Goal: Transaction & Acquisition: Purchase product/service

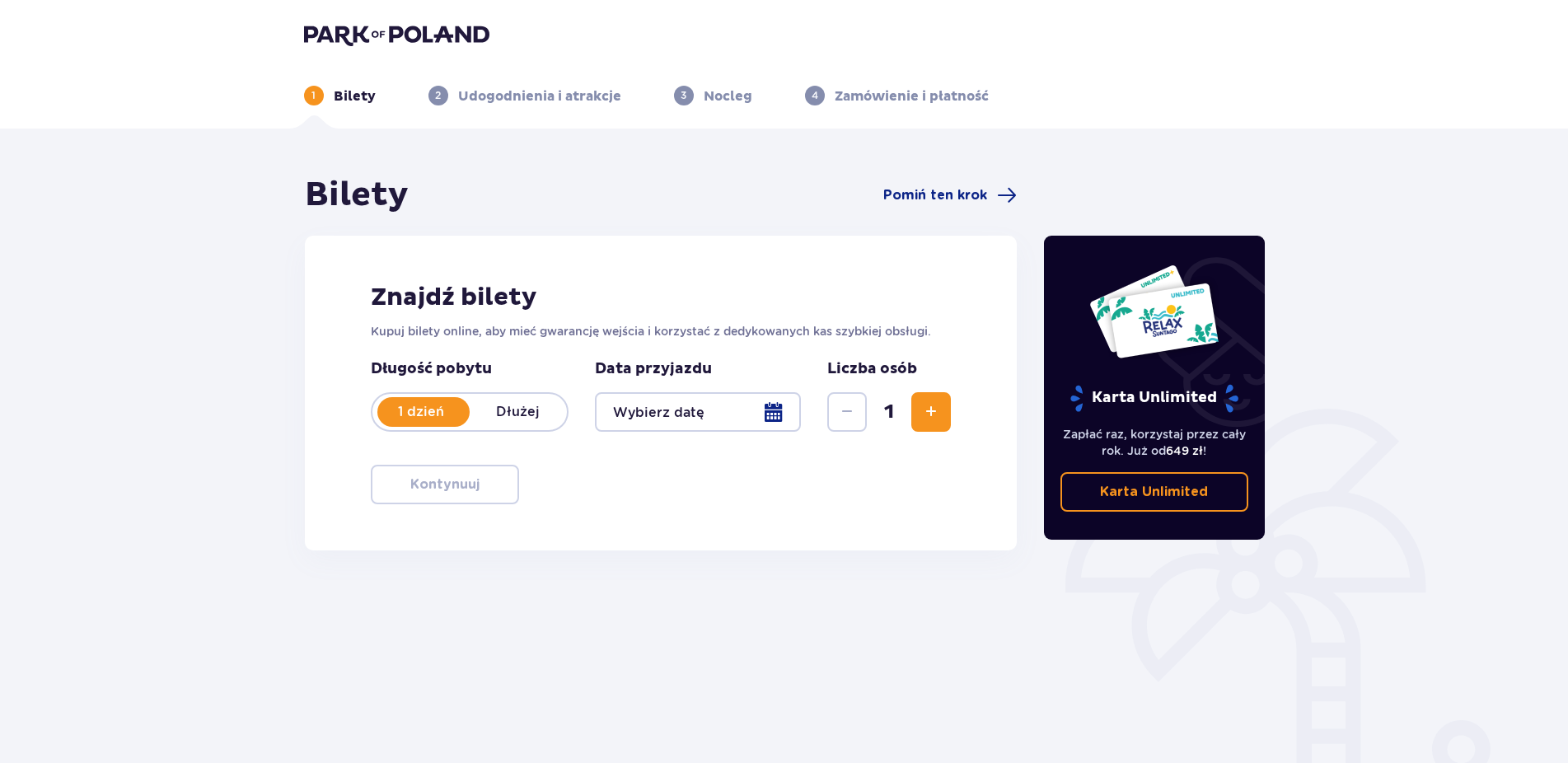
click at [774, 413] on div at bounding box center [697, 412] width 206 height 39
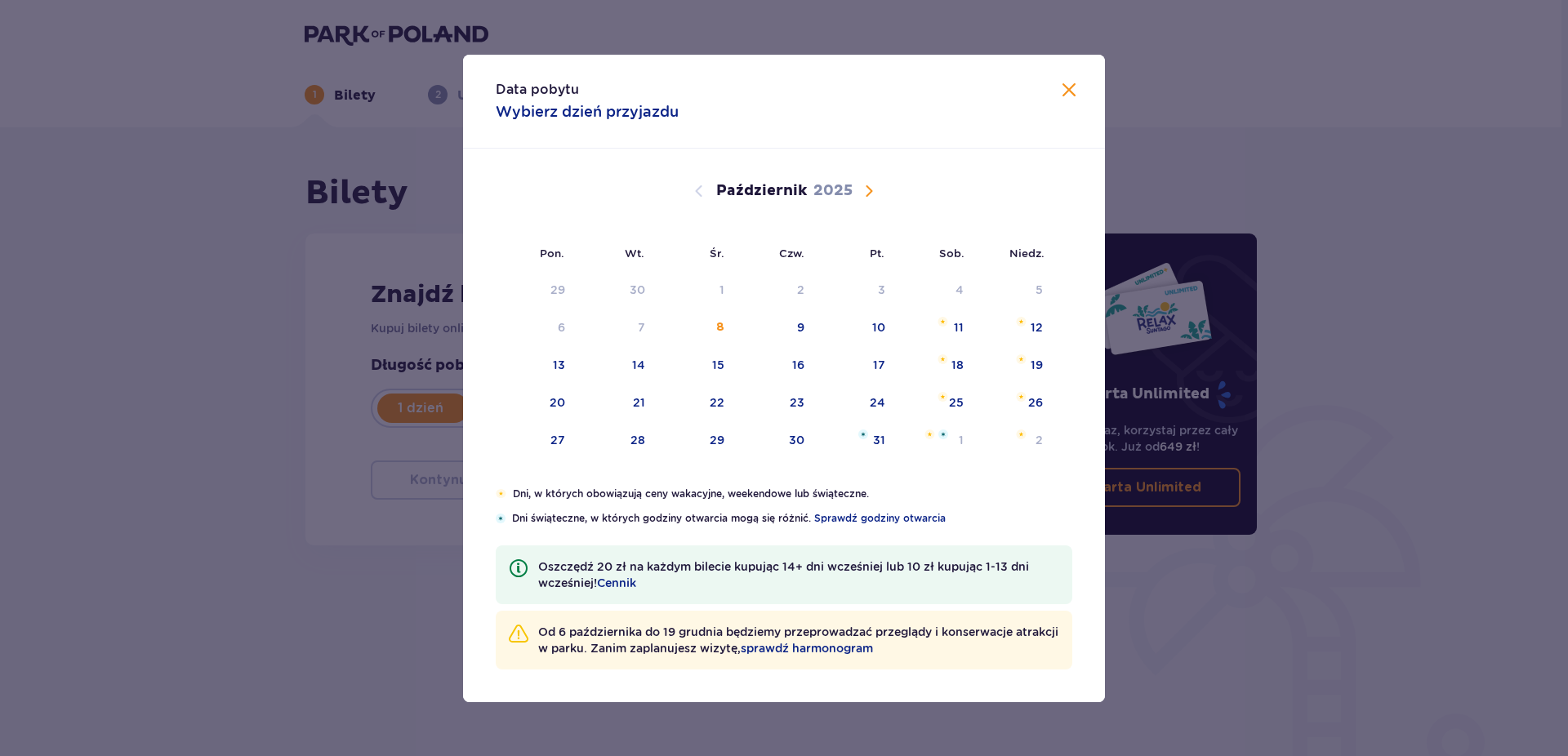
click at [592, 568] on p "Oszczędź 20 zł na każdym bilecie kupując 14+ dni wcześniej lub 10 zł kupując 1-…" at bounding box center [799, 575] width 521 height 33
click at [622, 580] on span "Cennik" at bounding box center [616, 583] width 39 height 16
click at [873, 651] on span "sprawdź harmonogram" at bounding box center [806, 648] width 132 height 16
click at [1063, 96] on span "Zamknij" at bounding box center [1069, 90] width 19 height 19
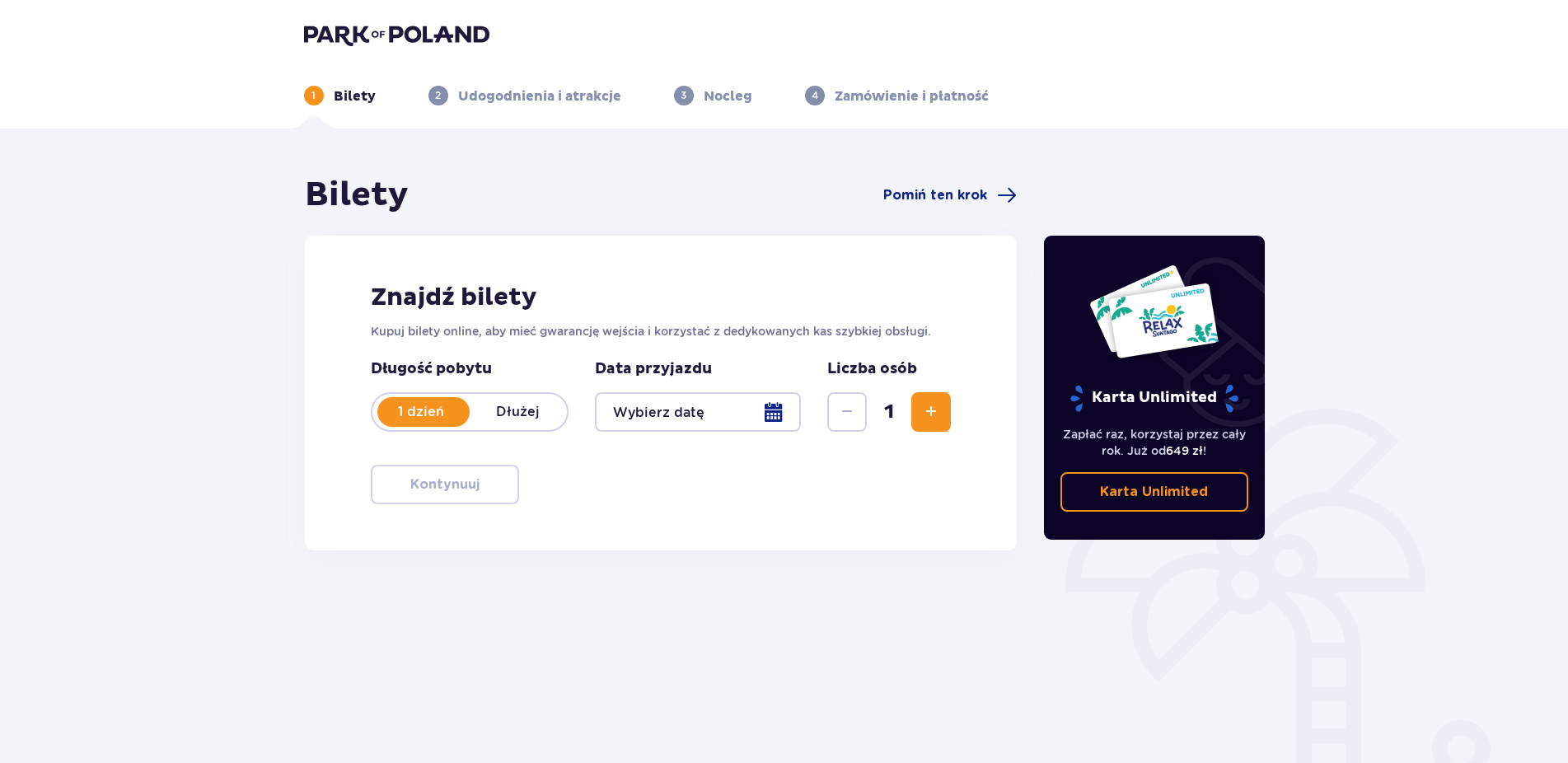
click at [786, 411] on div at bounding box center [697, 412] width 206 height 39
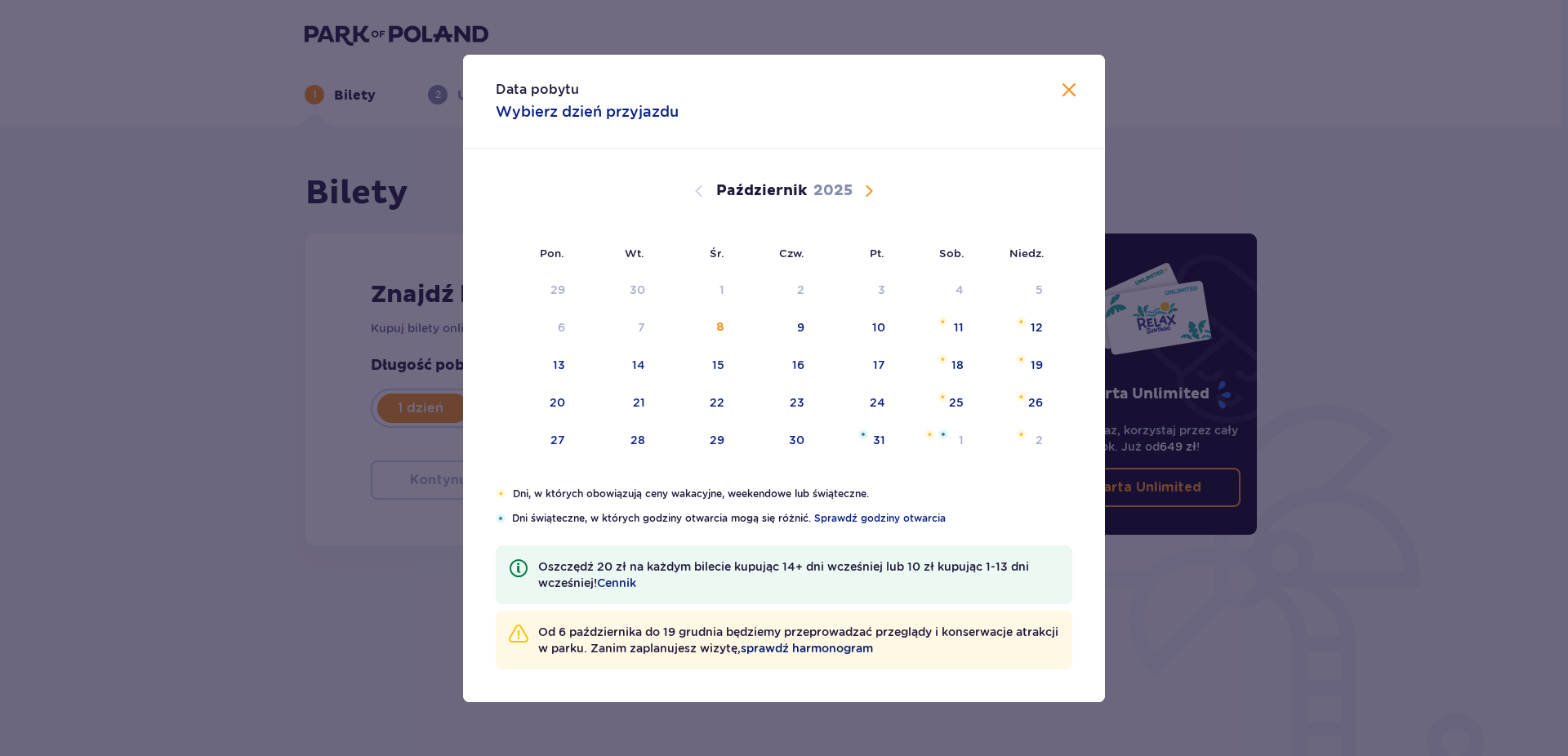
click at [836, 654] on span "sprawdź harmonogram" at bounding box center [806, 648] width 132 height 16
click at [878, 320] on div "10" at bounding box center [878, 327] width 13 height 16
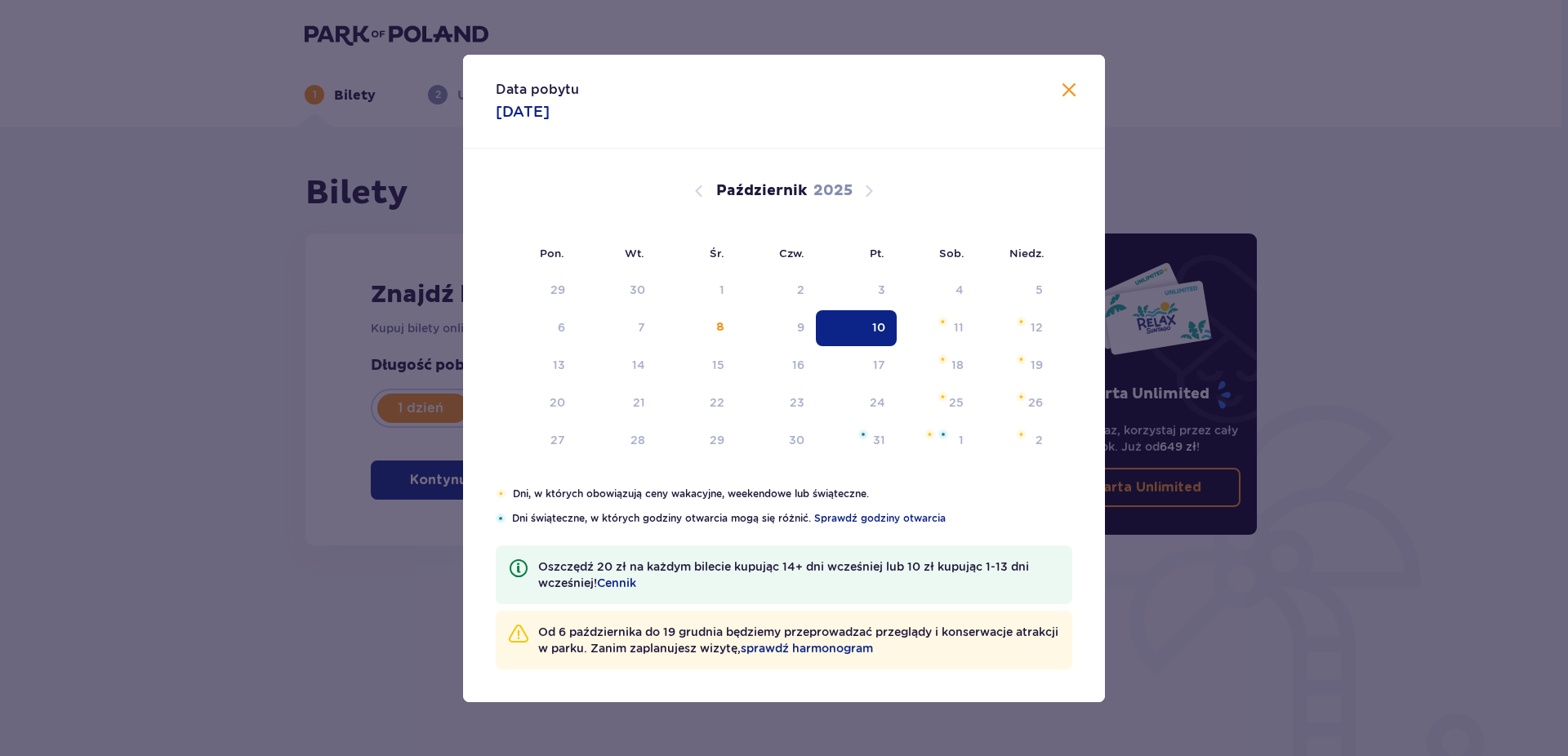
type input "10.10.25"
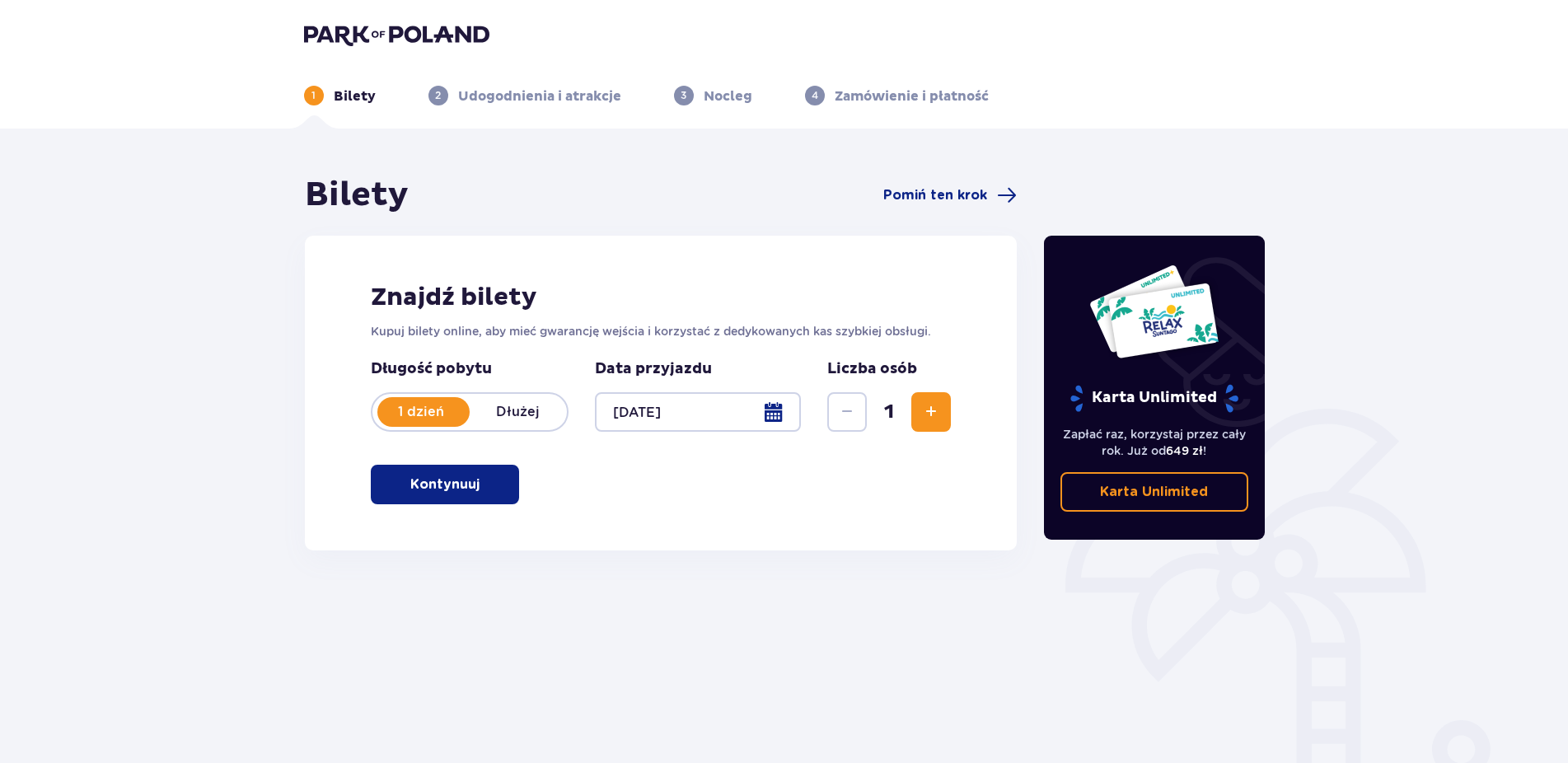
click at [772, 425] on div at bounding box center [697, 412] width 206 height 39
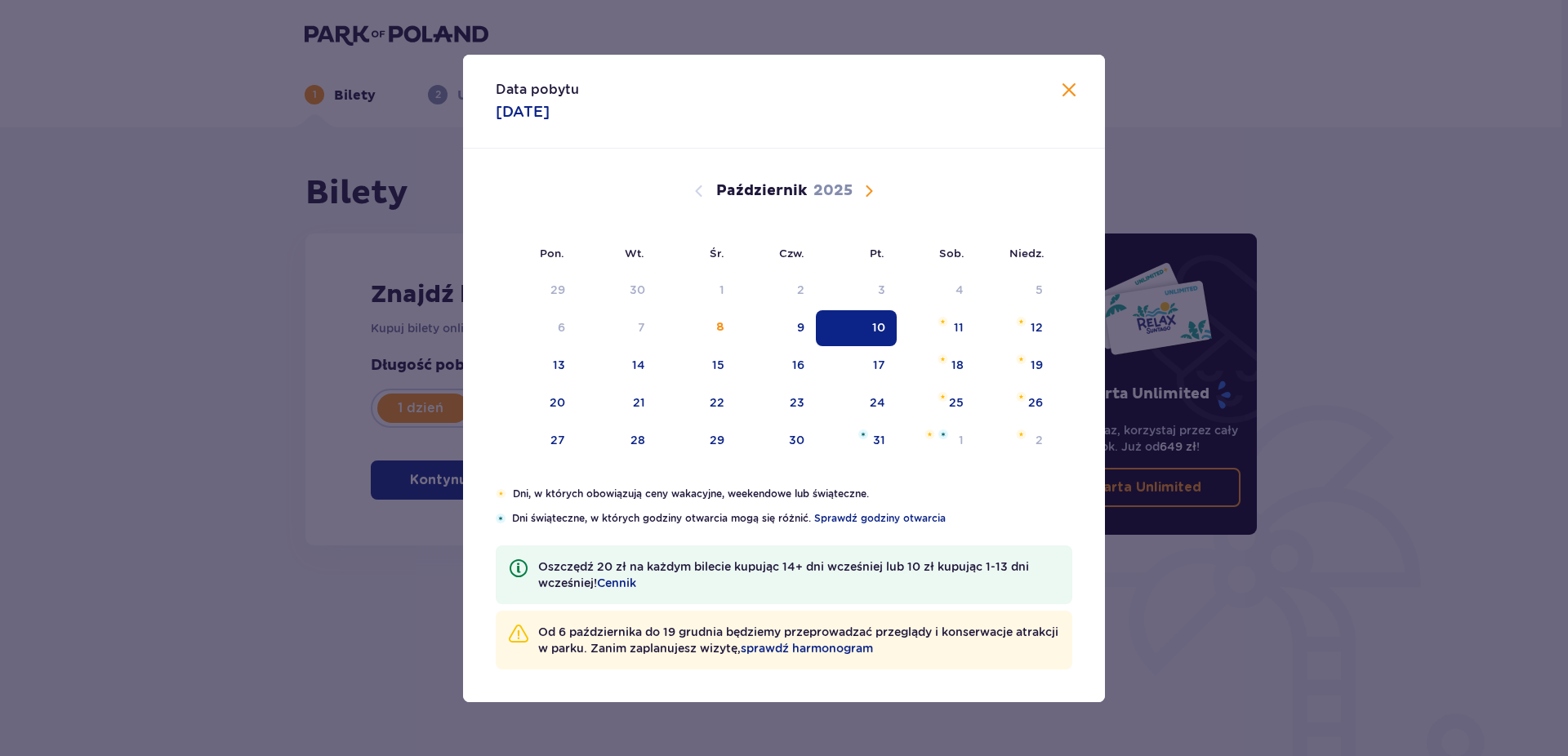
click at [1076, 93] on span "Zamknij" at bounding box center [1069, 90] width 19 height 19
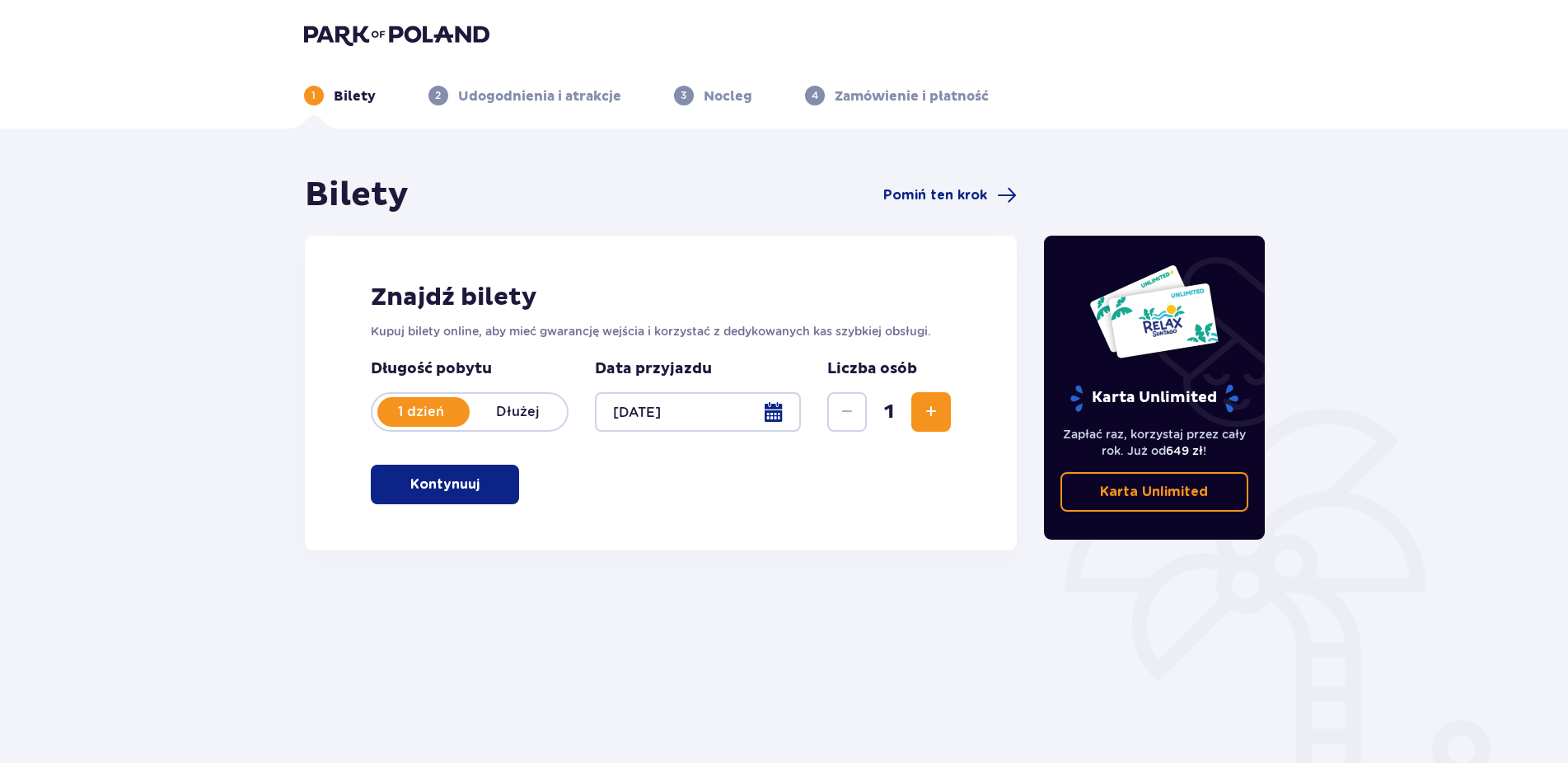
click at [922, 426] on button "Zwiększ" at bounding box center [931, 412] width 39 height 39
click at [481, 491] on span "button" at bounding box center [483, 484] width 20 height 20
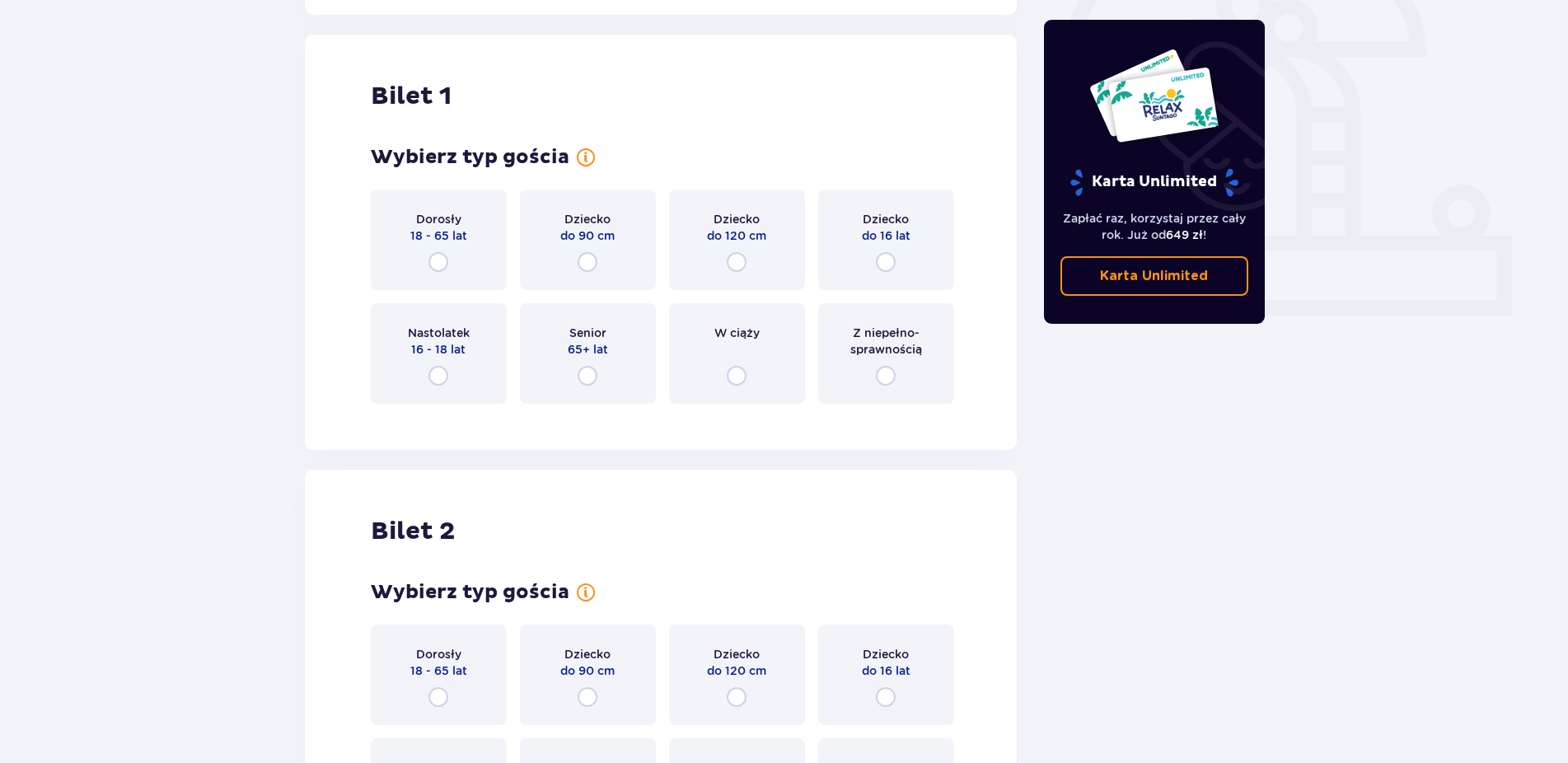
scroll to position [551, 0]
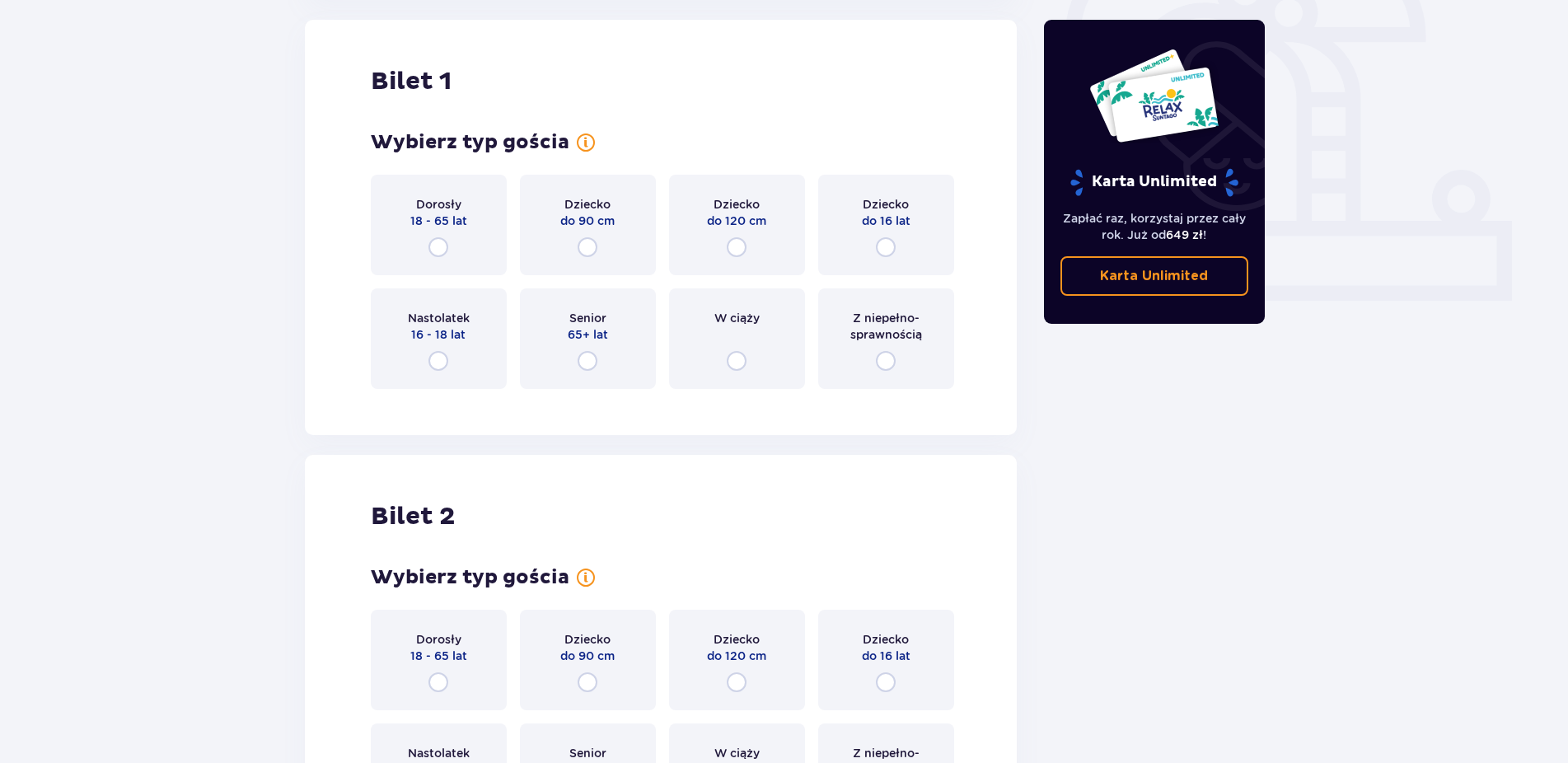
click at [458, 240] on div "Dorosły 18 - 65 lat" at bounding box center [438, 225] width 136 height 101
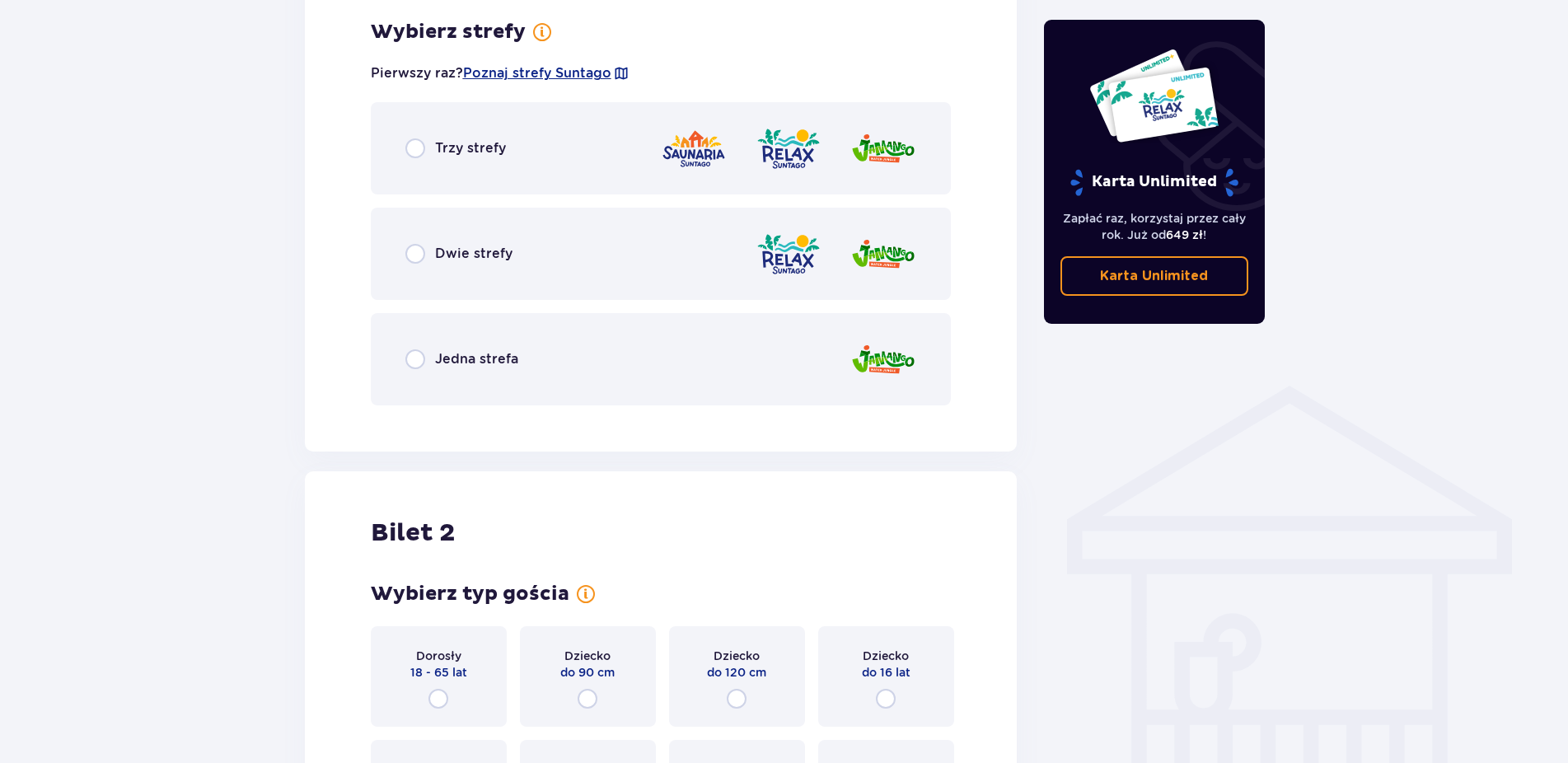
click at [535, 247] on div "Dwie strefy" at bounding box center [661, 253] width 581 height 92
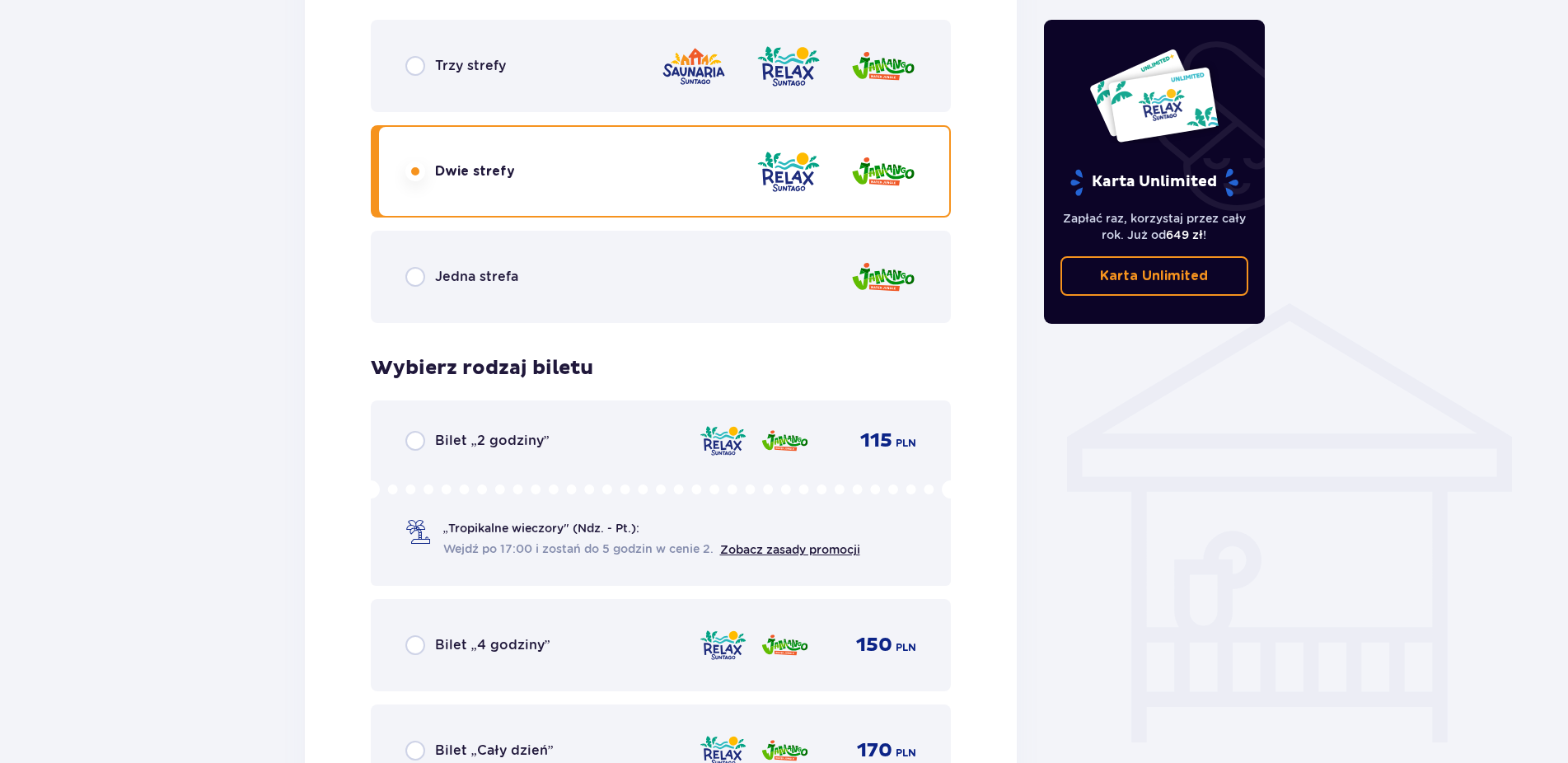
scroll to position [1119, 0]
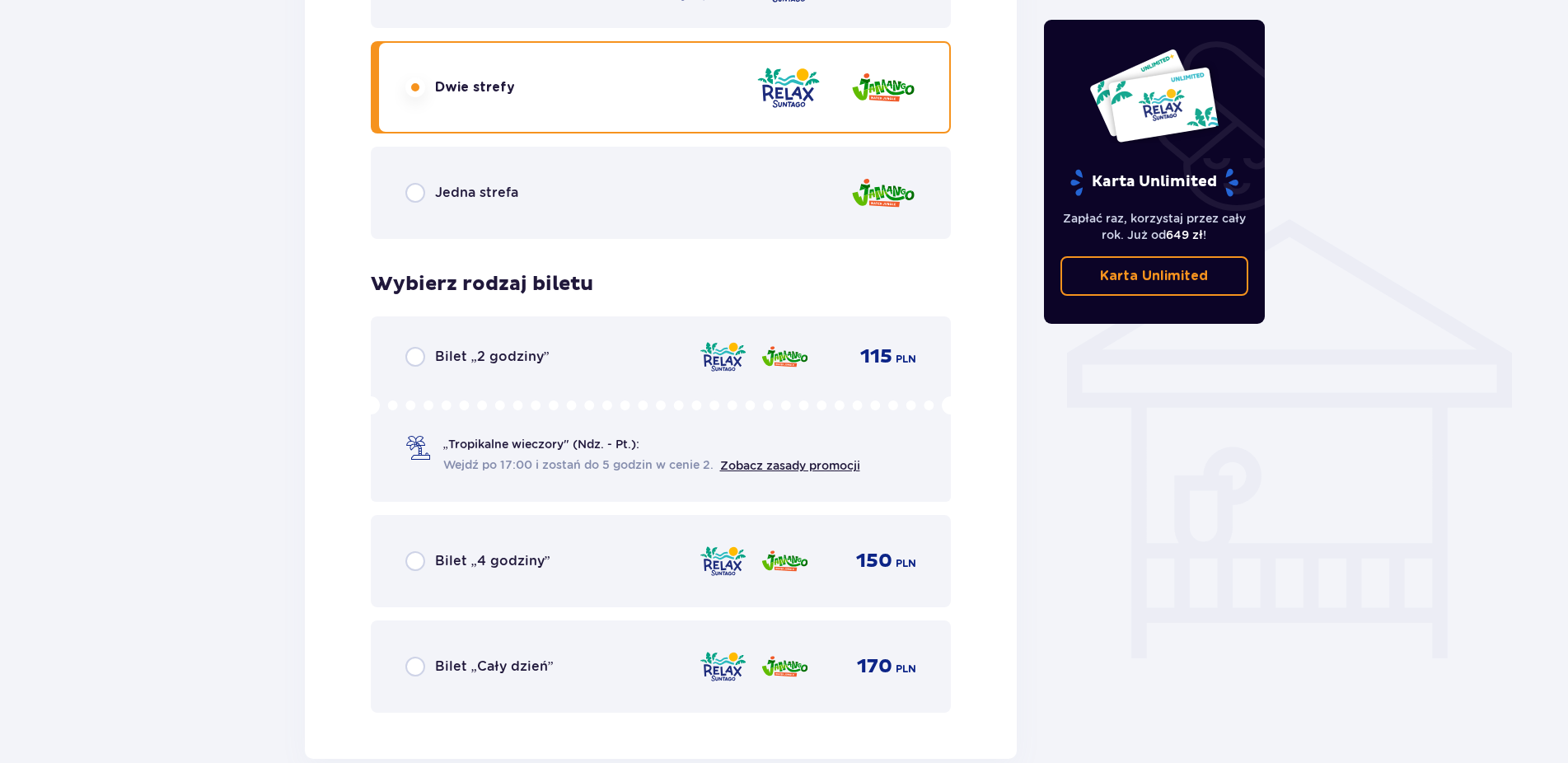
click at [581, 342] on div "Bilet „2 godziny” 115 PLN „Tropikalne wieczory" (Ndz. - Pt.): Wejdź po 17:00 i …" at bounding box center [661, 410] width 581 height 186
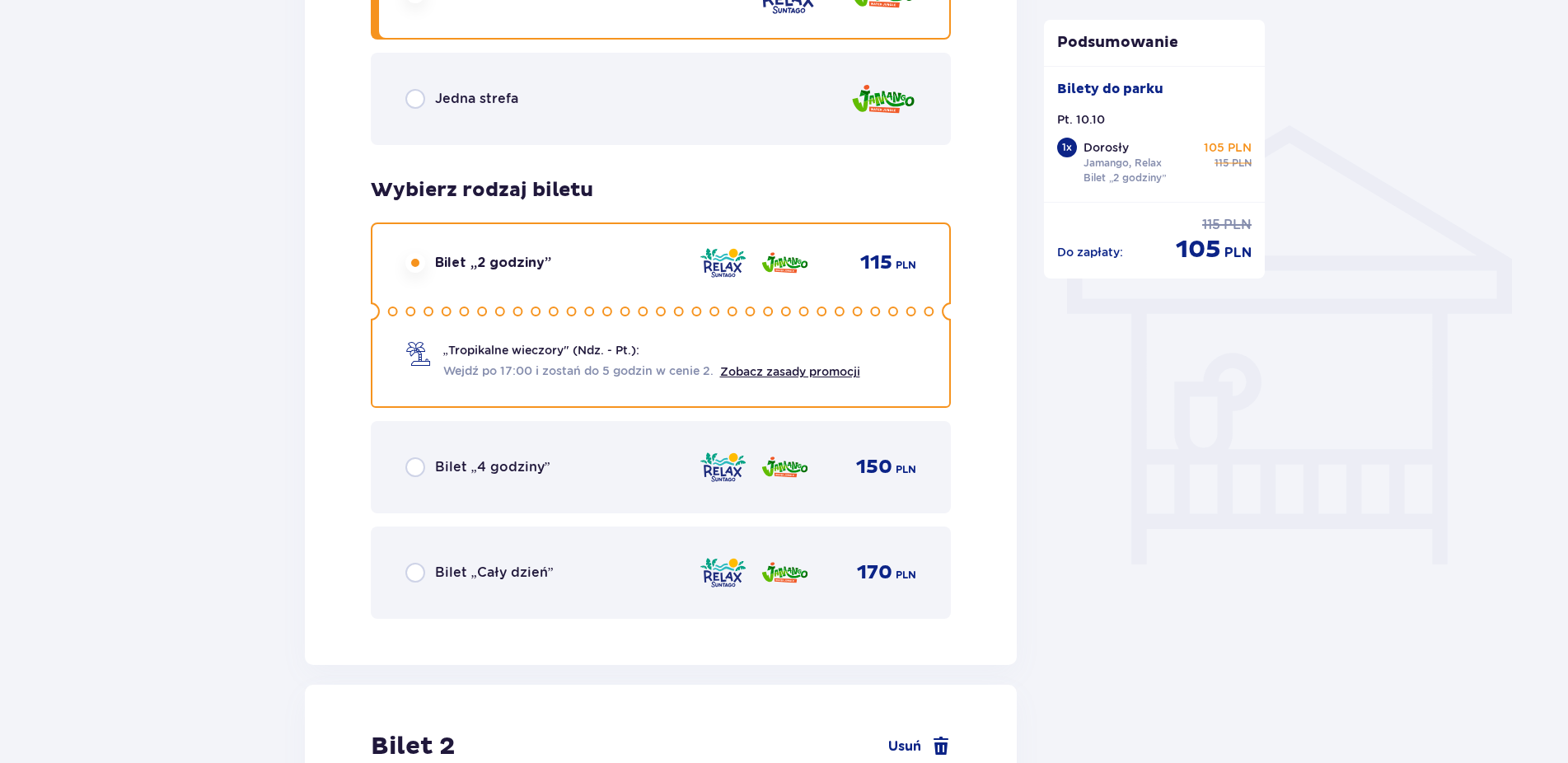
scroll to position [1728, 0]
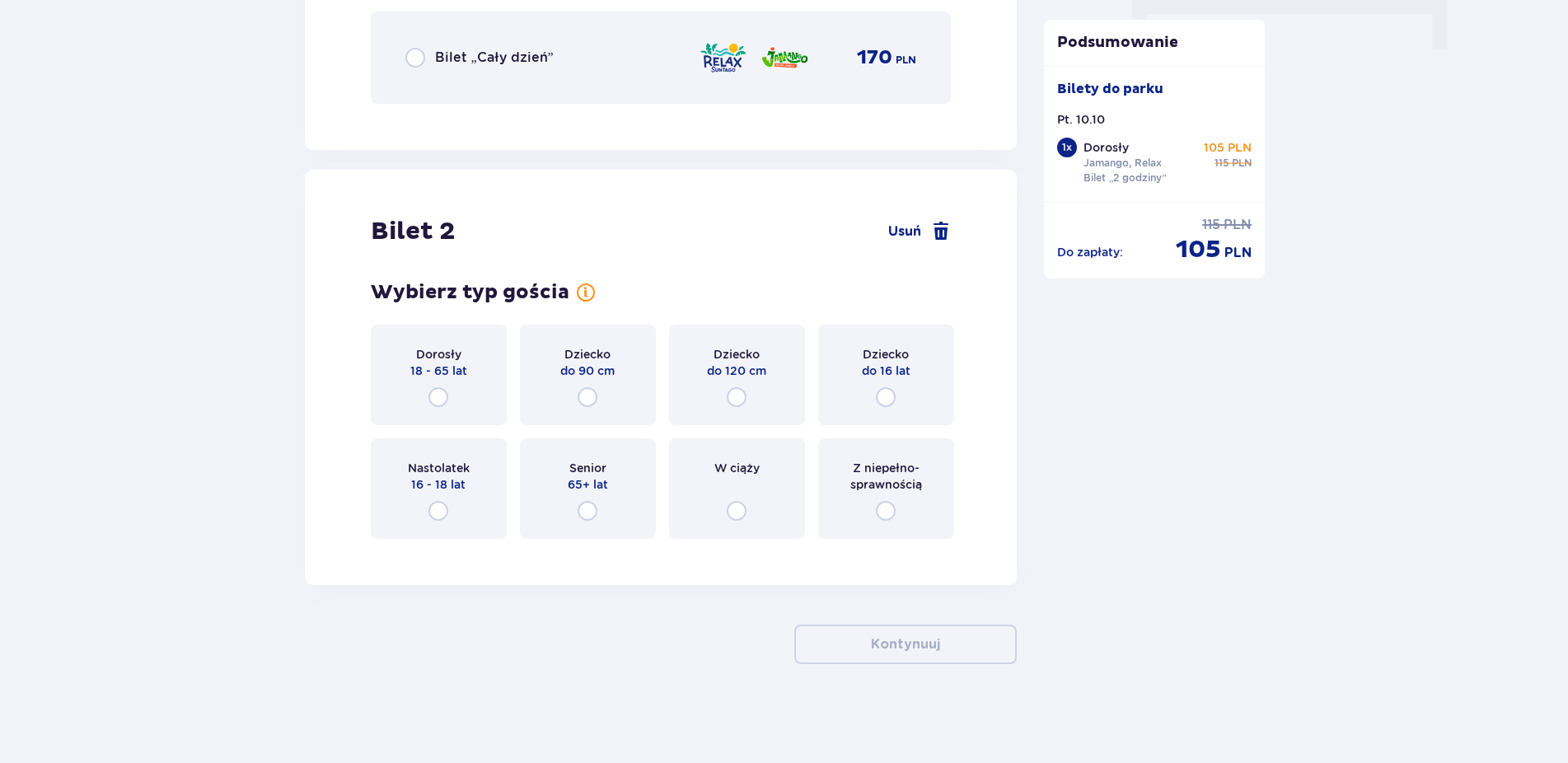
click at [463, 367] on span "18 - 65 lat" at bounding box center [439, 371] width 57 height 17
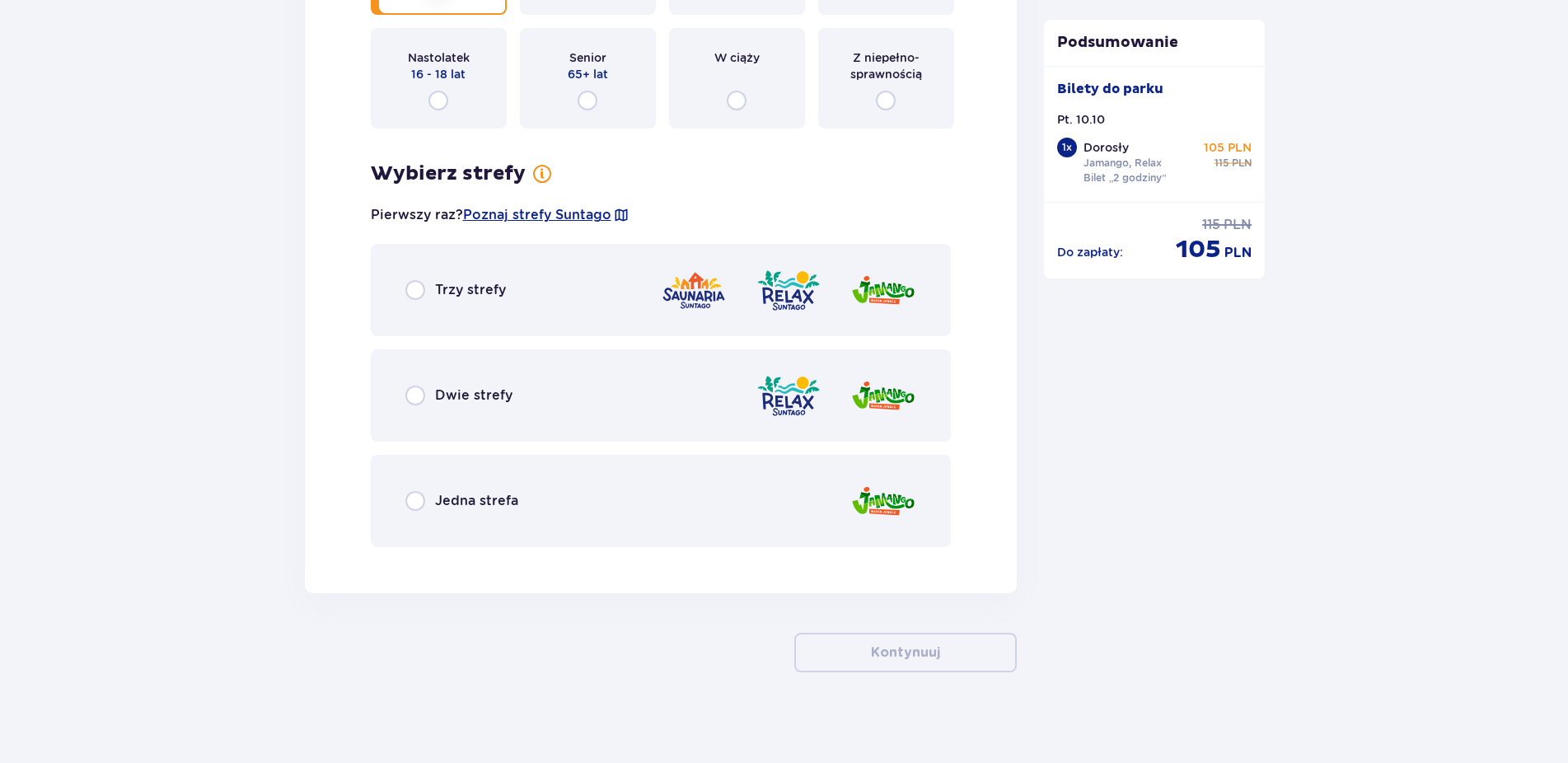
scroll to position [2147, 0]
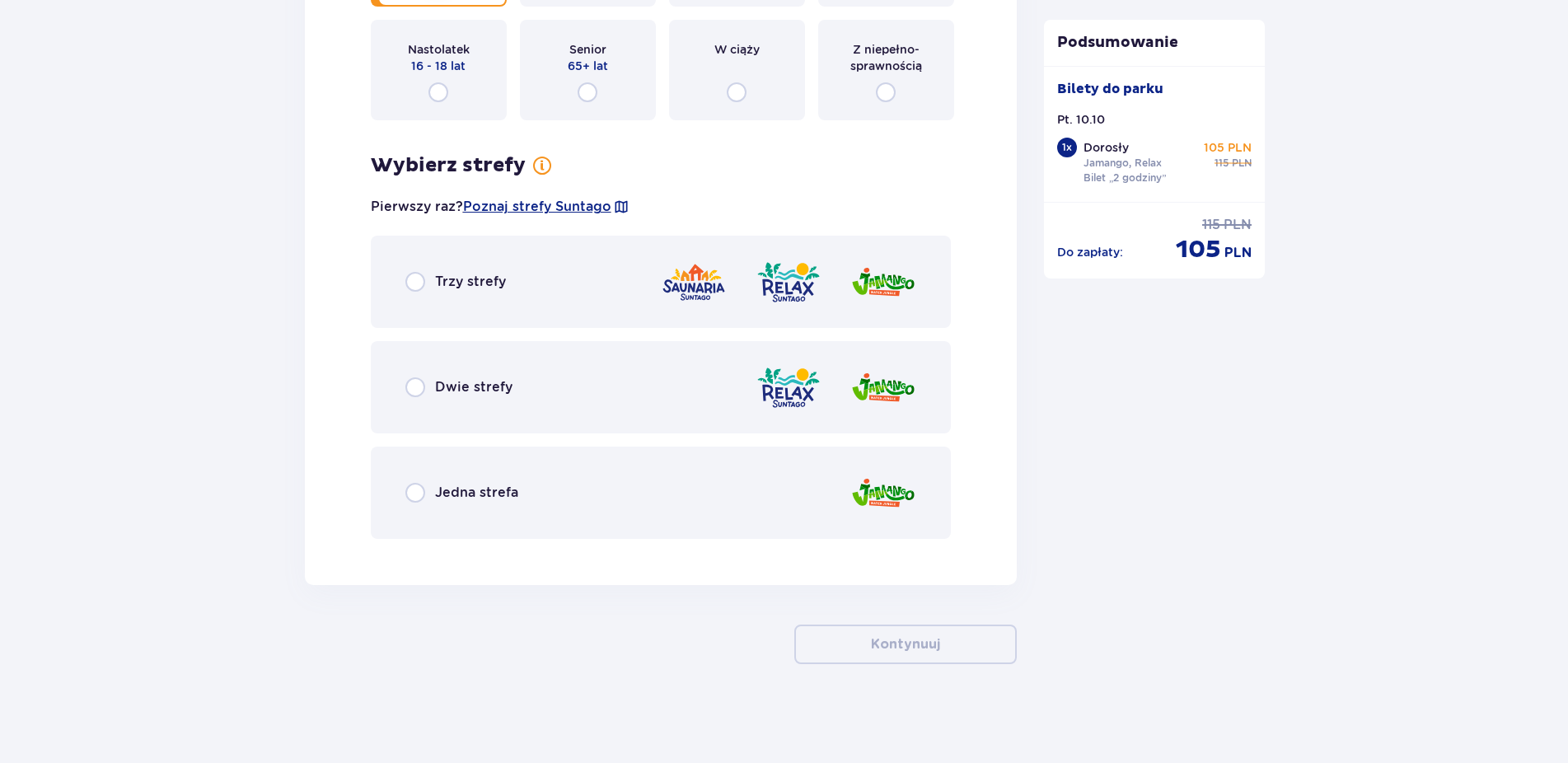
drag, startPoint x: 616, startPoint y: 449, endPoint x: 604, endPoint y: 445, distance: 12.6
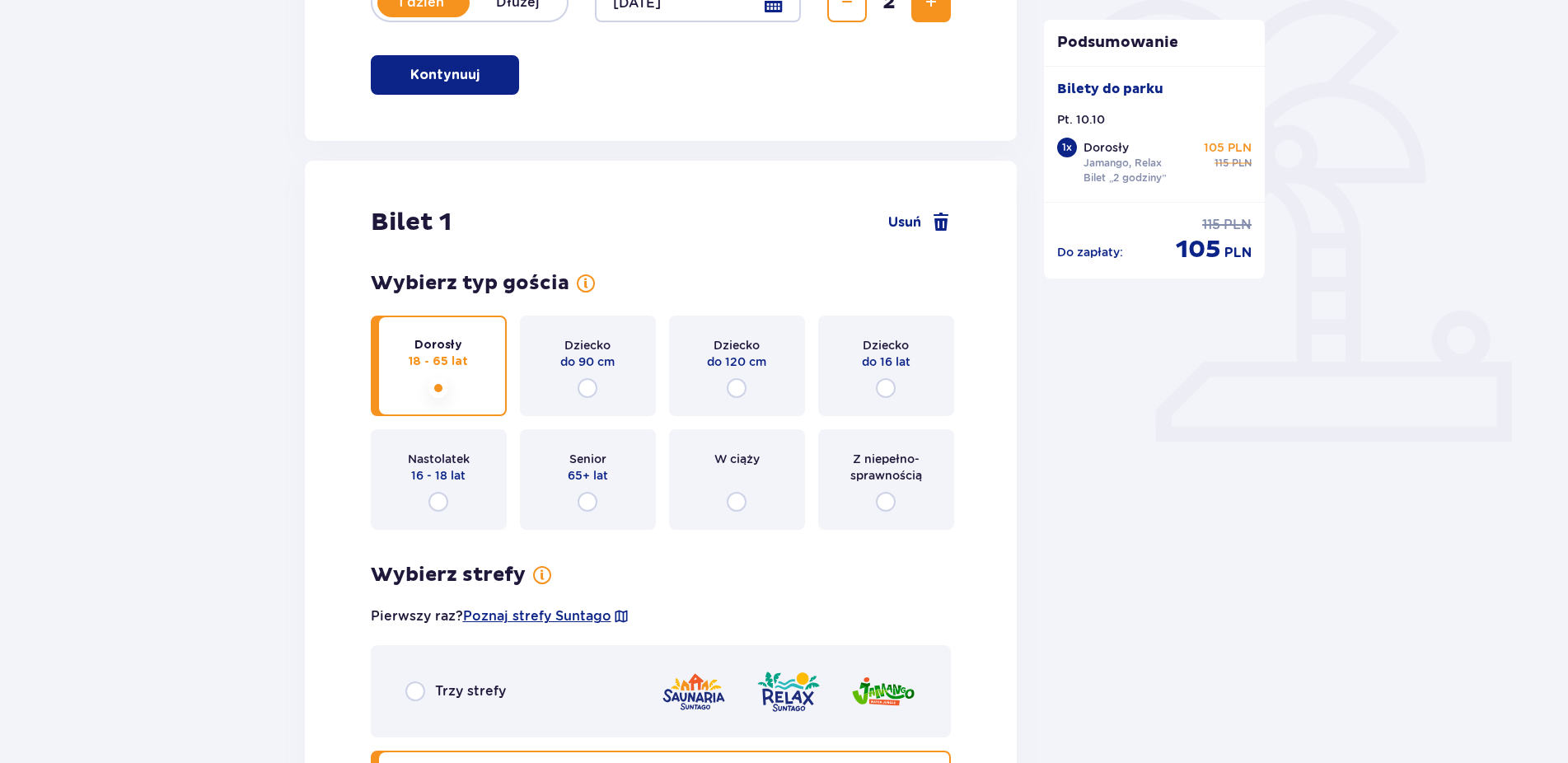
scroll to position [369, 0]
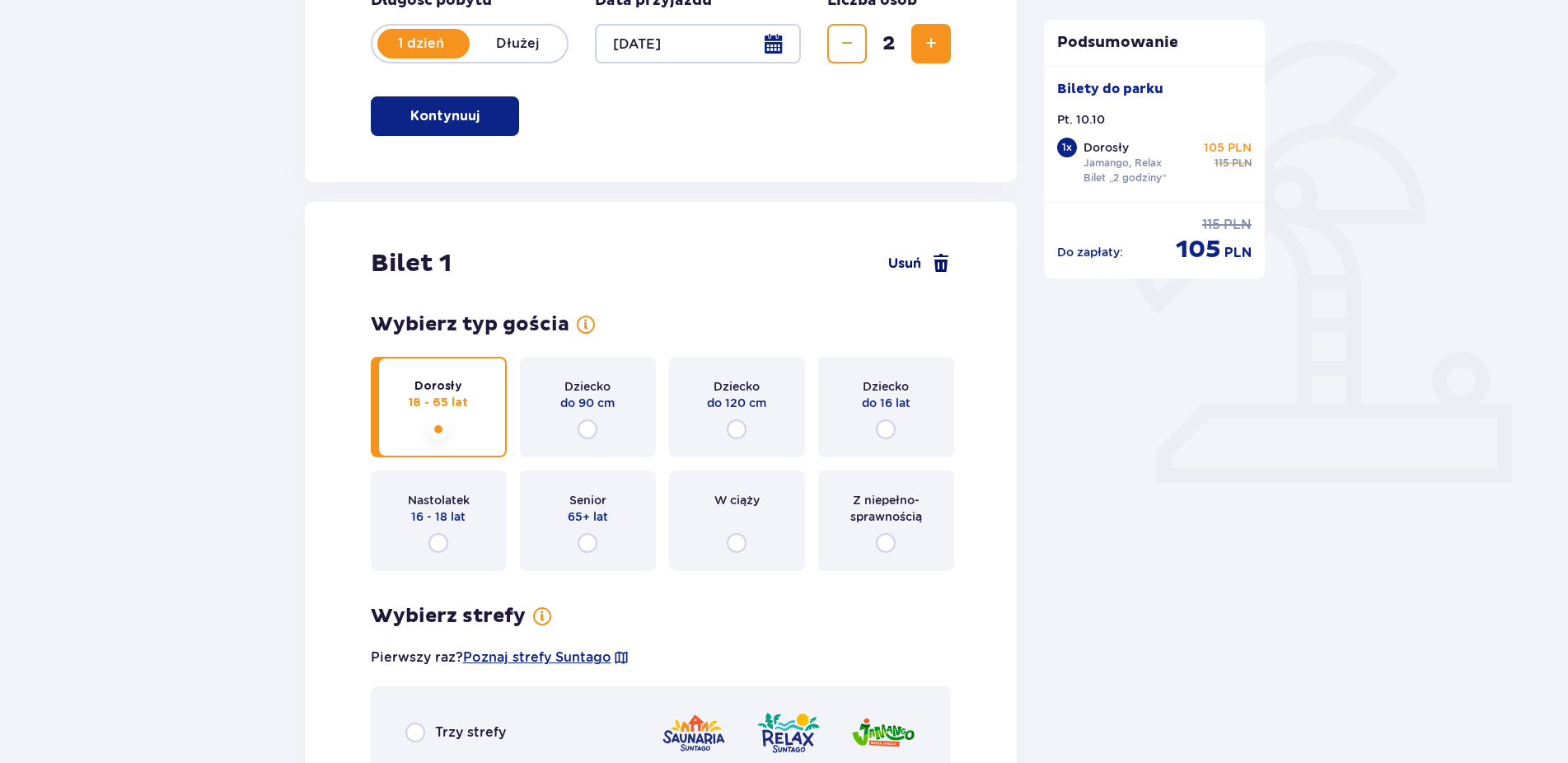
click at [920, 258] on span "Usuń" at bounding box center [905, 263] width 33 height 19
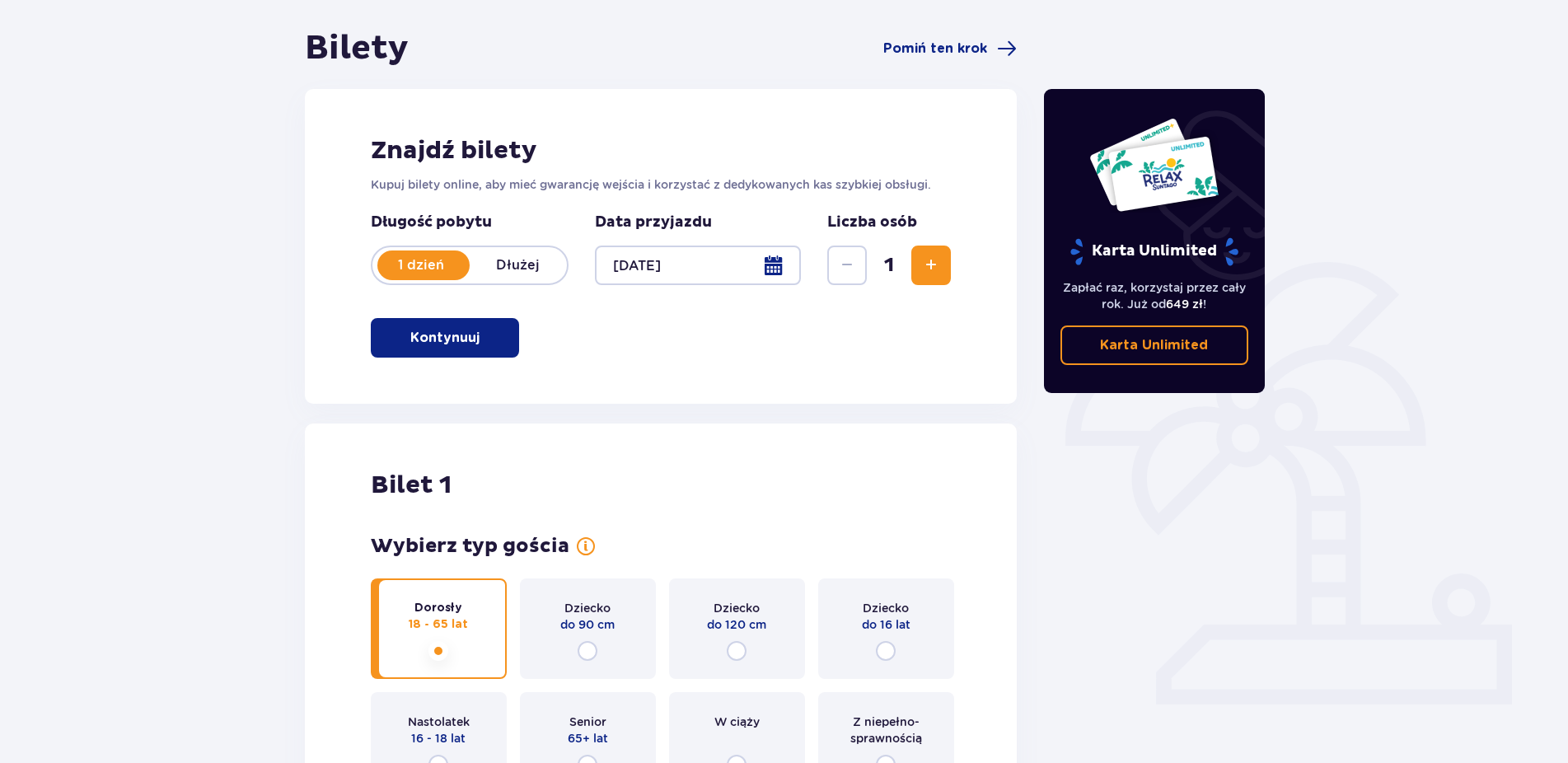
click at [925, 266] on span "Zwiększ" at bounding box center [931, 265] width 20 height 20
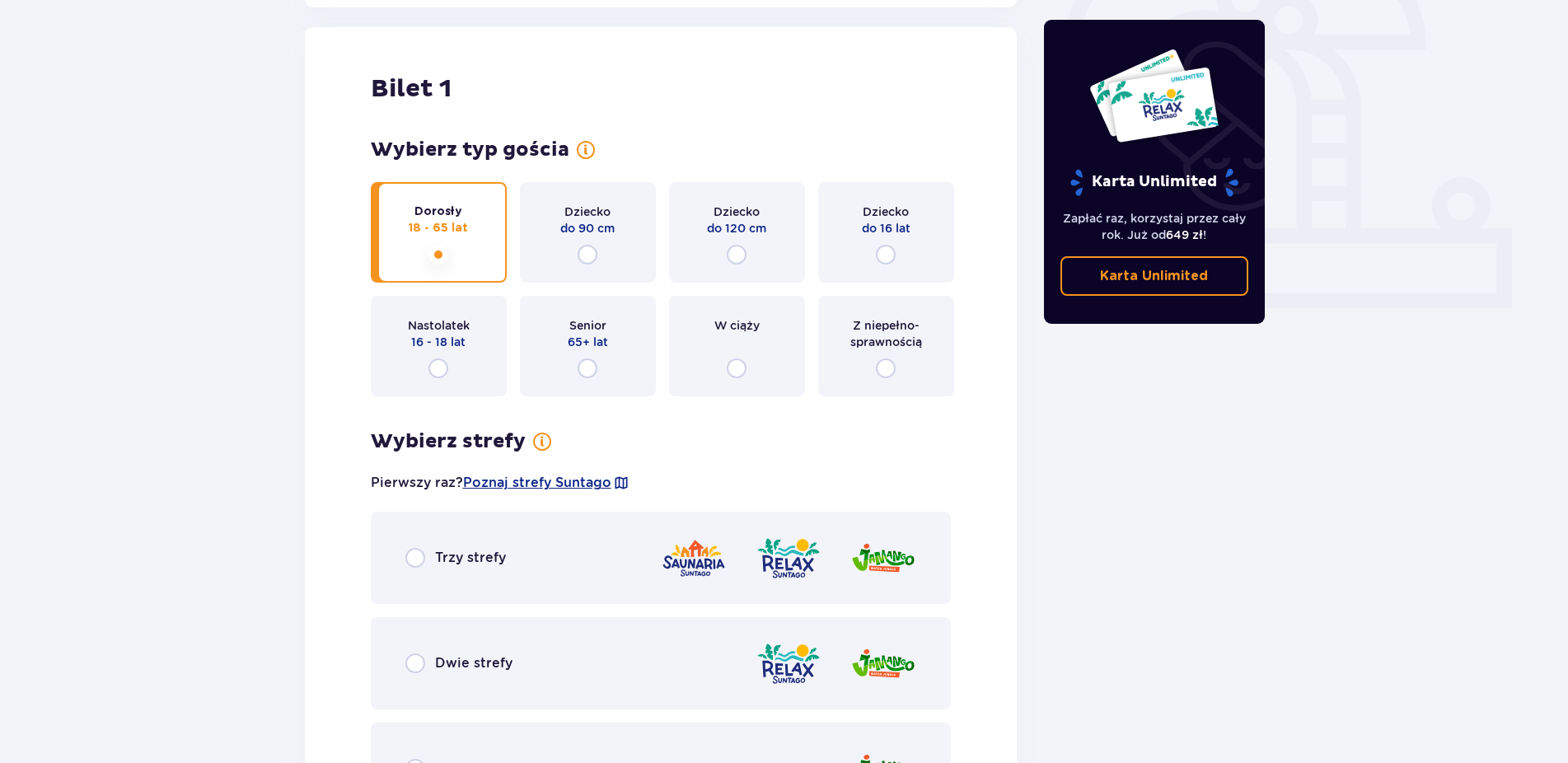
scroll to position [551, 0]
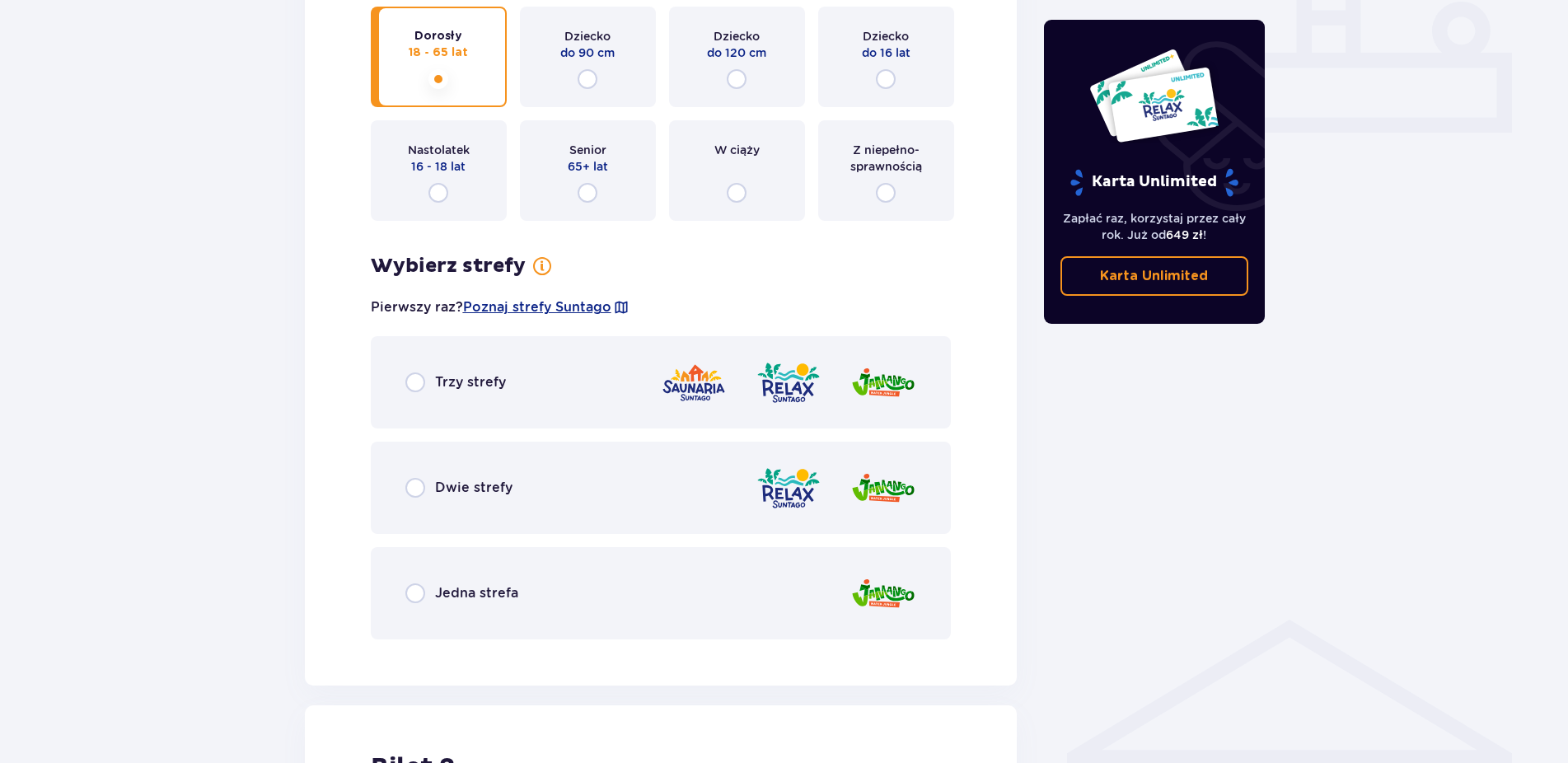
click at [480, 491] on span "Dwie strefy" at bounding box center [473, 487] width 77 height 19
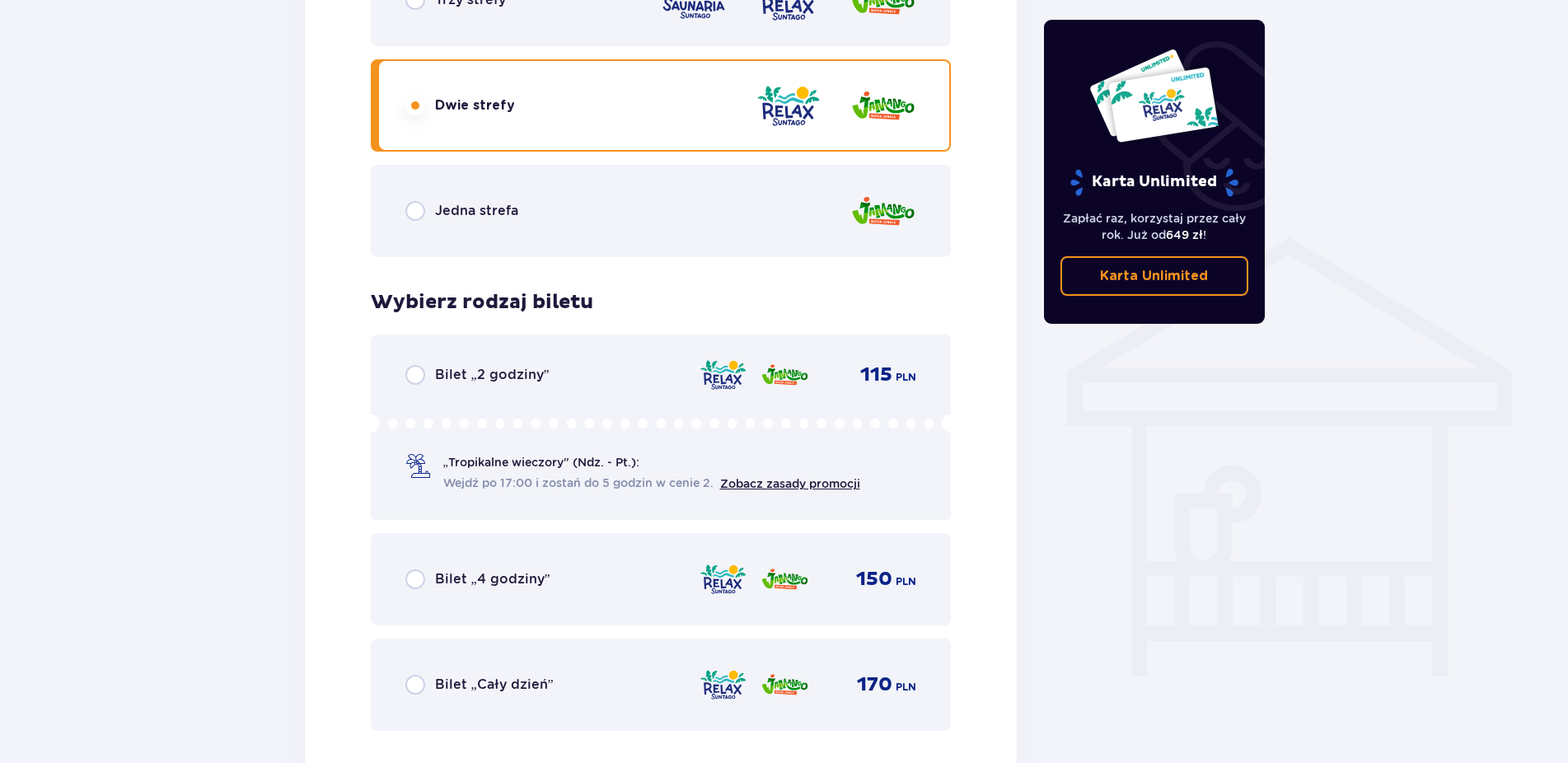
scroll to position [1119, 0]
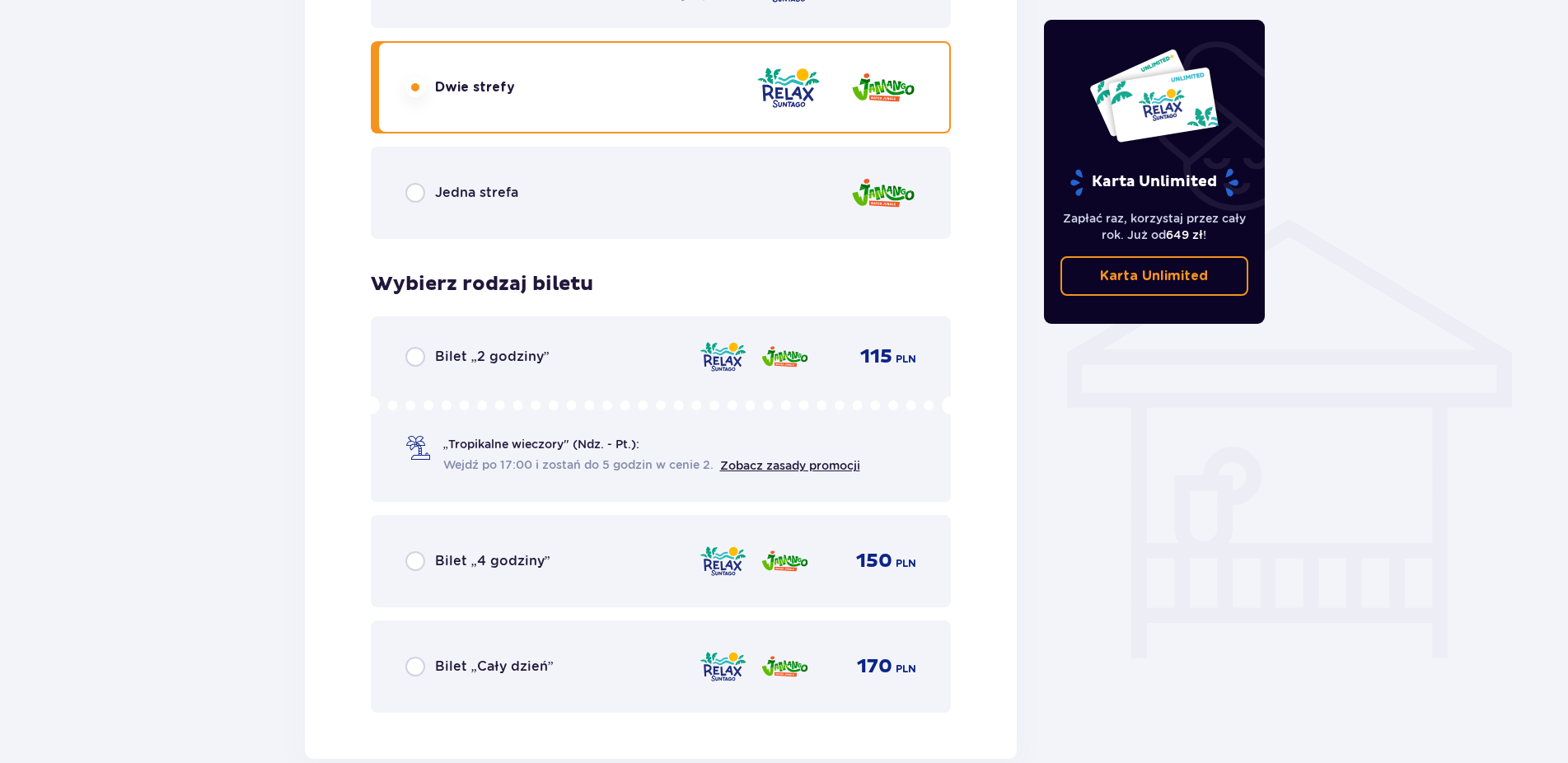
click at [406, 360] on input "radio" at bounding box center [415, 357] width 20 height 20
radio input "true"
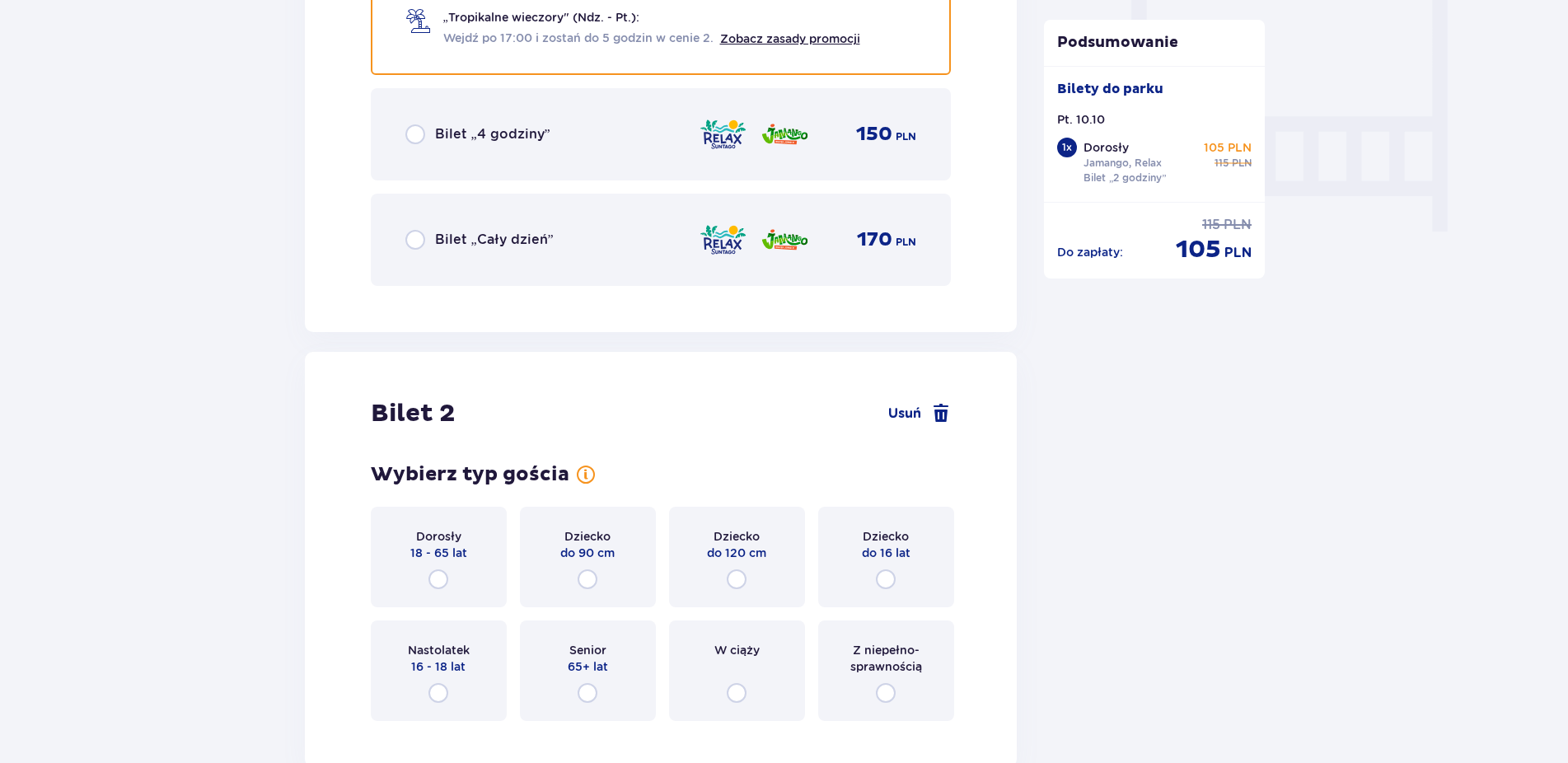
scroll to position [1644, 0]
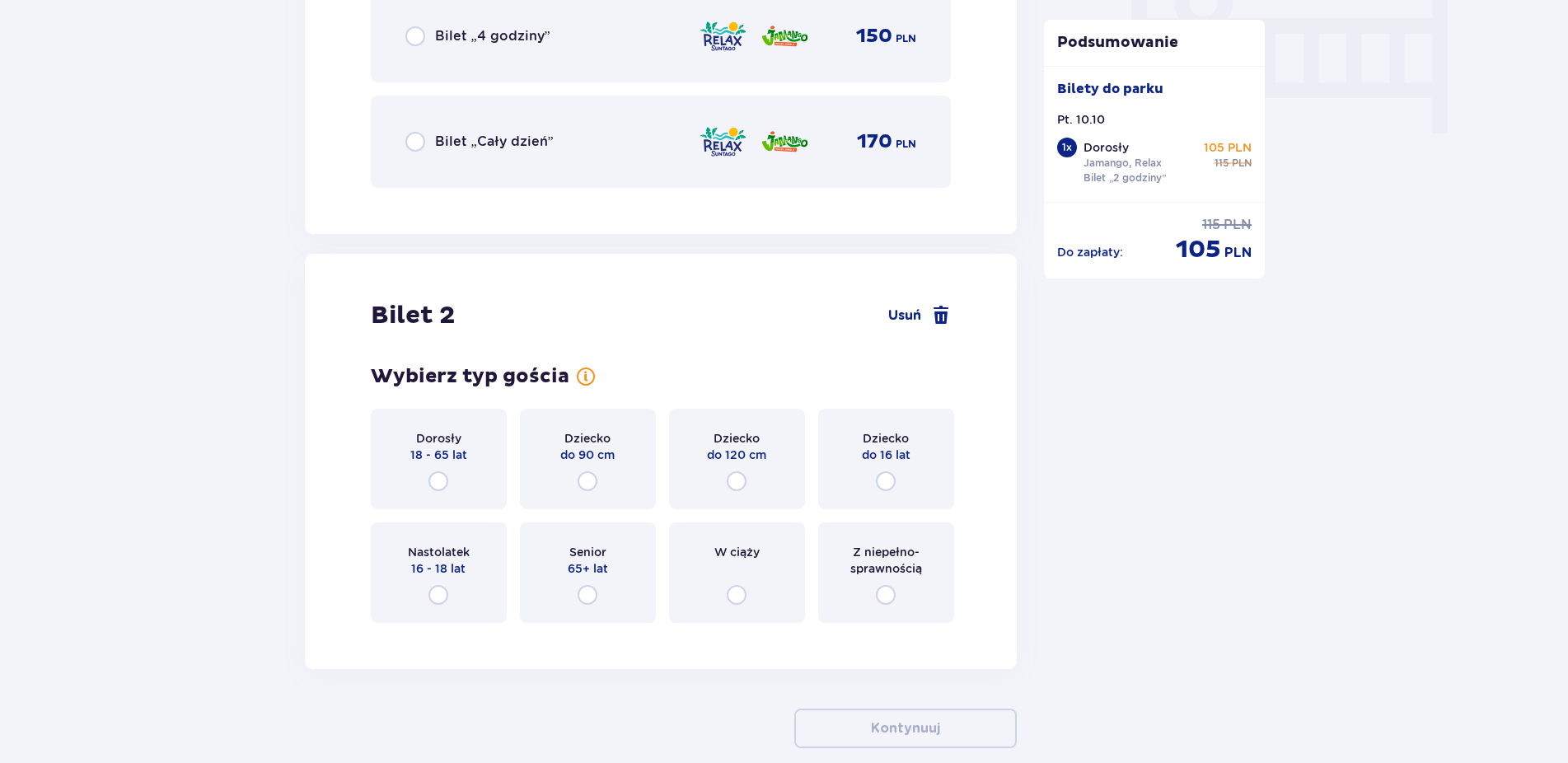
click at [441, 457] on span "18 - 65 lat" at bounding box center [439, 455] width 57 height 17
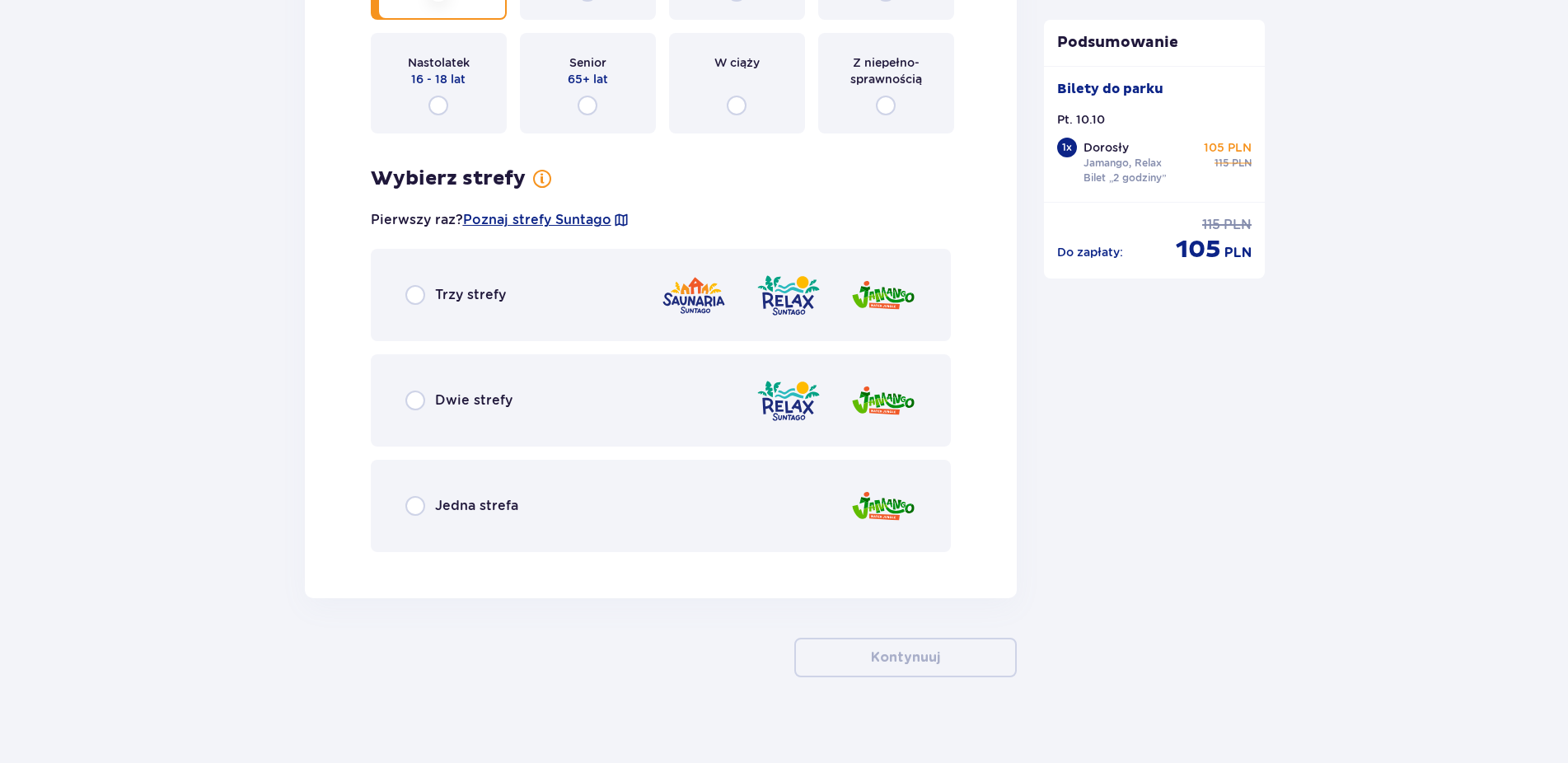
scroll to position [2147, 0]
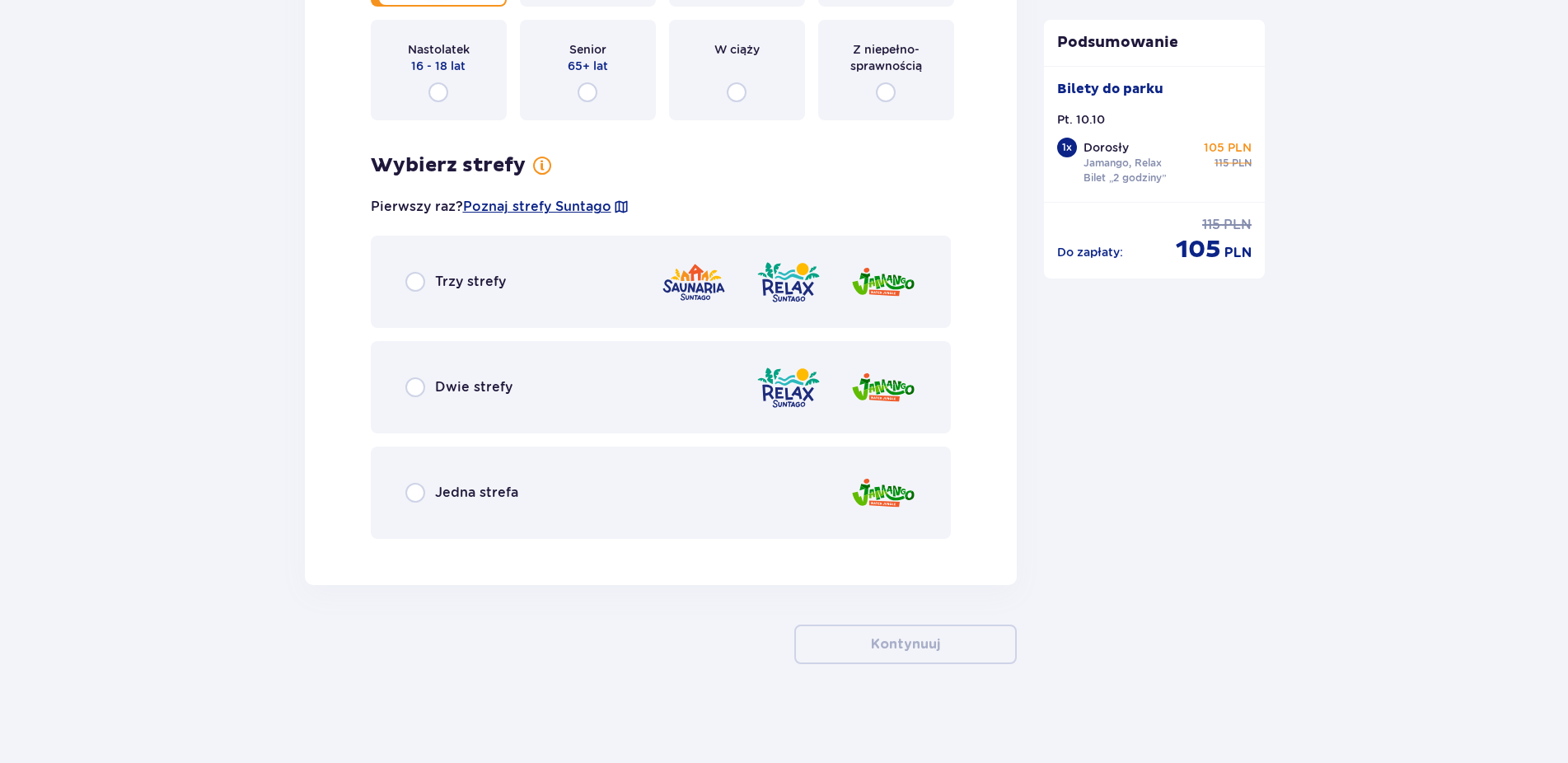
click at [640, 400] on div "Dwie strefy" at bounding box center [661, 387] width 581 height 92
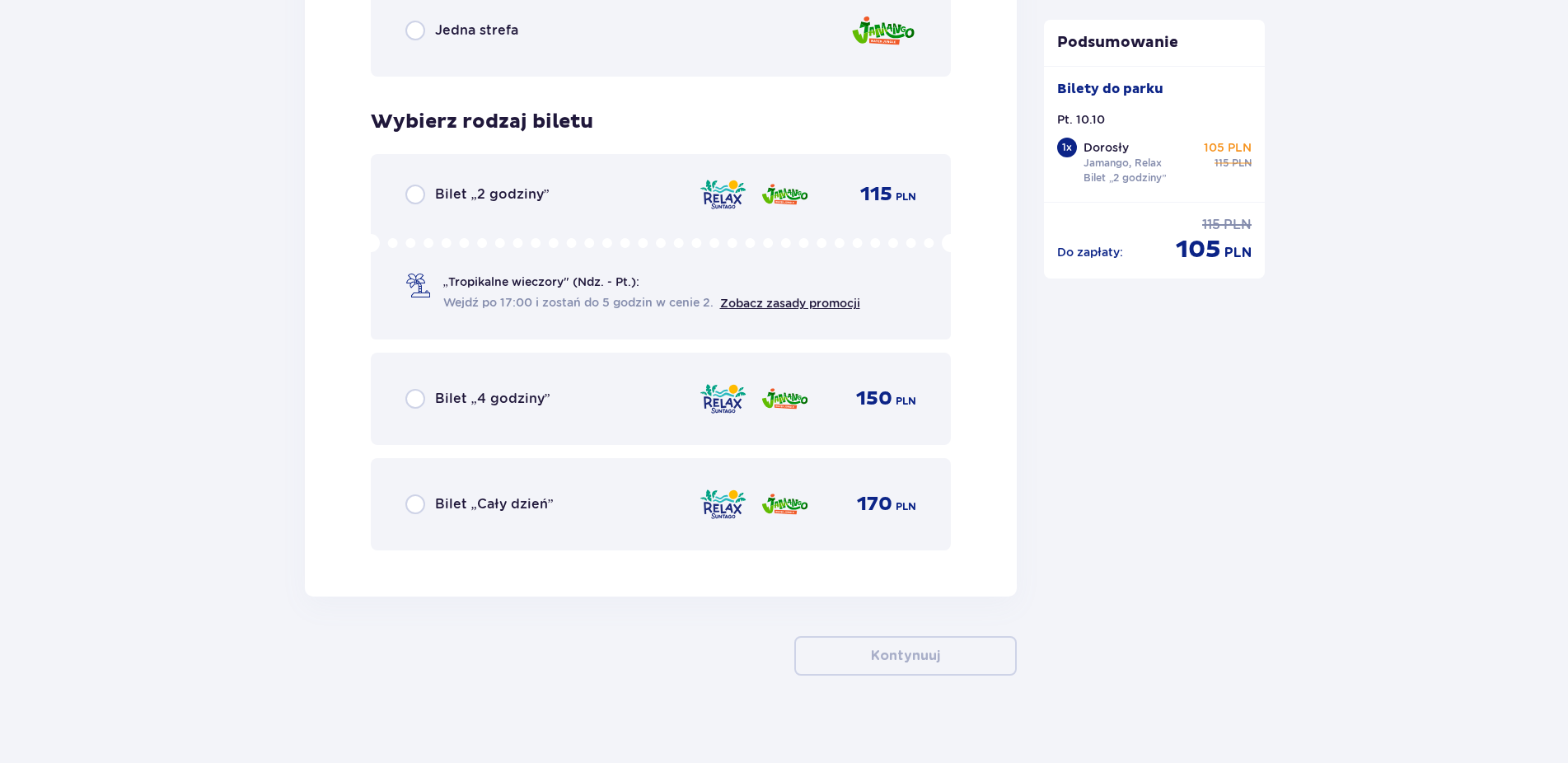
scroll to position [2621, 0]
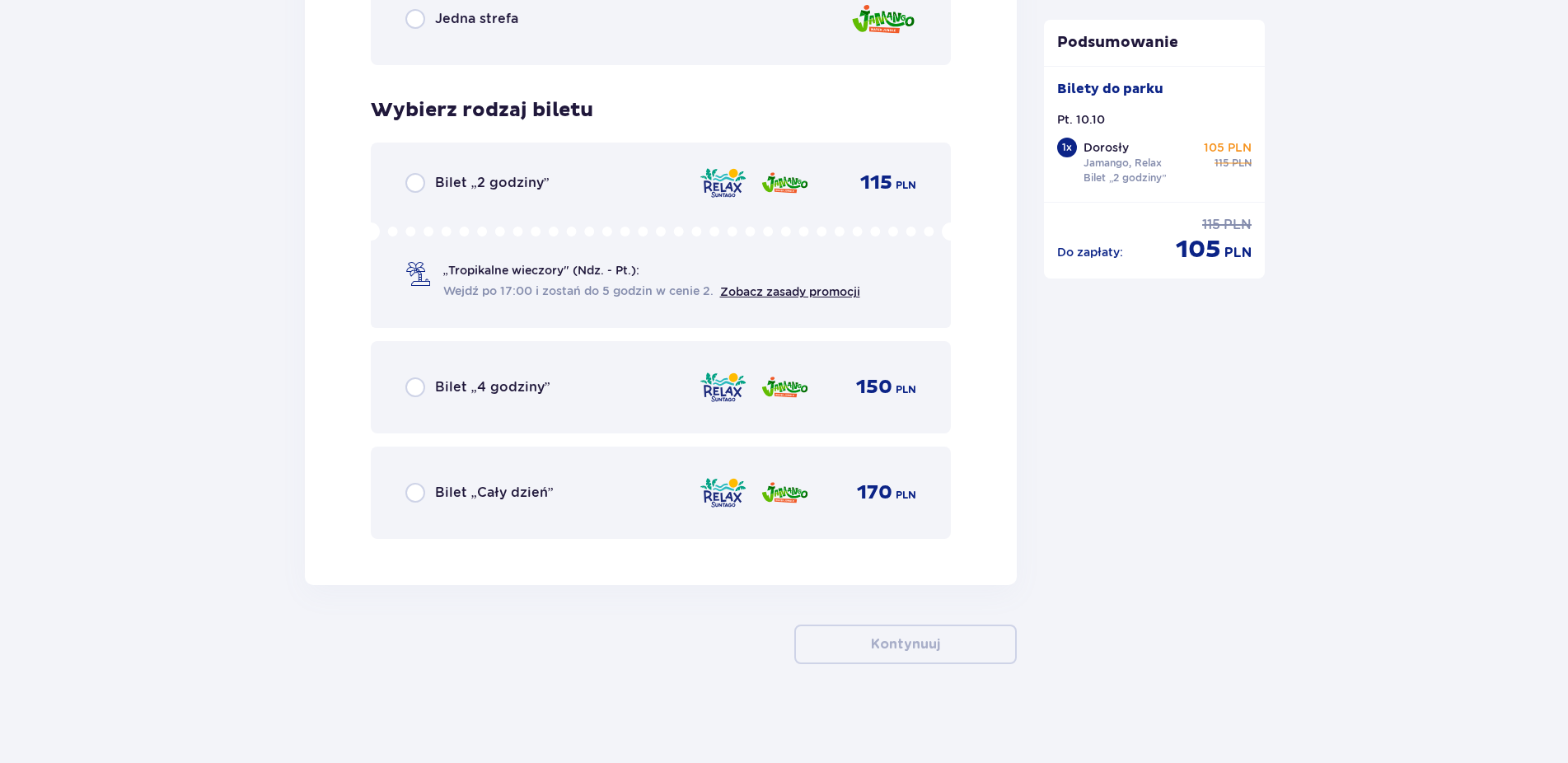
drag, startPoint x: 556, startPoint y: 166, endPoint x: 552, endPoint y: 180, distance: 14.6
click at [552, 180] on div "Bilet „2 godziny” 115 PLN „Tropikalne wieczory" (Ndz. - Pt.): Wejdź po 17:00 i …" at bounding box center [661, 236] width 581 height 186
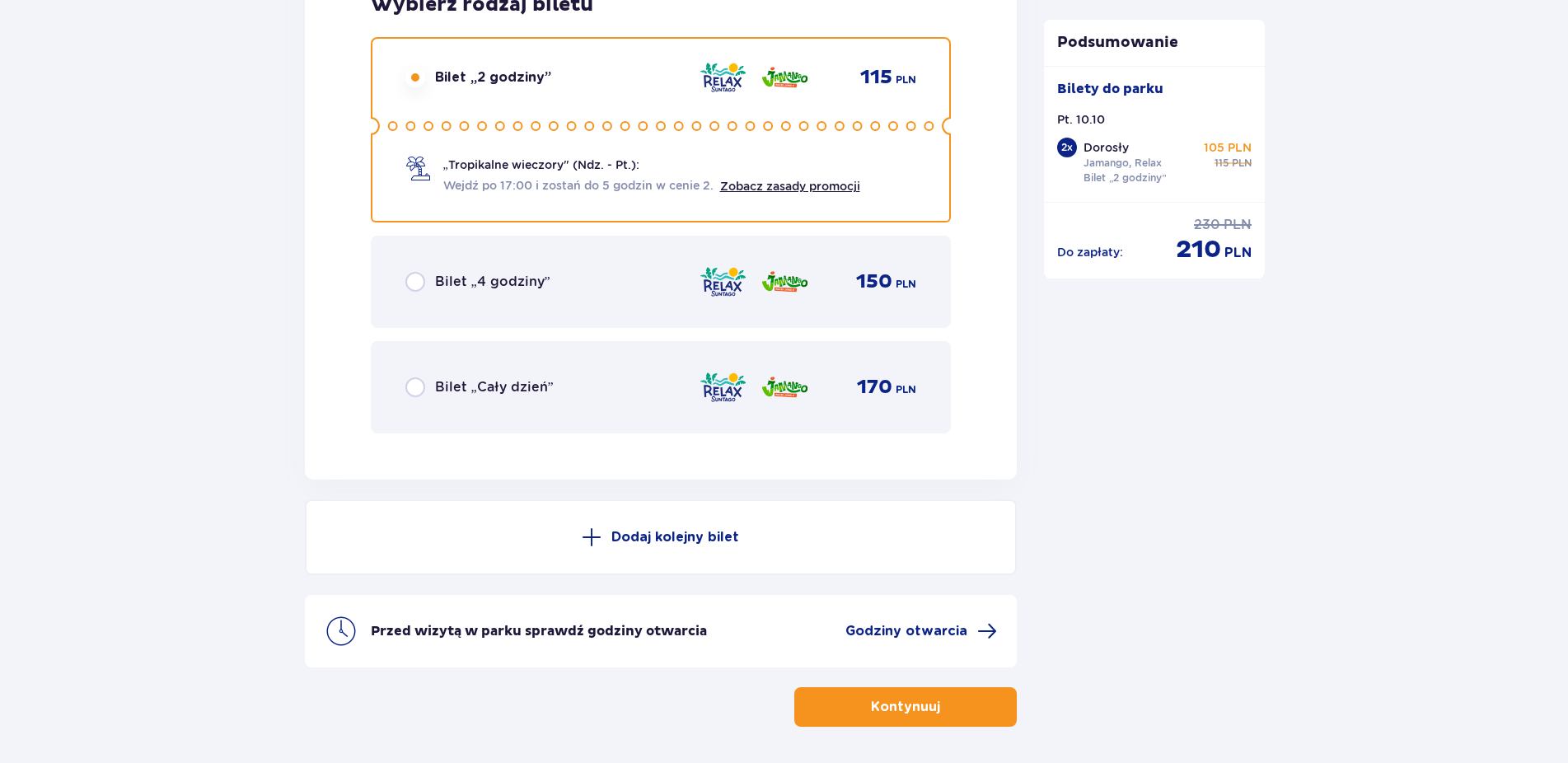
click at [918, 653] on div "Przed wizytą w parku sprawdź godziny otwarcia Godziny otwarcia" at bounding box center [661, 631] width 713 height 72
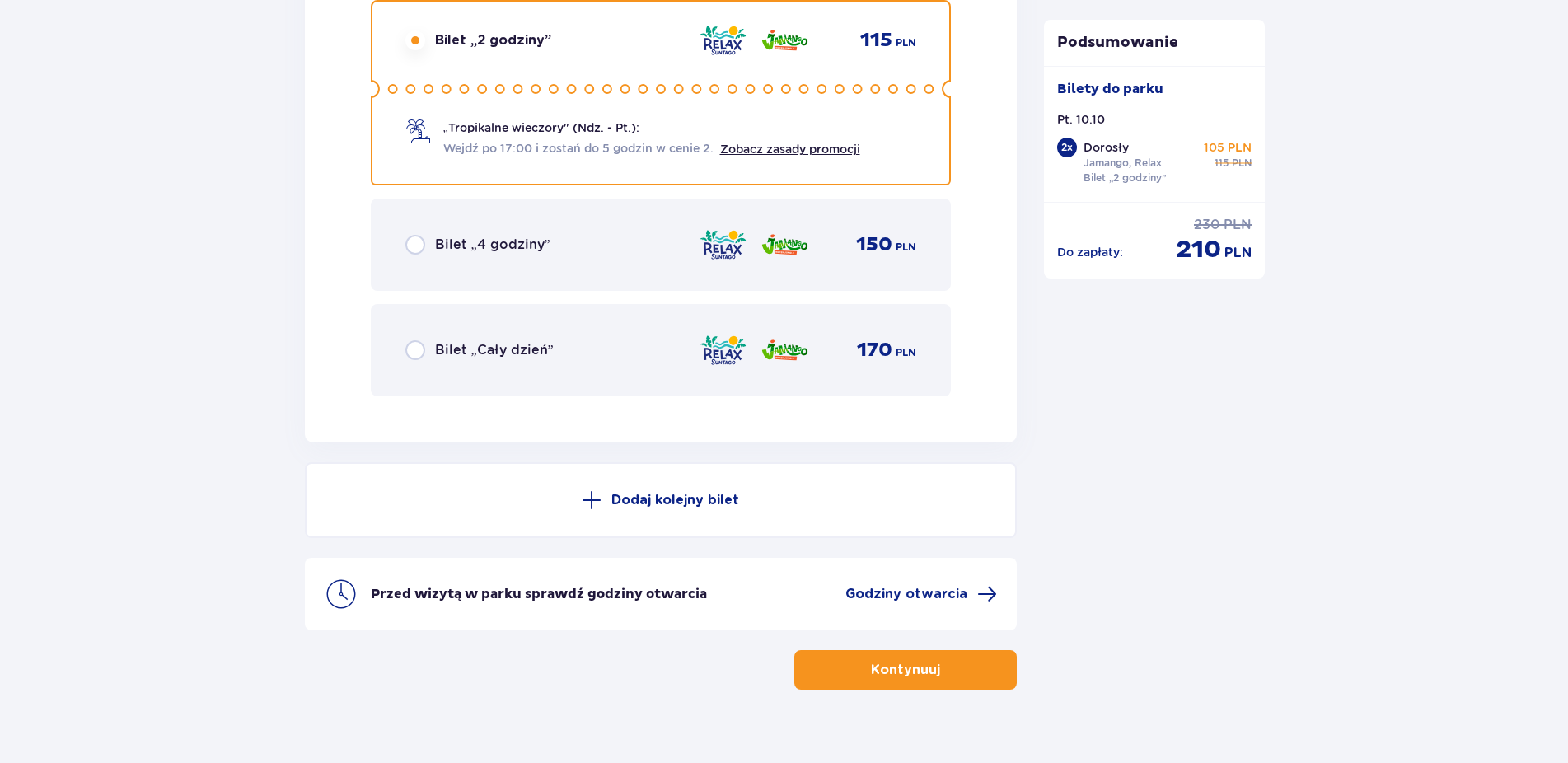
scroll to position [2789, 0]
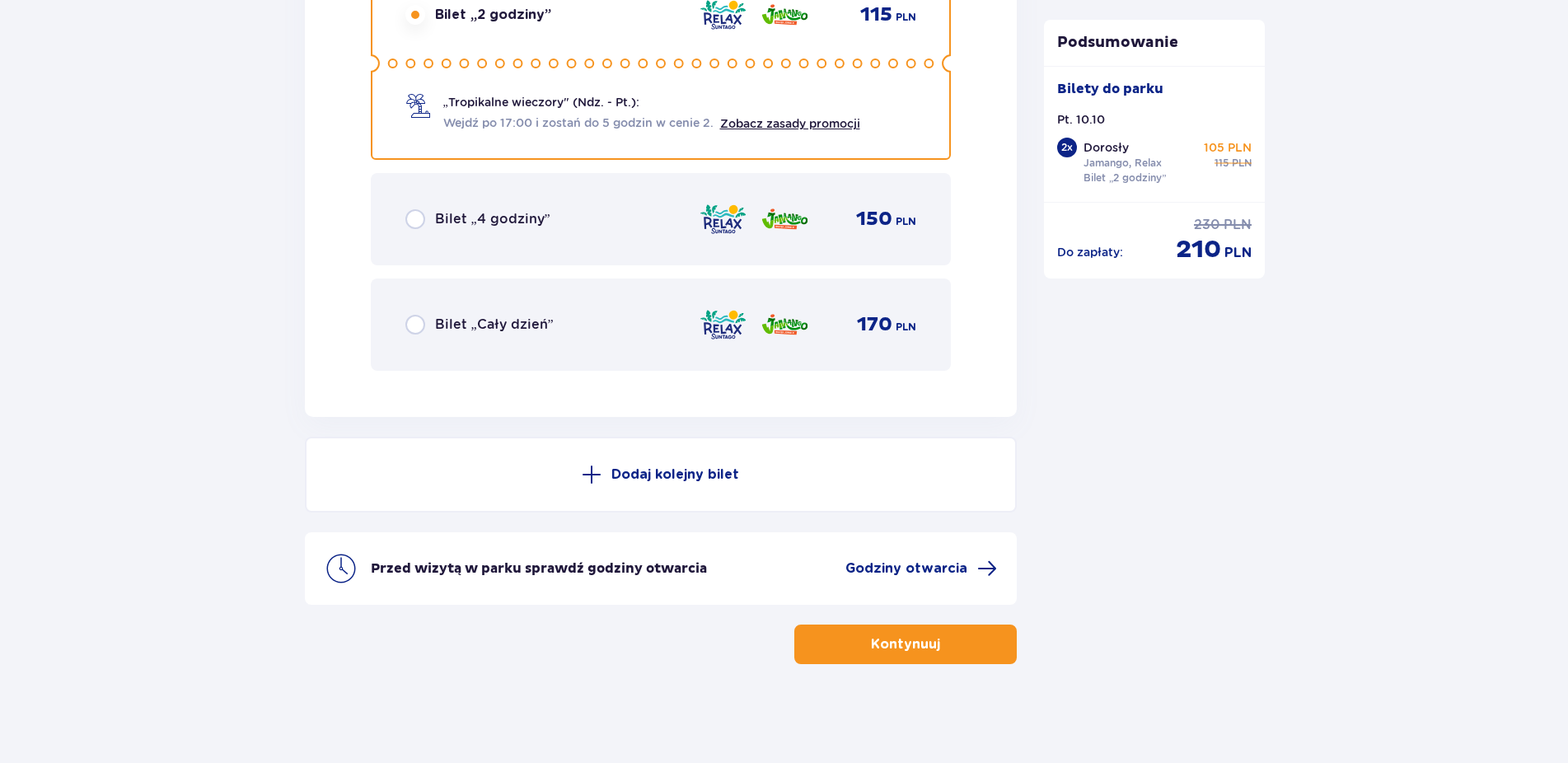
click at [879, 640] on p "Kontynuuj" at bounding box center [906, 645] width 69 height 19
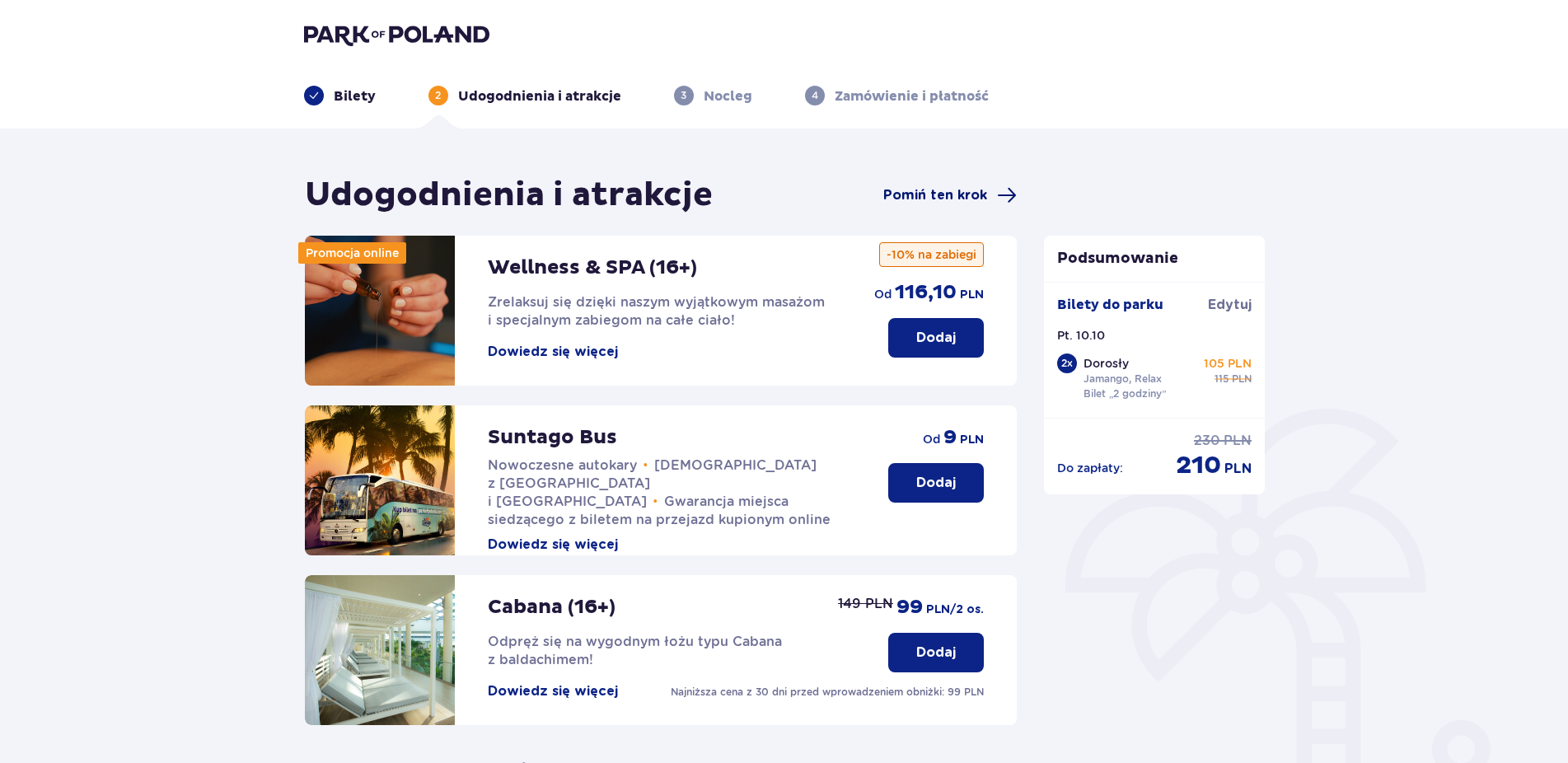
click at [913, 187] on span "Pomiń ten krok" at bounding box center [935, 195] width 104 height 19
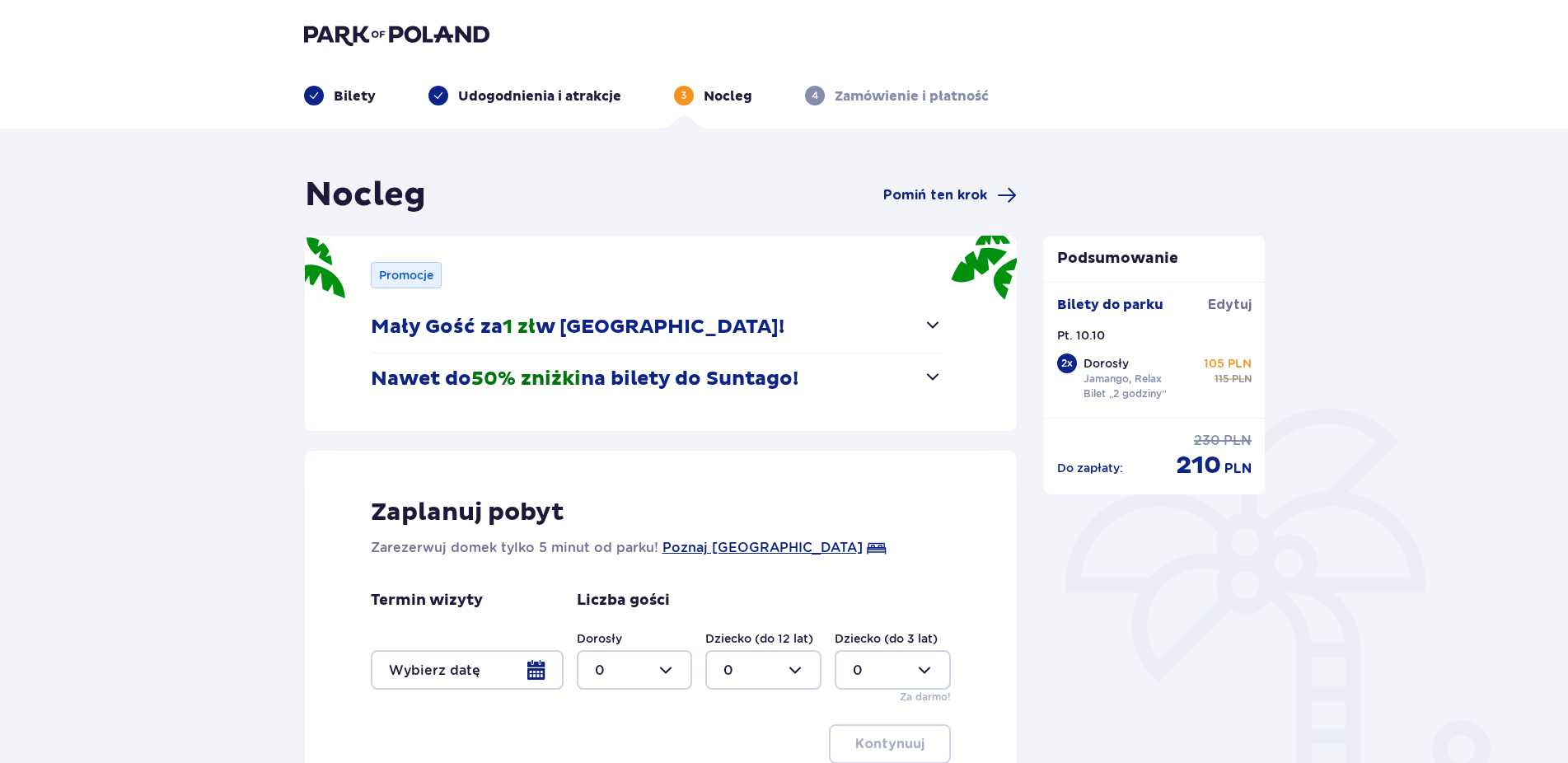
scroll to position [205, 0]
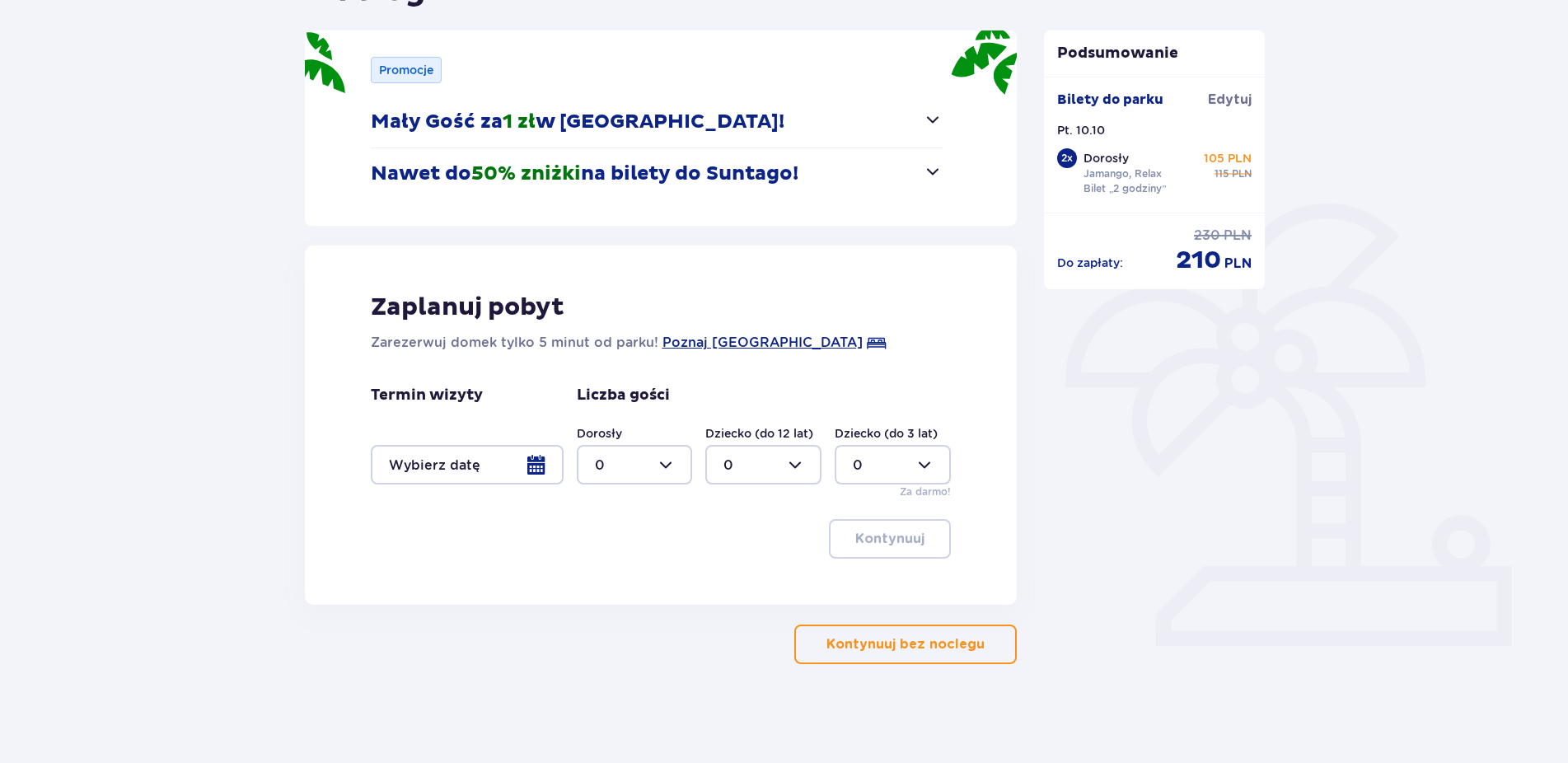
click at [935, 656] on button "Kontynuuj bez noclegu" at bounding box center [905, 645] width 222 height 39
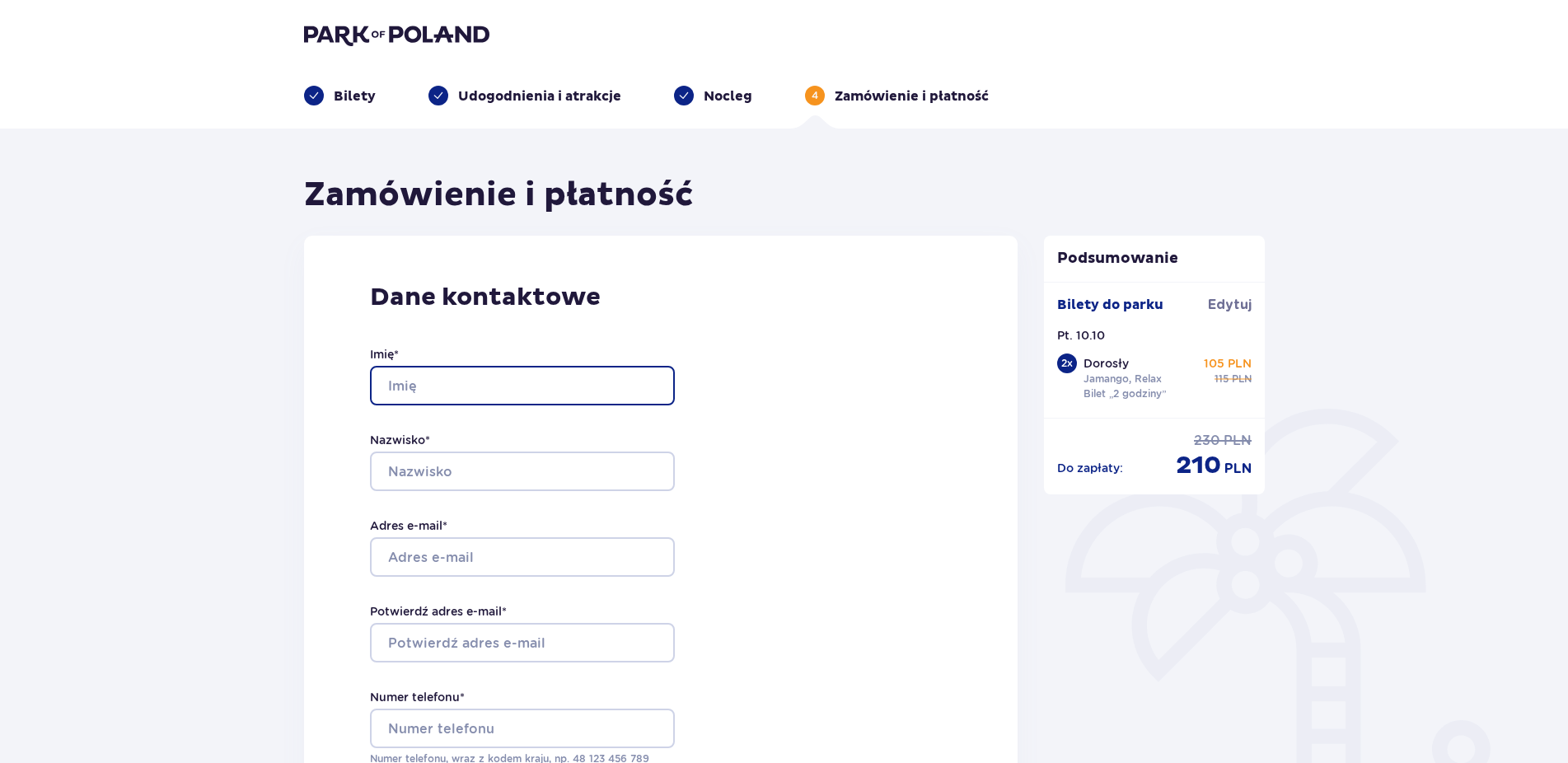
click at [510, 397] on input "Imię *" at bounding box center [522, 385] width 305 height 39
type input "Marcin"
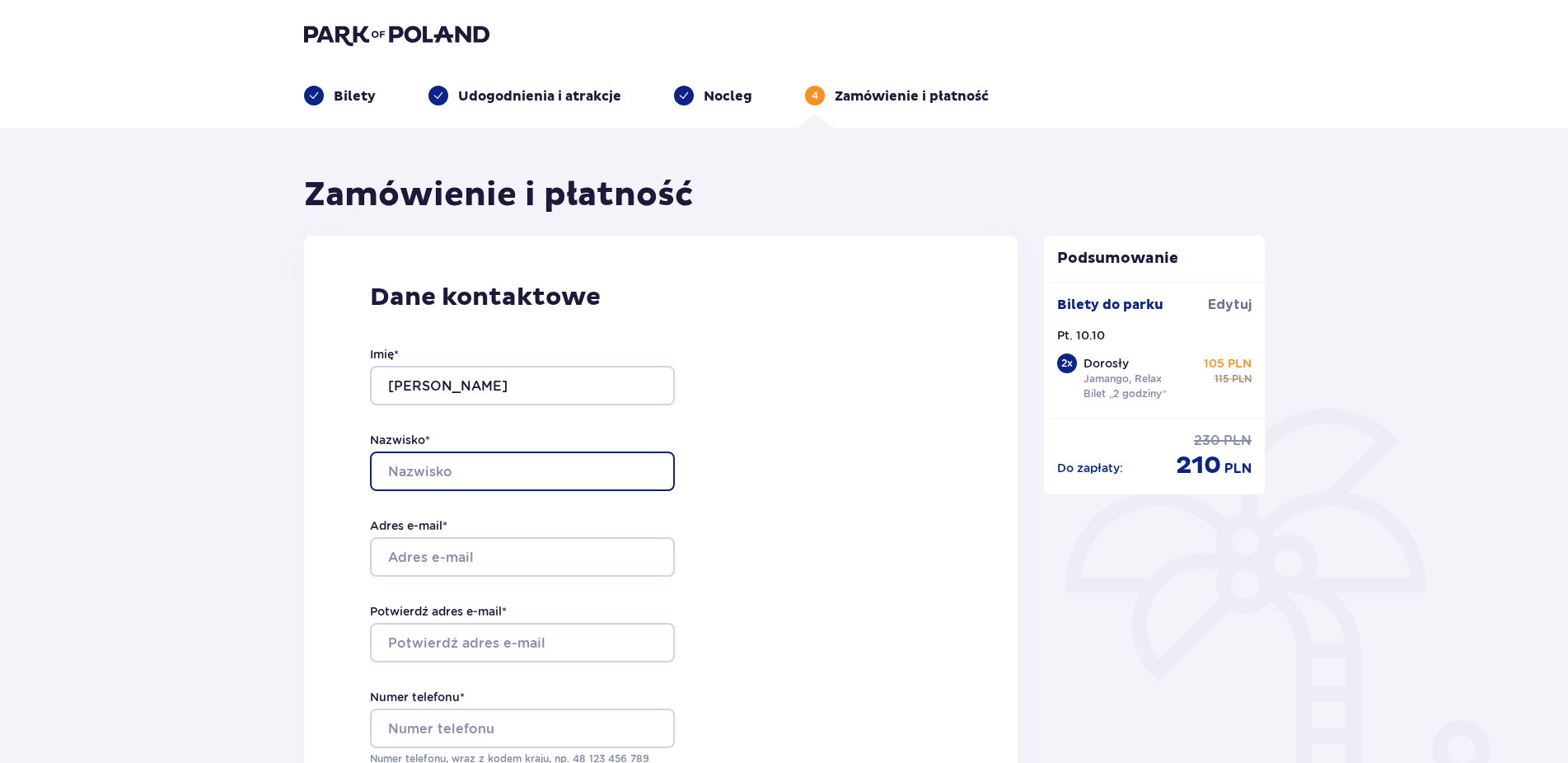
click at [560, 461] on input "Nazwisko *" at bounding box center [522, 471] width 305 height 39
type input "Krupiński"
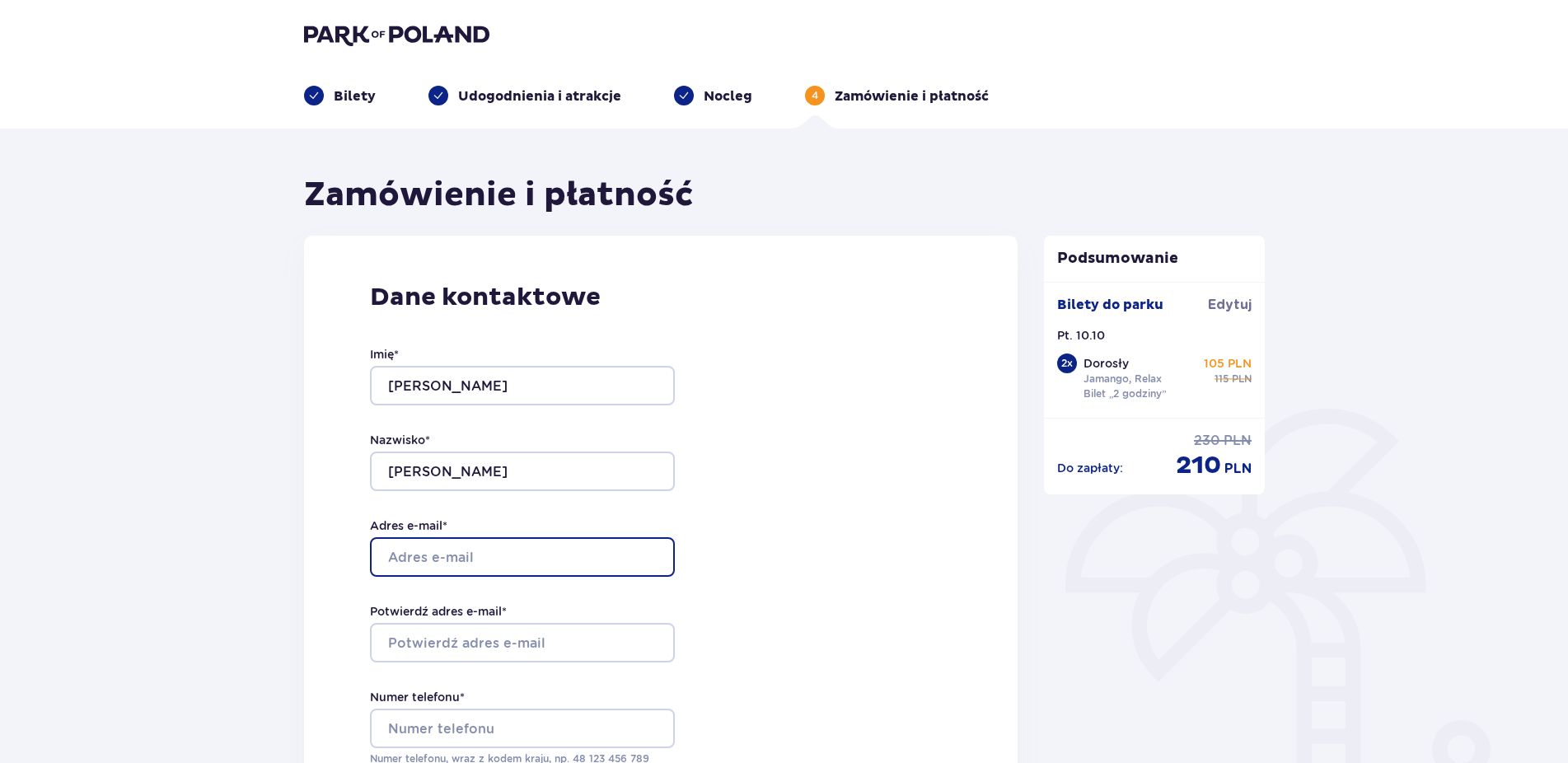
click at [447, 551] on input "Adres e-mail *" at bounding box center [522, 557] width 305 height 39
click at [494, 556] on input "markru292" at bounding box center [522, 557] width 305 height 39
type input "markru2929@gmail.com"
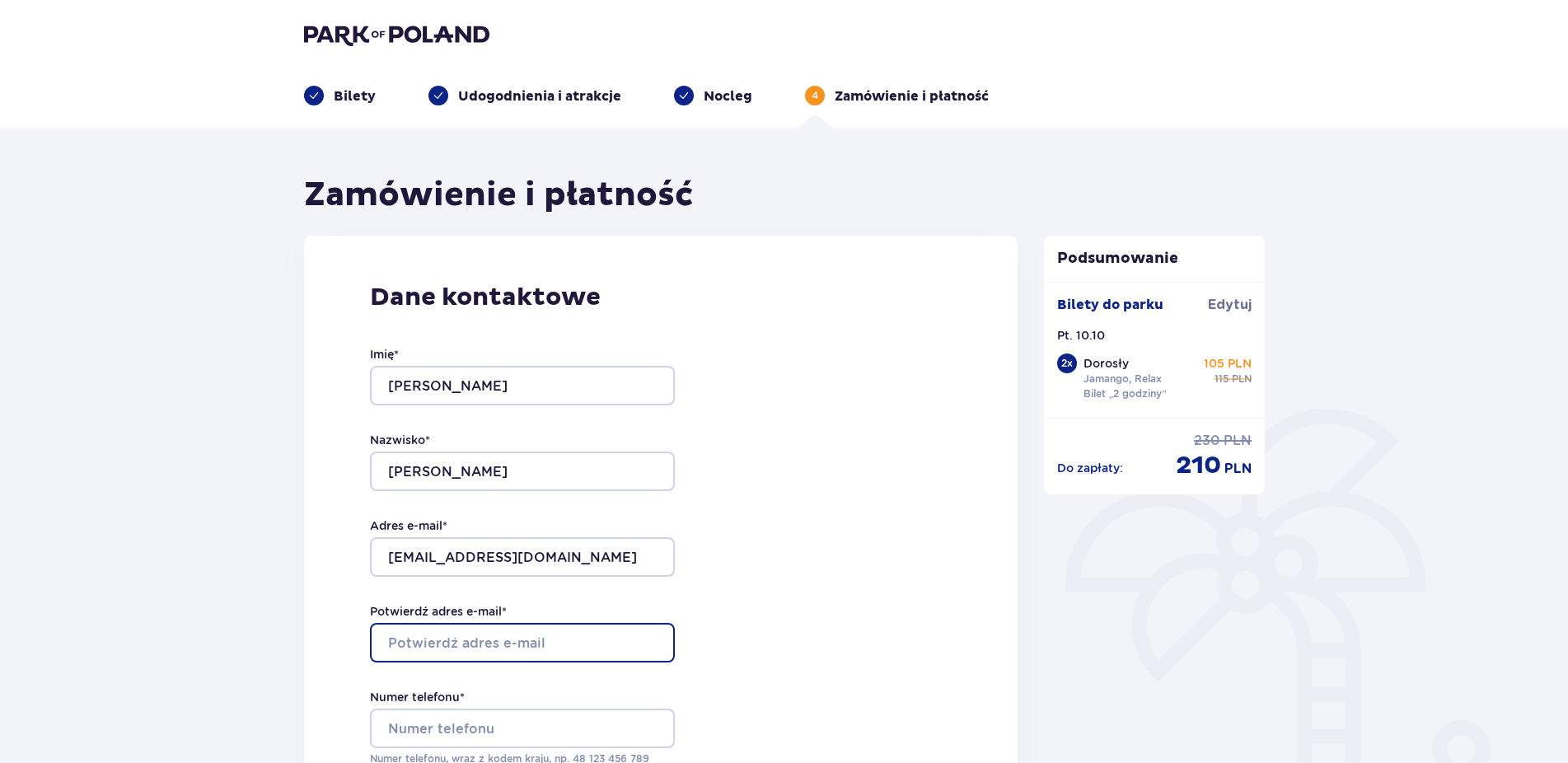
click at [415, 641] on input "Potwierdź adres e-mail *" at bounding box center [522, 643] width 305 height 39
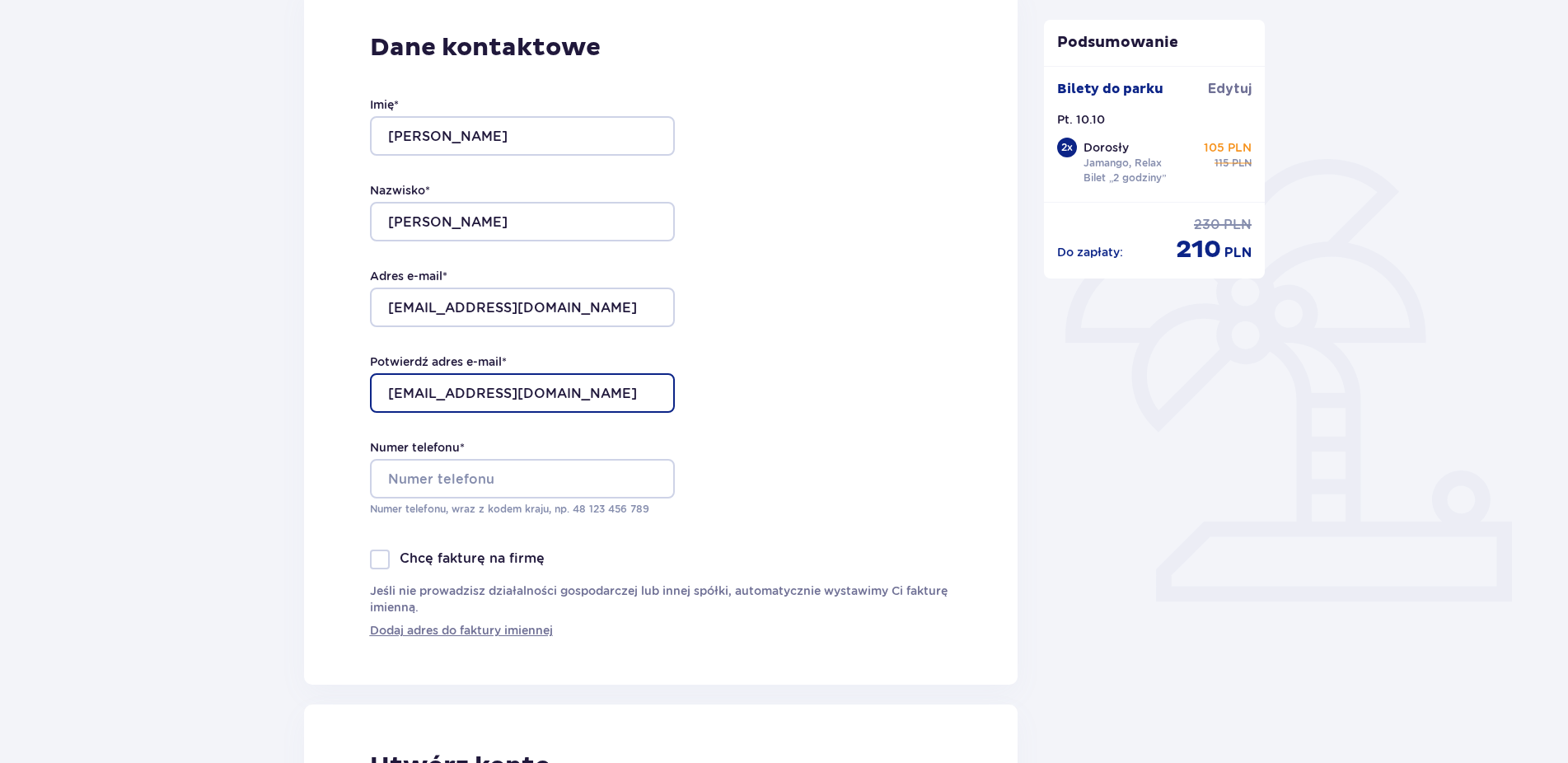
scroll to position [252, 0]
type input "markru2929@gmail.com"
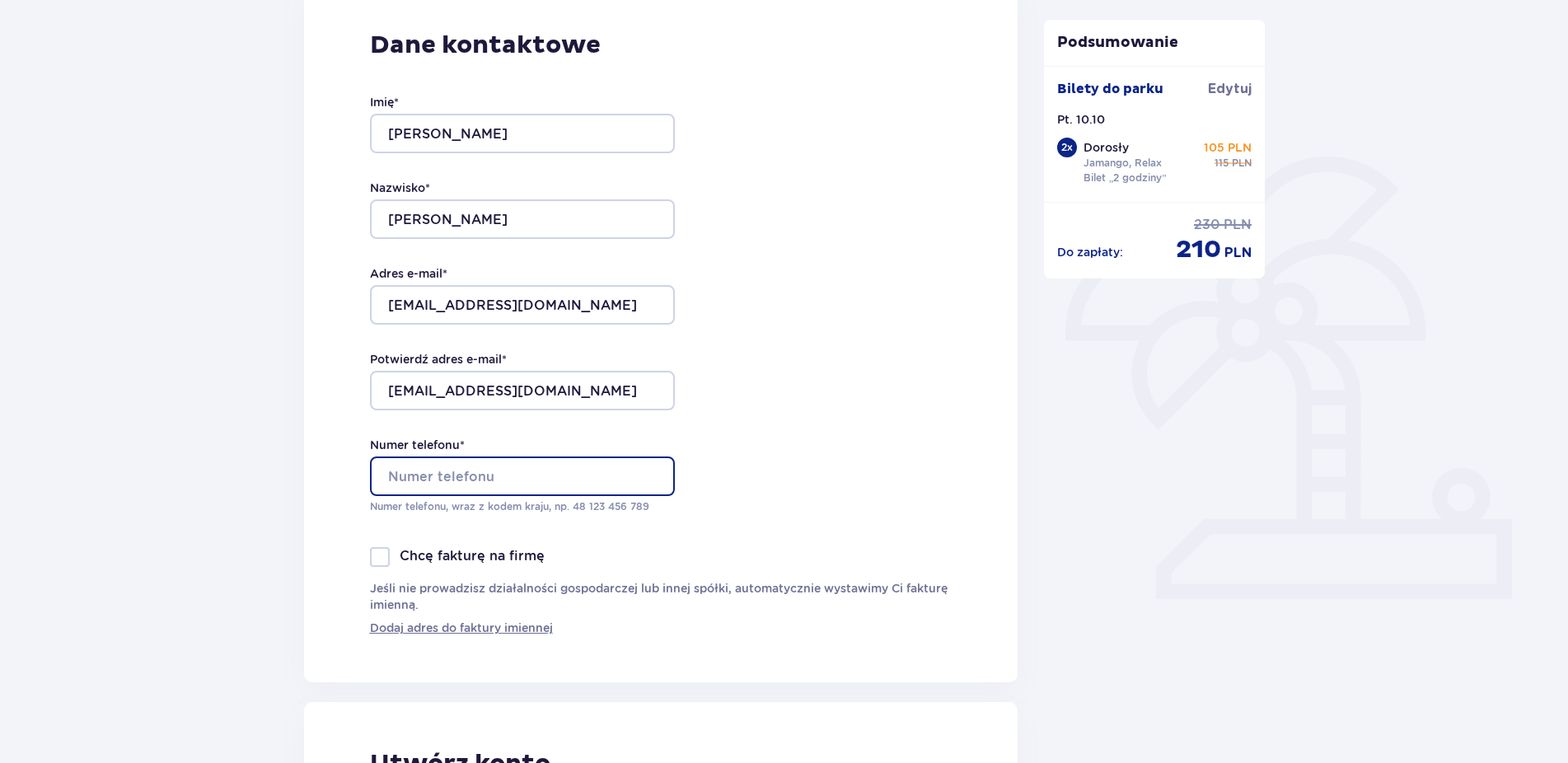
click at [490, 478] on input "Numer telefonu *" at bounding box center [522, 476] width 305 height 39
type input "698841627"
drag, startPoint x: 515, startPoint y: 473, endPoint x: 390, endPoint y: 479, distance: 125.1
click at [390, 479] on input "698841627" at bounding box center [522, 476] width 305 height 39
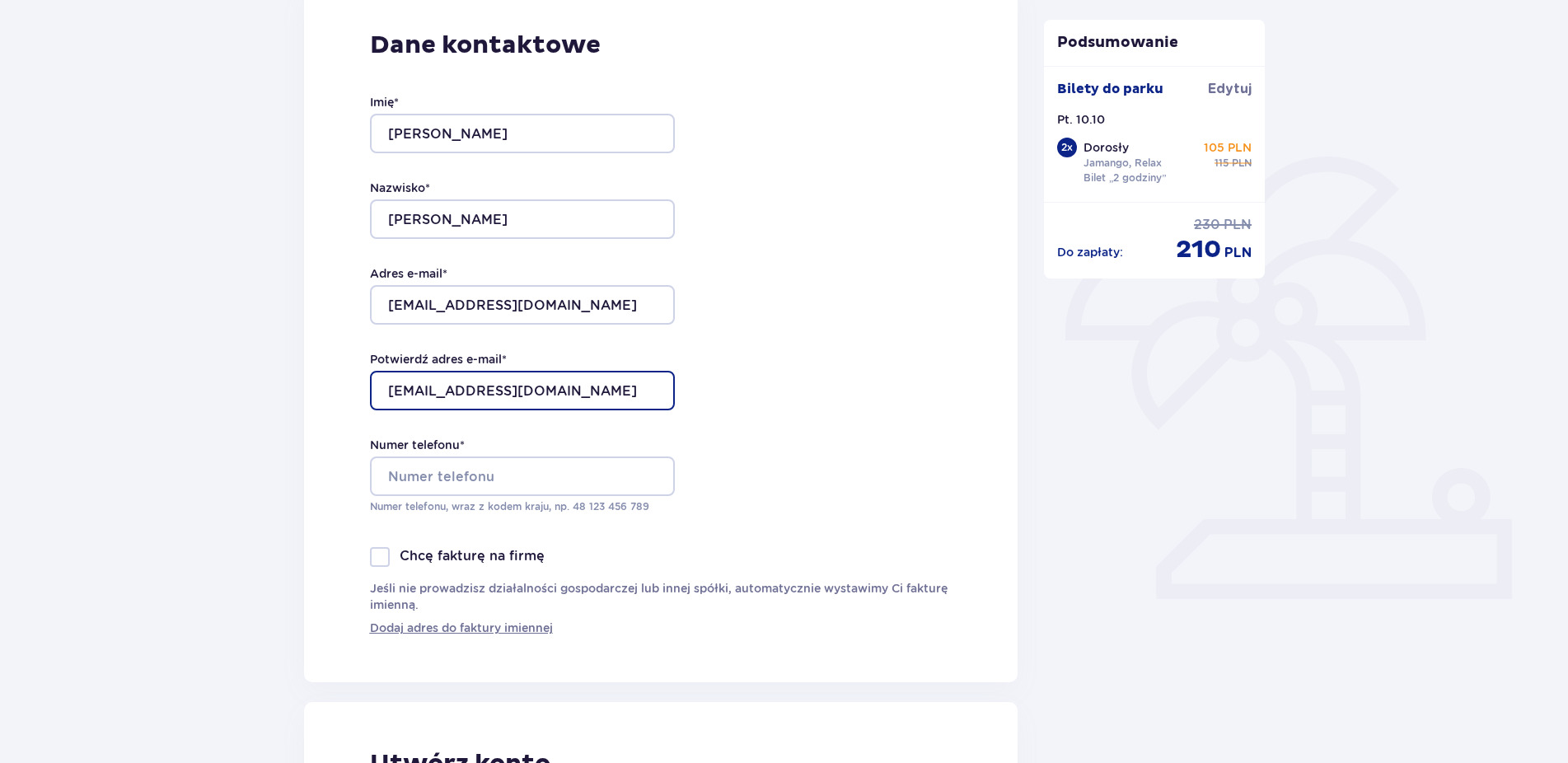
click at [520, 393] on input "markru2929@gmail.com" at bounding box center [522, 390] width 305 height 39
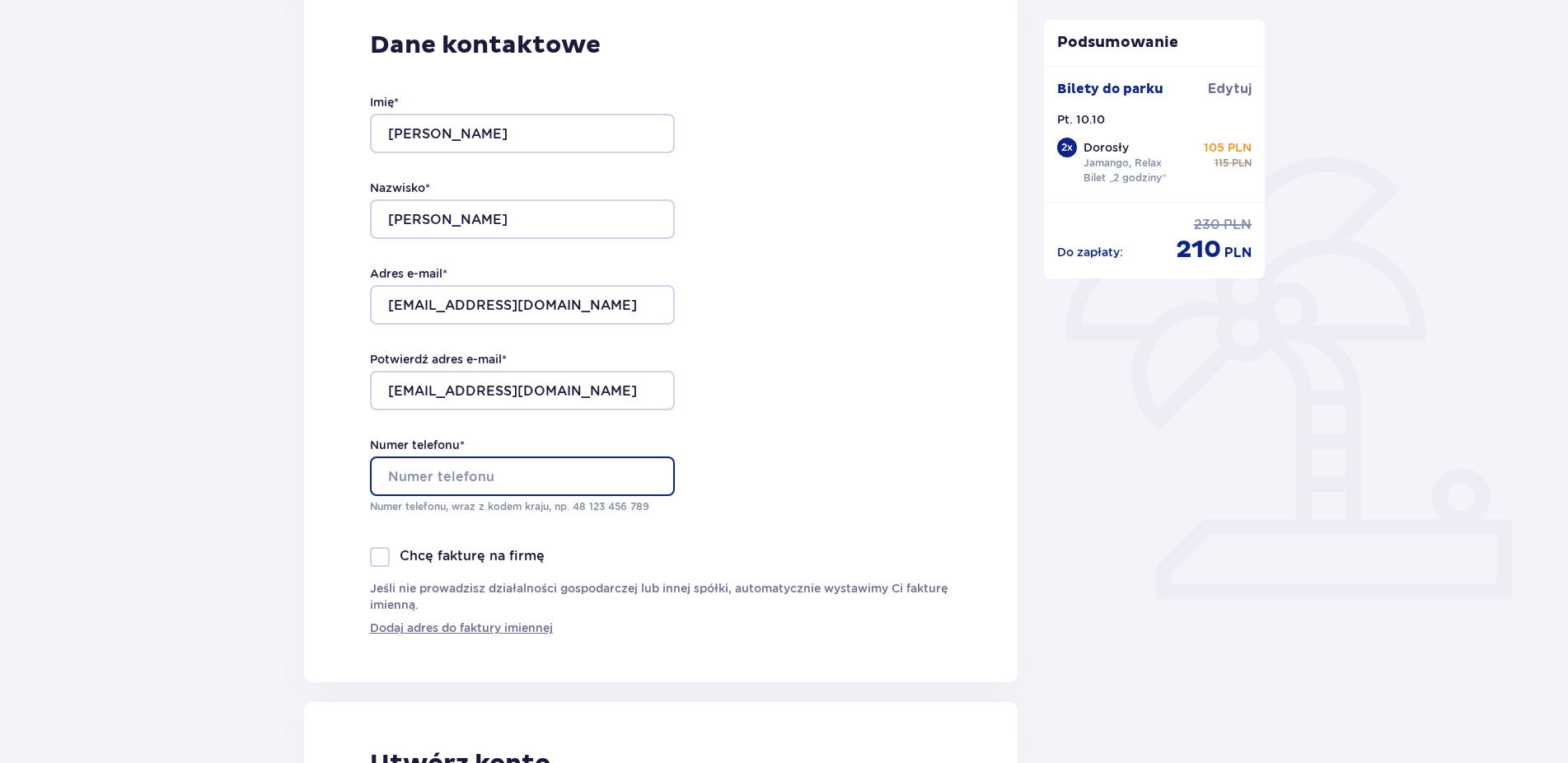
click at [535, 474] on input "Numer telefonu *" at bounding box center [522, 476] width 305 height 39
type input "4"
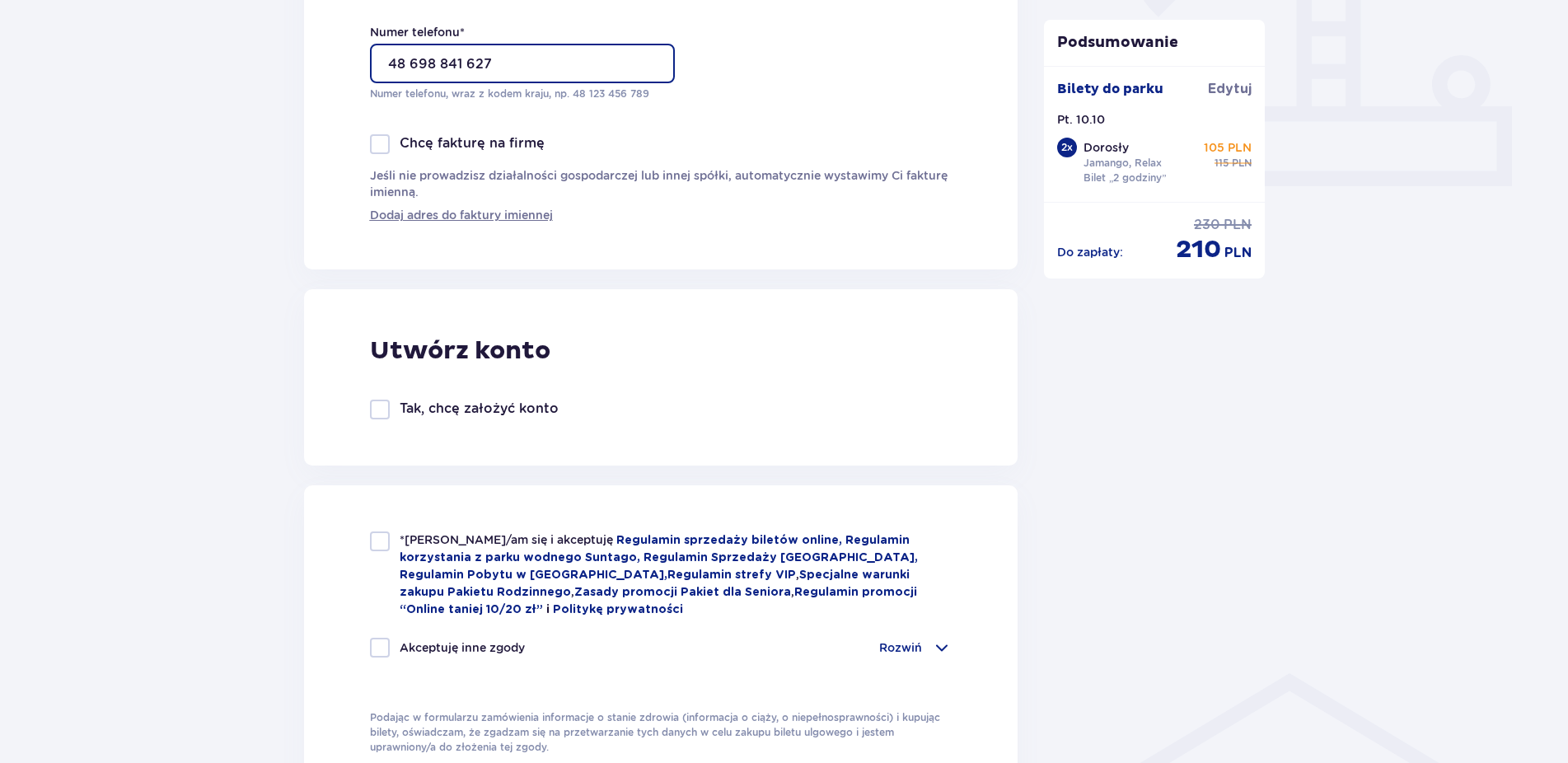
scroll to position [672, 0]
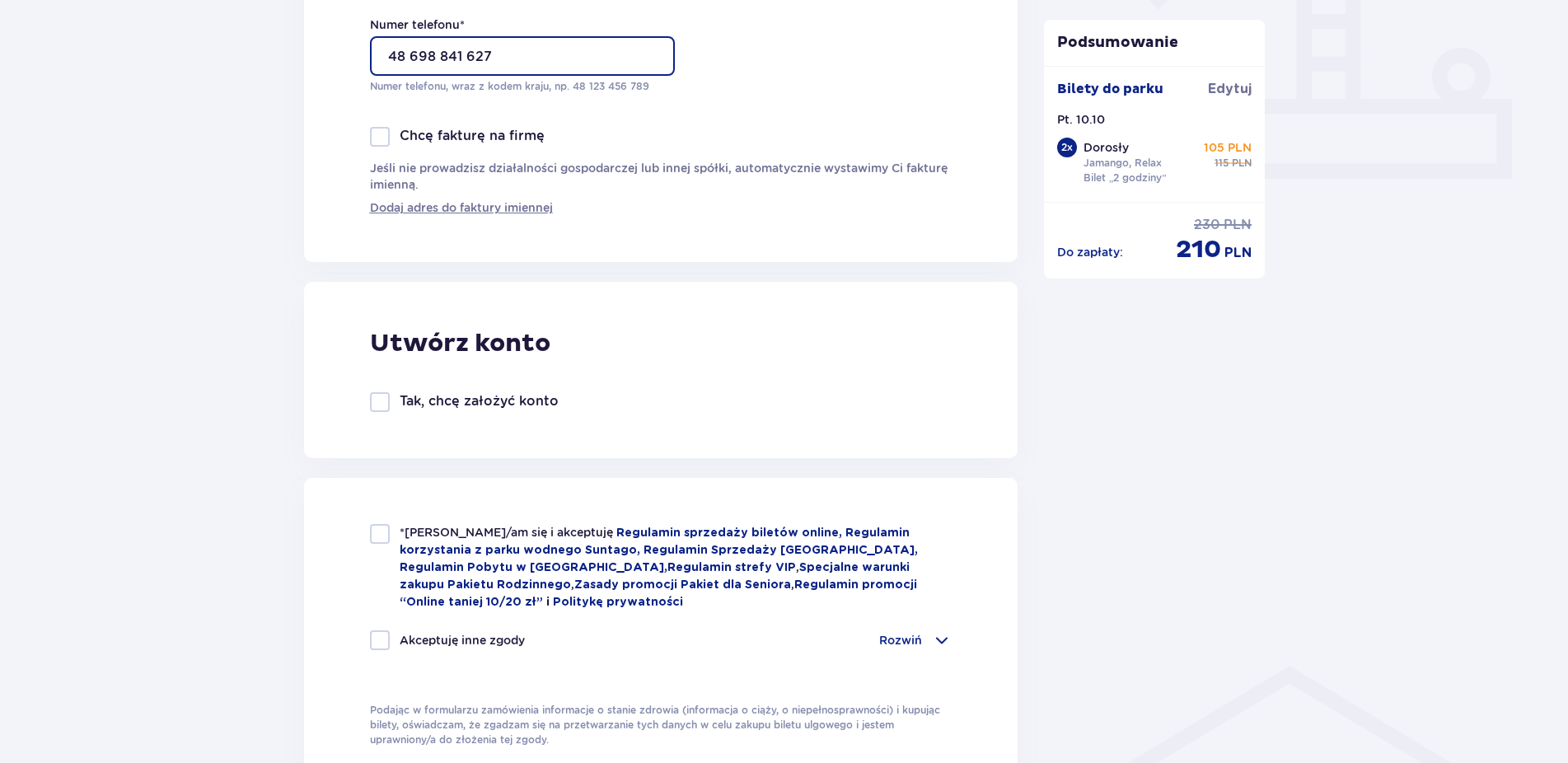
type input "48 698 841 627"
click at [366, 530] on div "*Zapoznałem/am się i akceptuję Regulamin sprzedaży biletów online, Regulamin ko…" at bounding box center [661, 636] width 714 height 316
click at [383, 528] on div at bounding box center [380, 534] width 20 height 20
checkbox input "true"
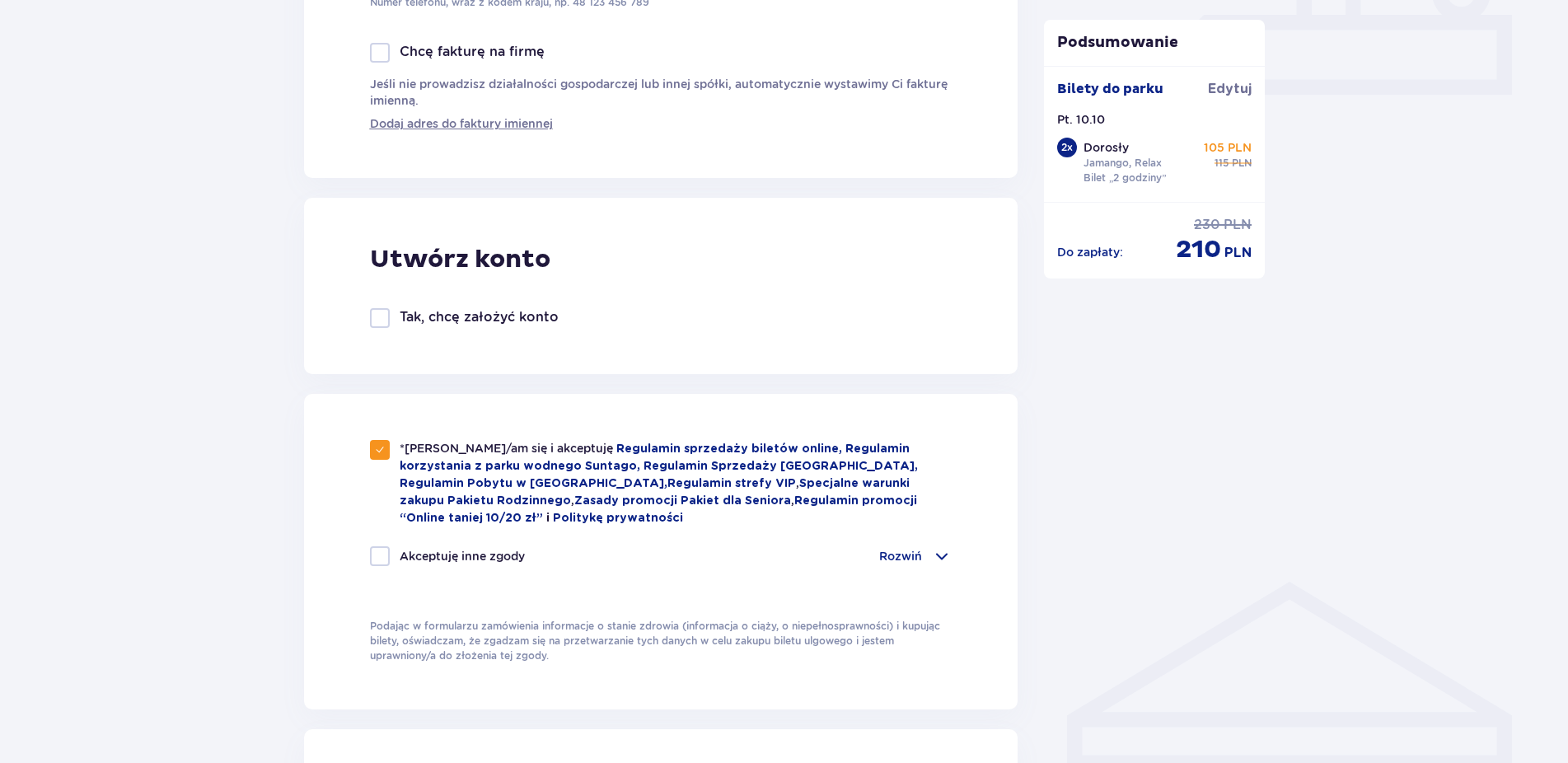
click at [923, 553] on div "Rozwiń" at bounding box center [916, 557] width 72 height 20
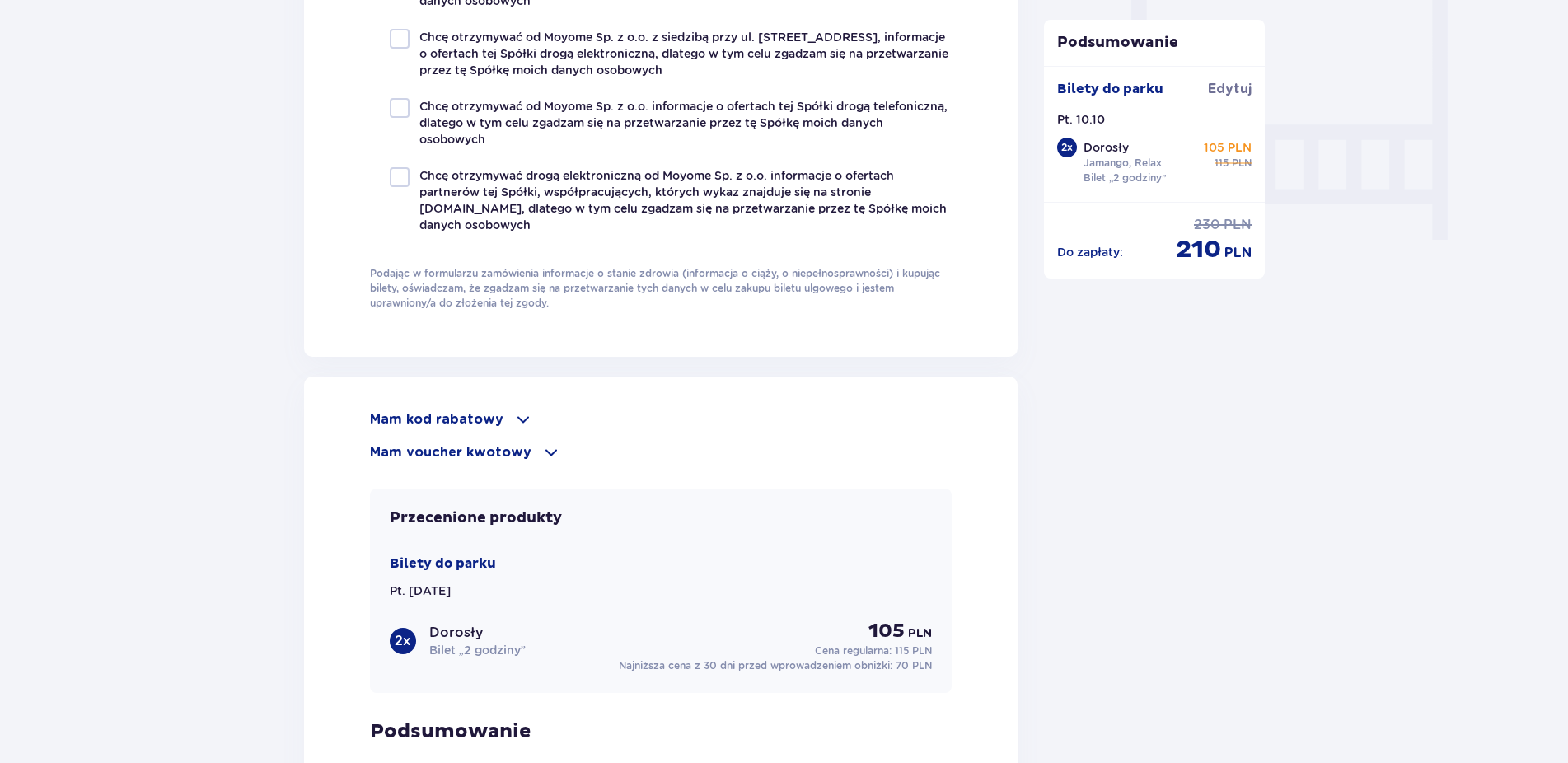
scroll to position [1682, 0]
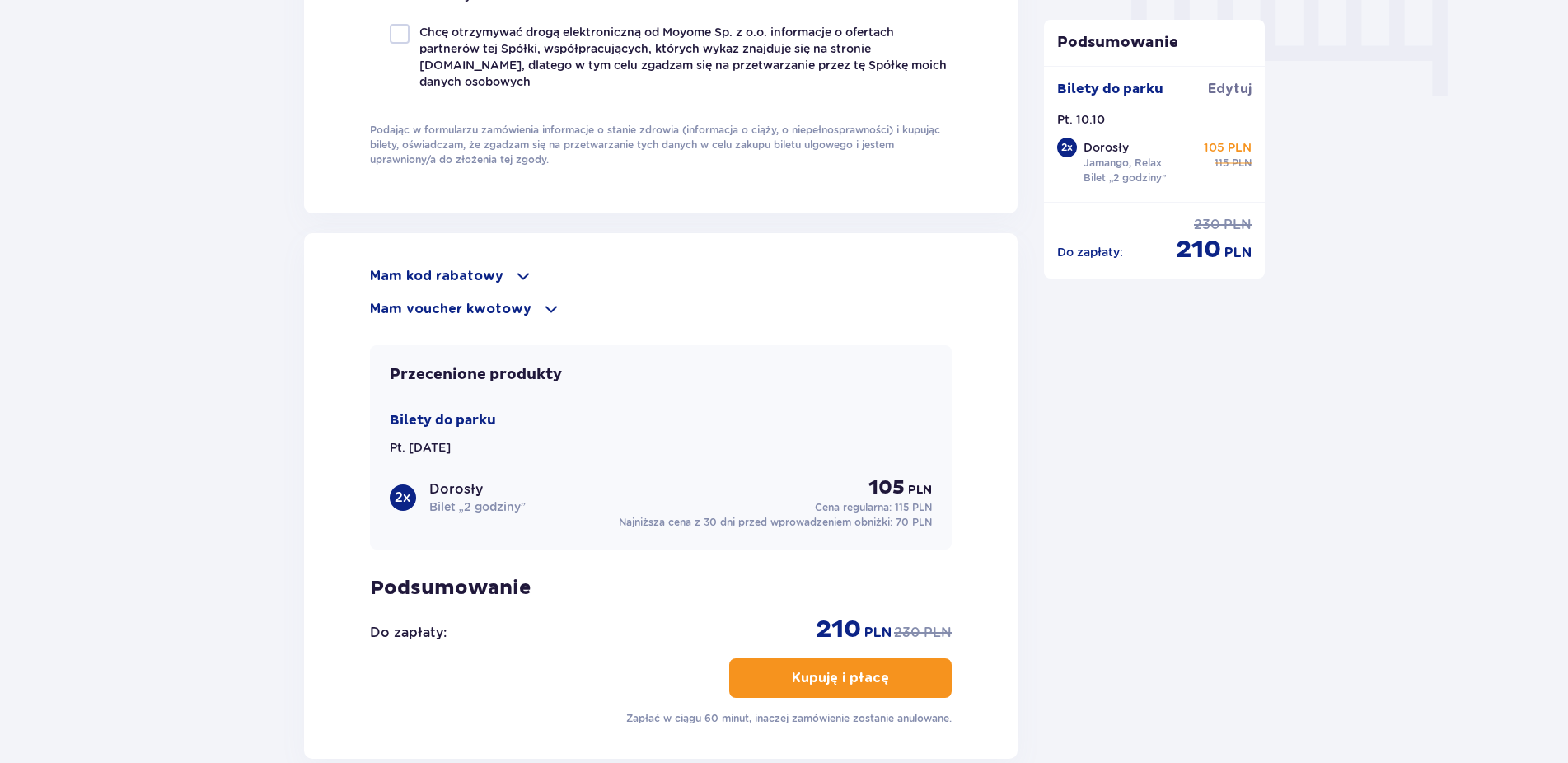
click at [859, 672] on p "Kupuję i płacę" at bounding box center [840, 678] width 97 height 19
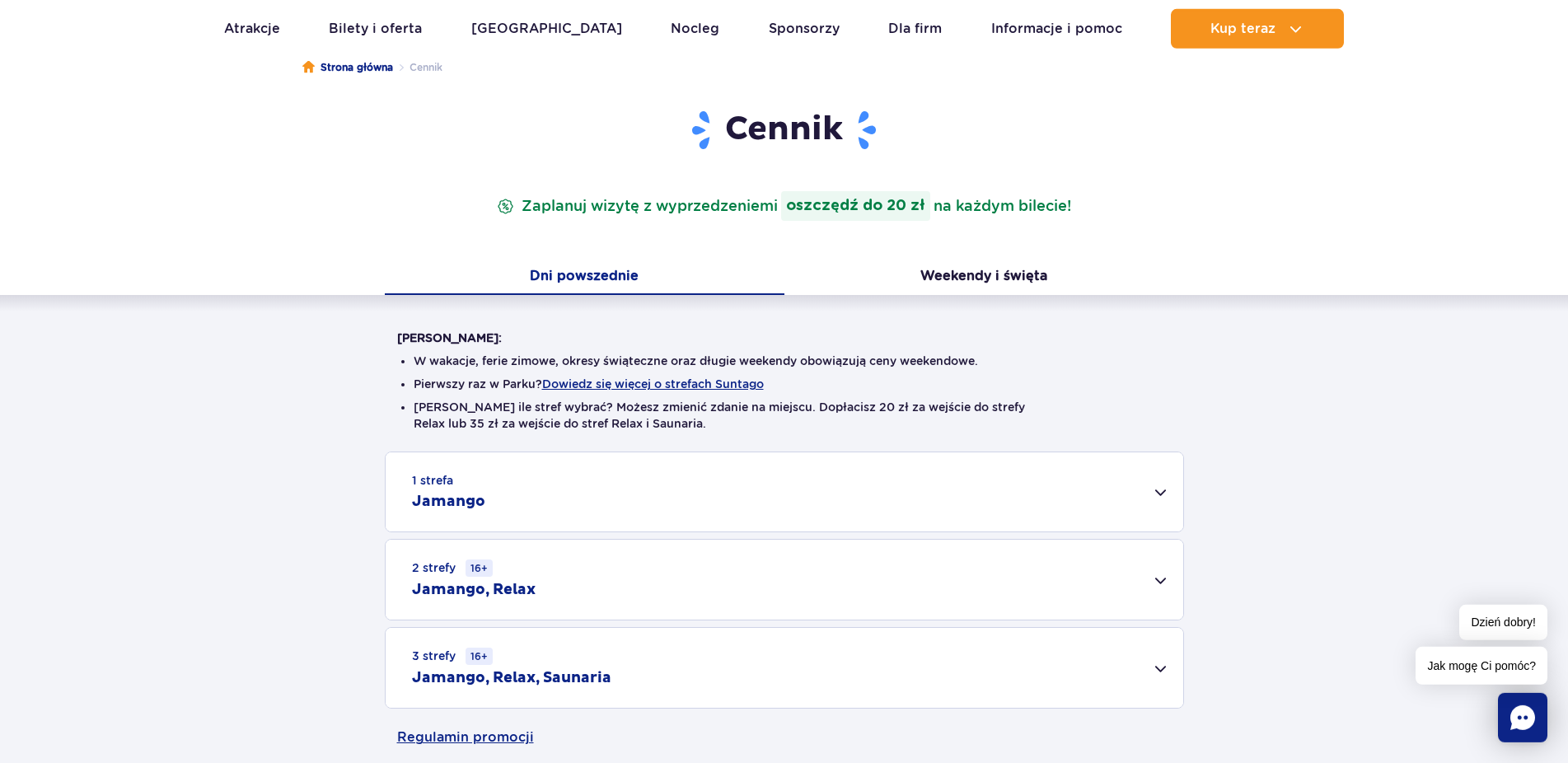
scroll to position [168, 0]
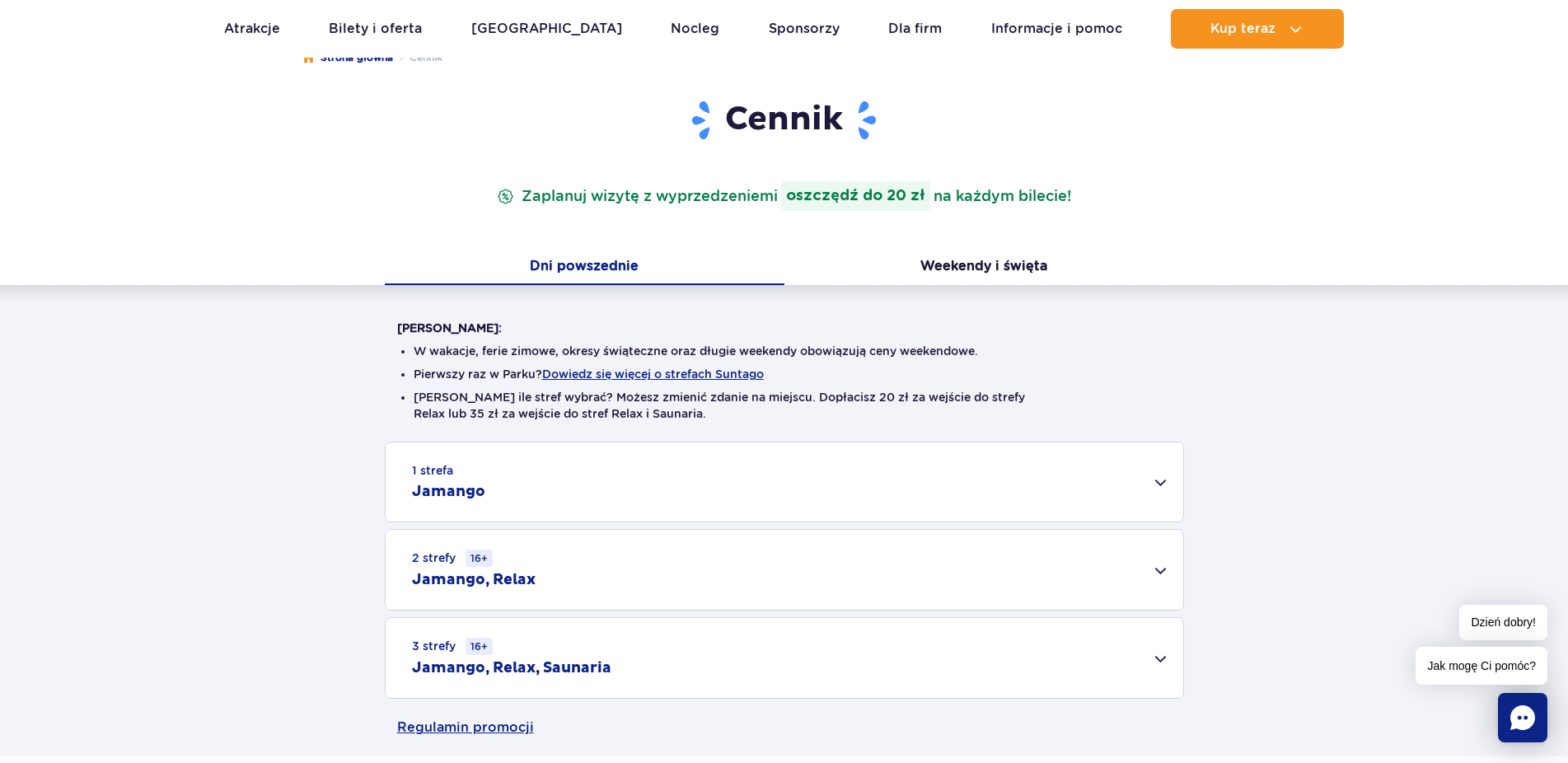
click at [643, 506] on div "1 strefa Jamango" at bounding box center [784, 481] width 798 height 79
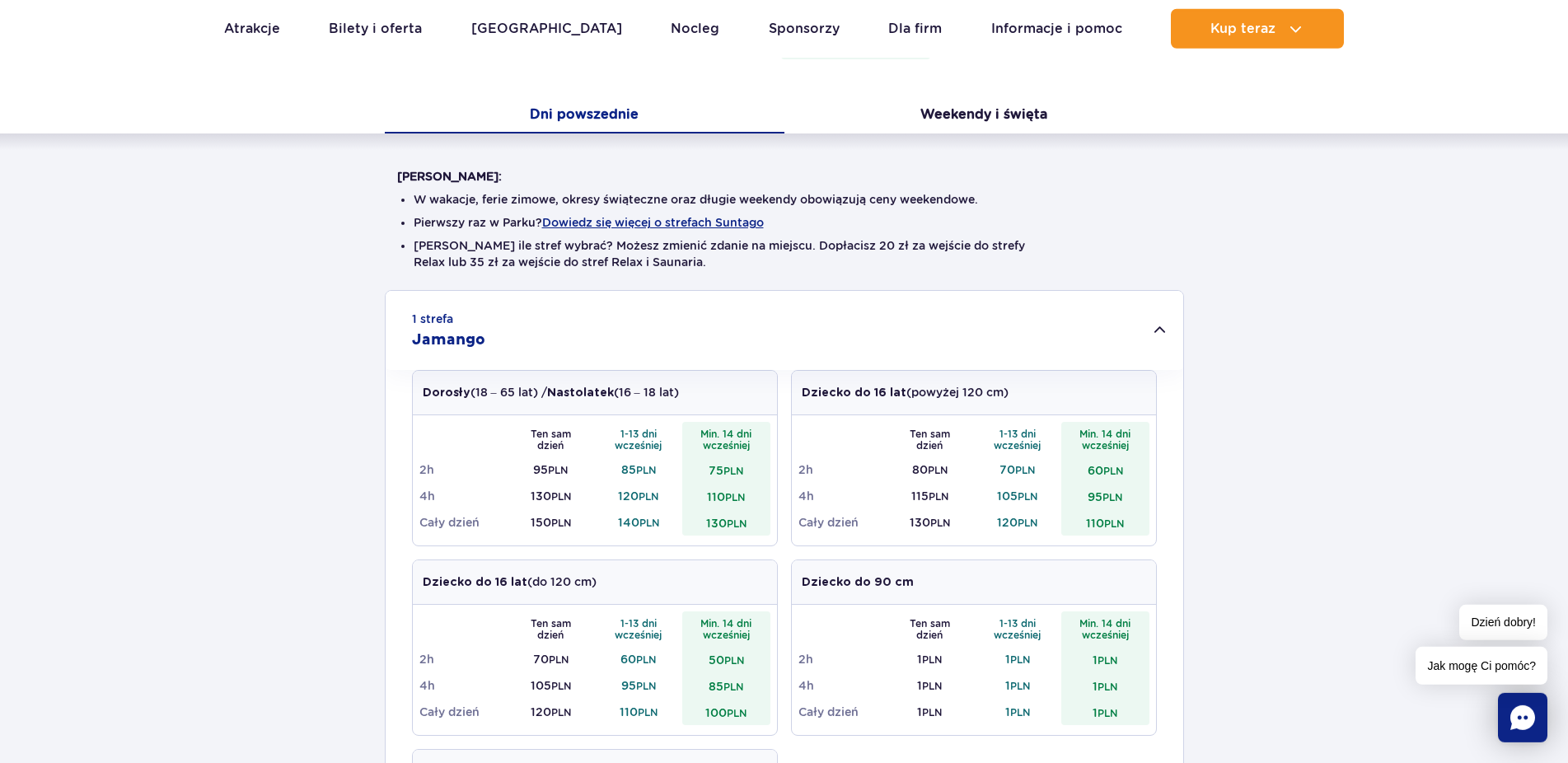
scroll to position [337, 0]
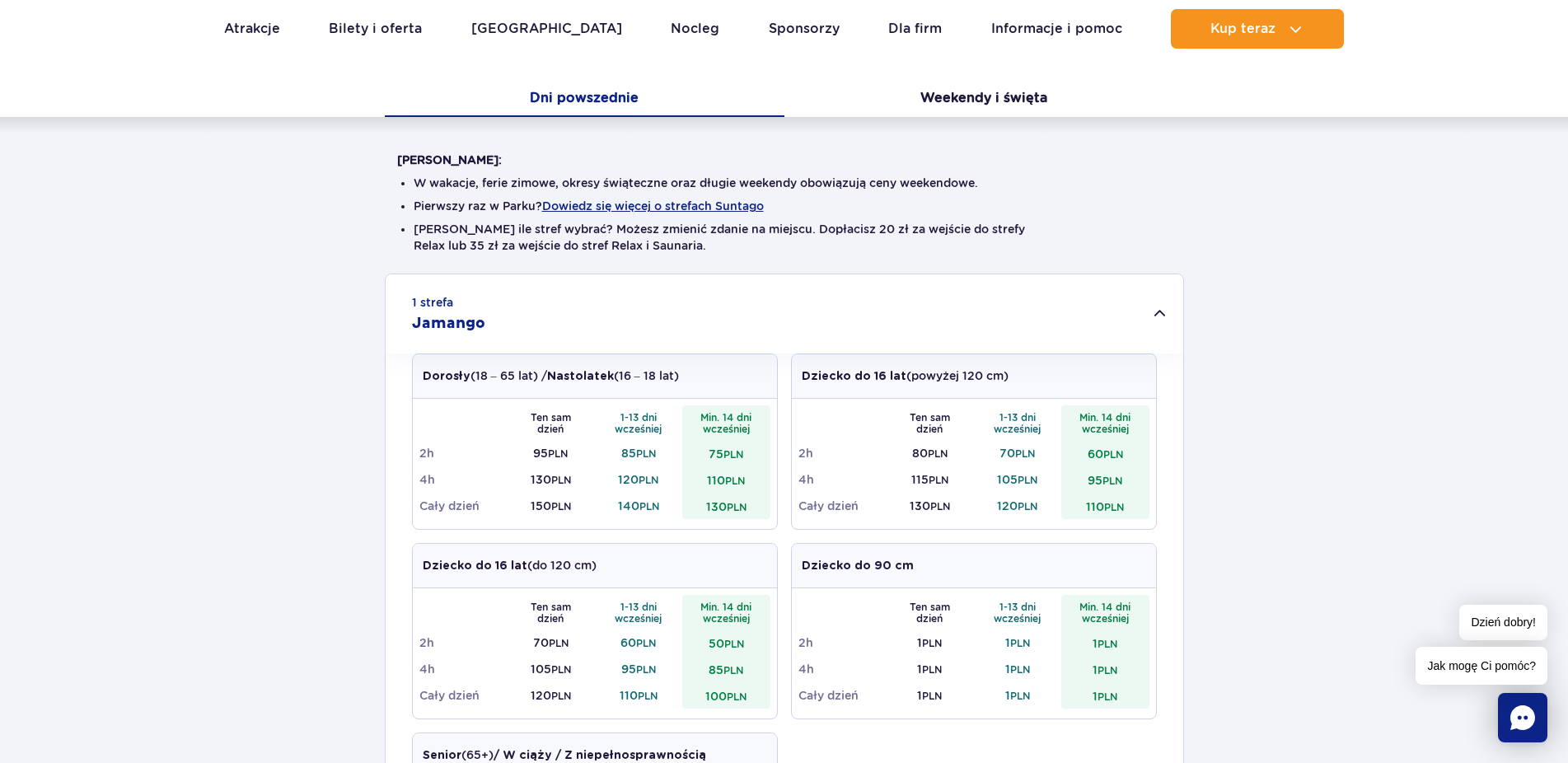
click at [792, 311] on div "1 strefa Jamango" at bounding box center [784, 314] width 798 height 79
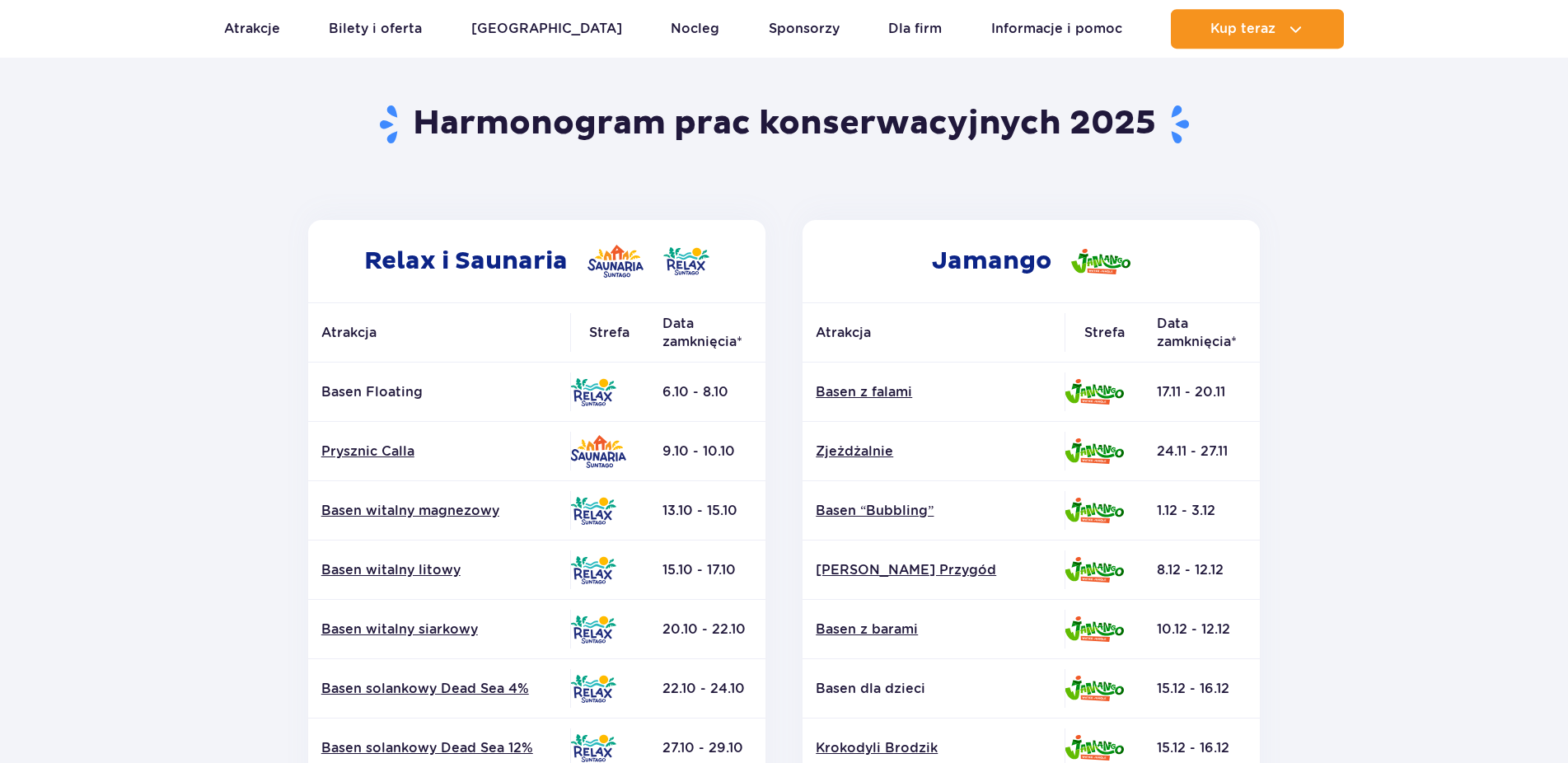
scroll to position [168, 0]
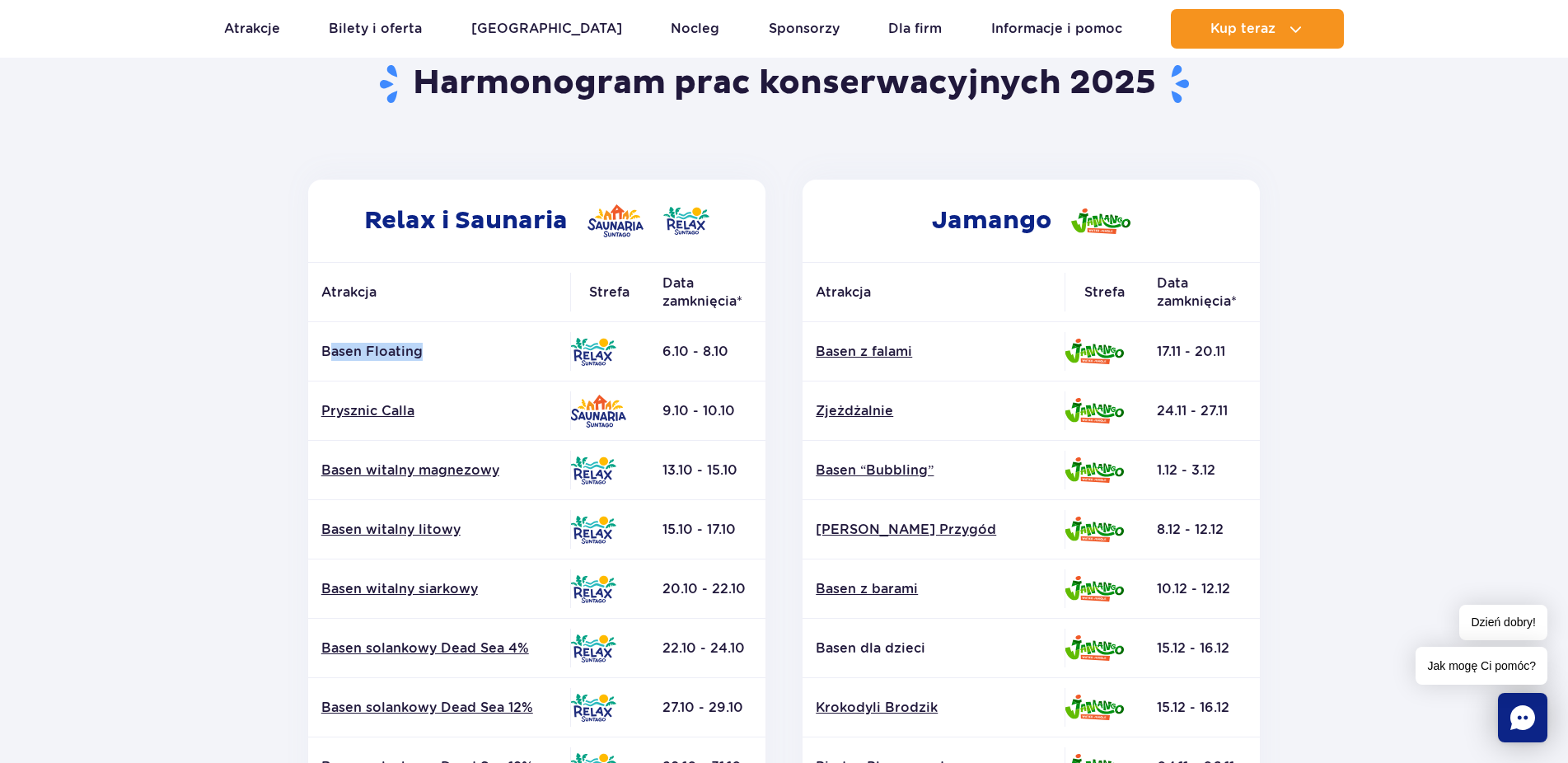
drag, startPoint x: 420, startPoint y: 363, endPoint x: 332, endPoint y: 349, distance: 89.1
click at [332, 349] on td "Basen Floating" at bounding box center [439, 351] width 262 height 60
click at [351, 420] on link "Prysznic Calla" at bounding box center [439, 411] width 236 height 19
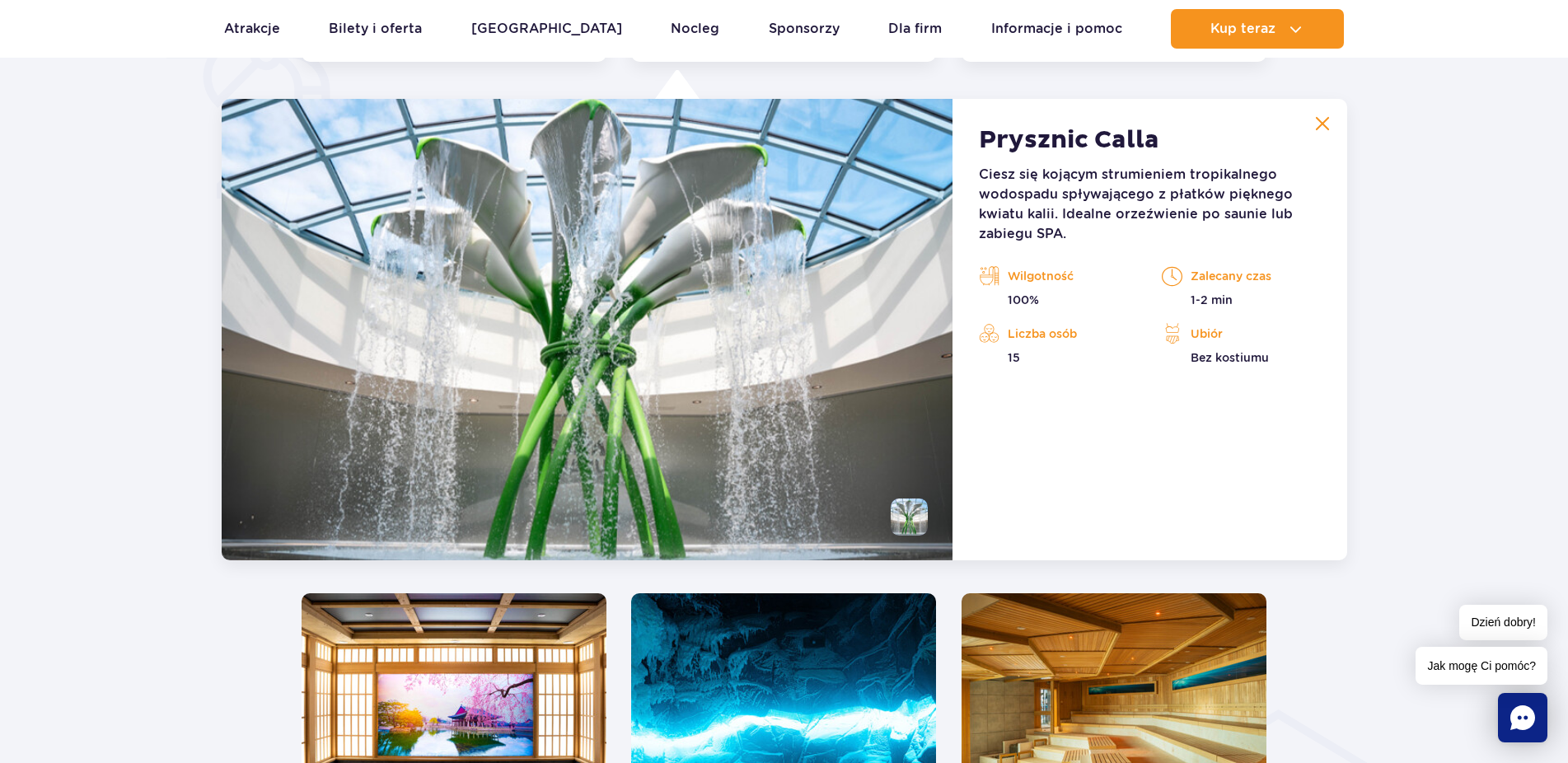
scroll to position [1296, 0]
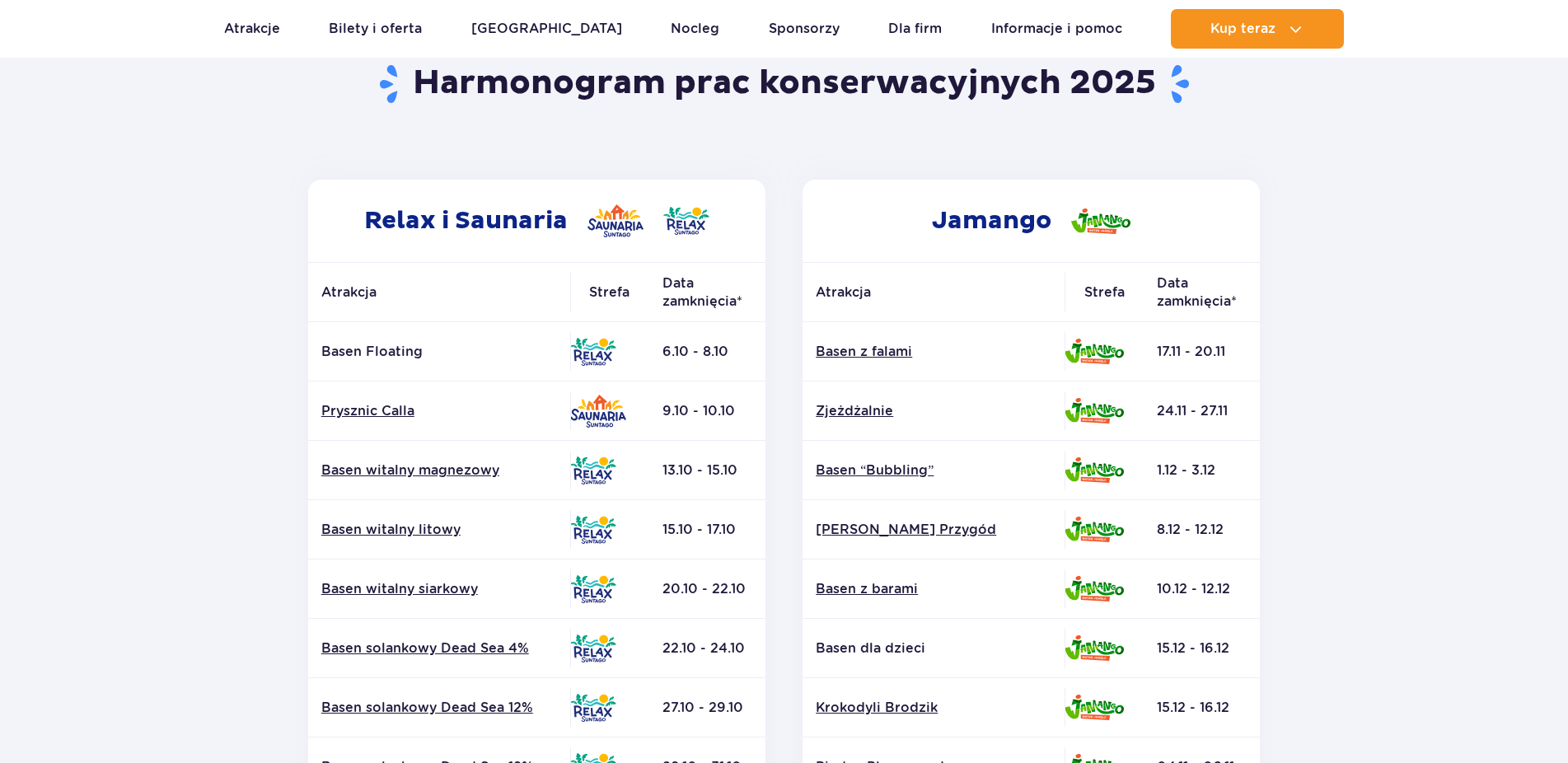
scroll to position [168, 0]
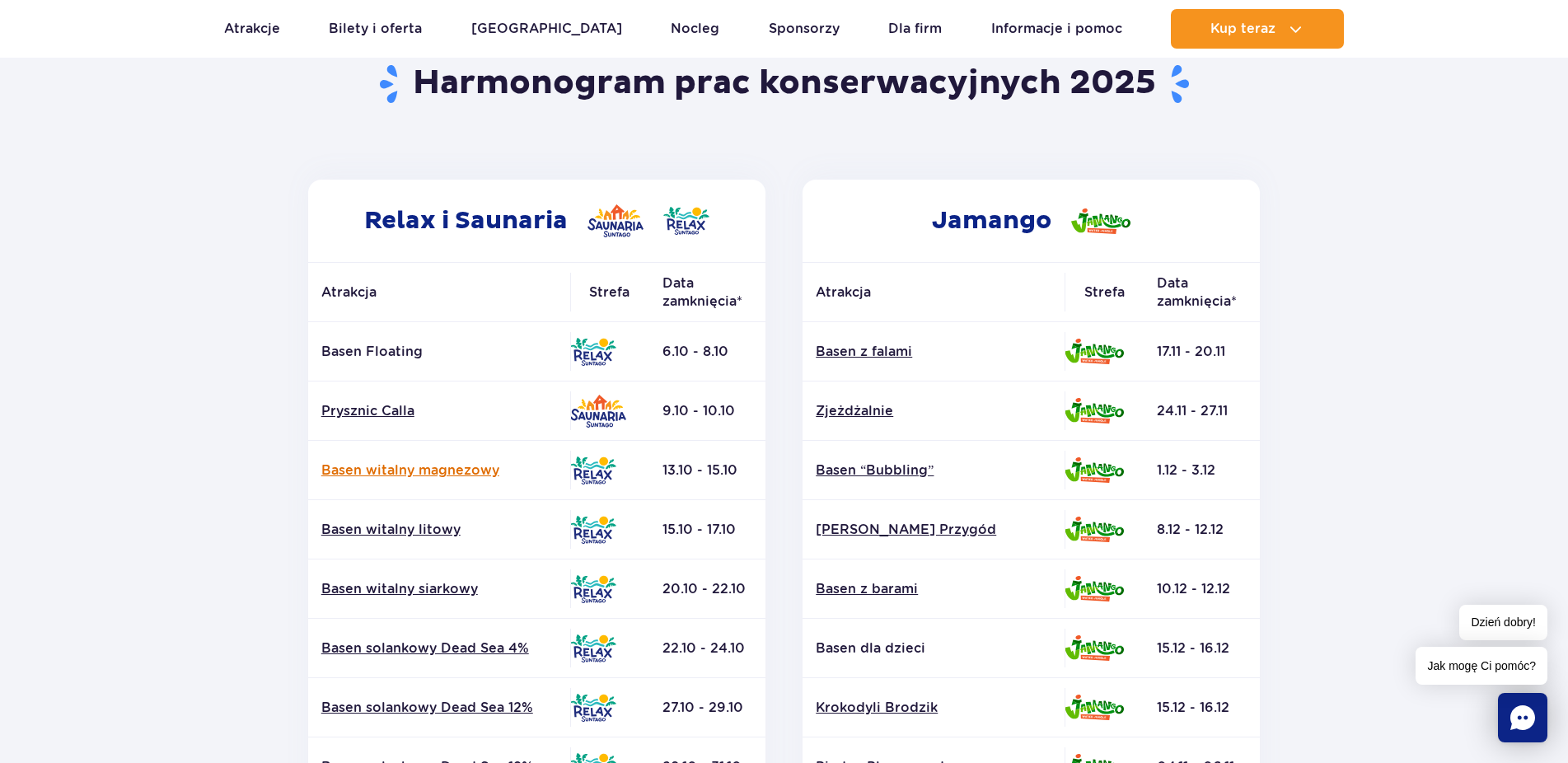
click at [410, 470] on link "Basen witalny magnezowy" at bounding box center [439, 471] width 236 height 19
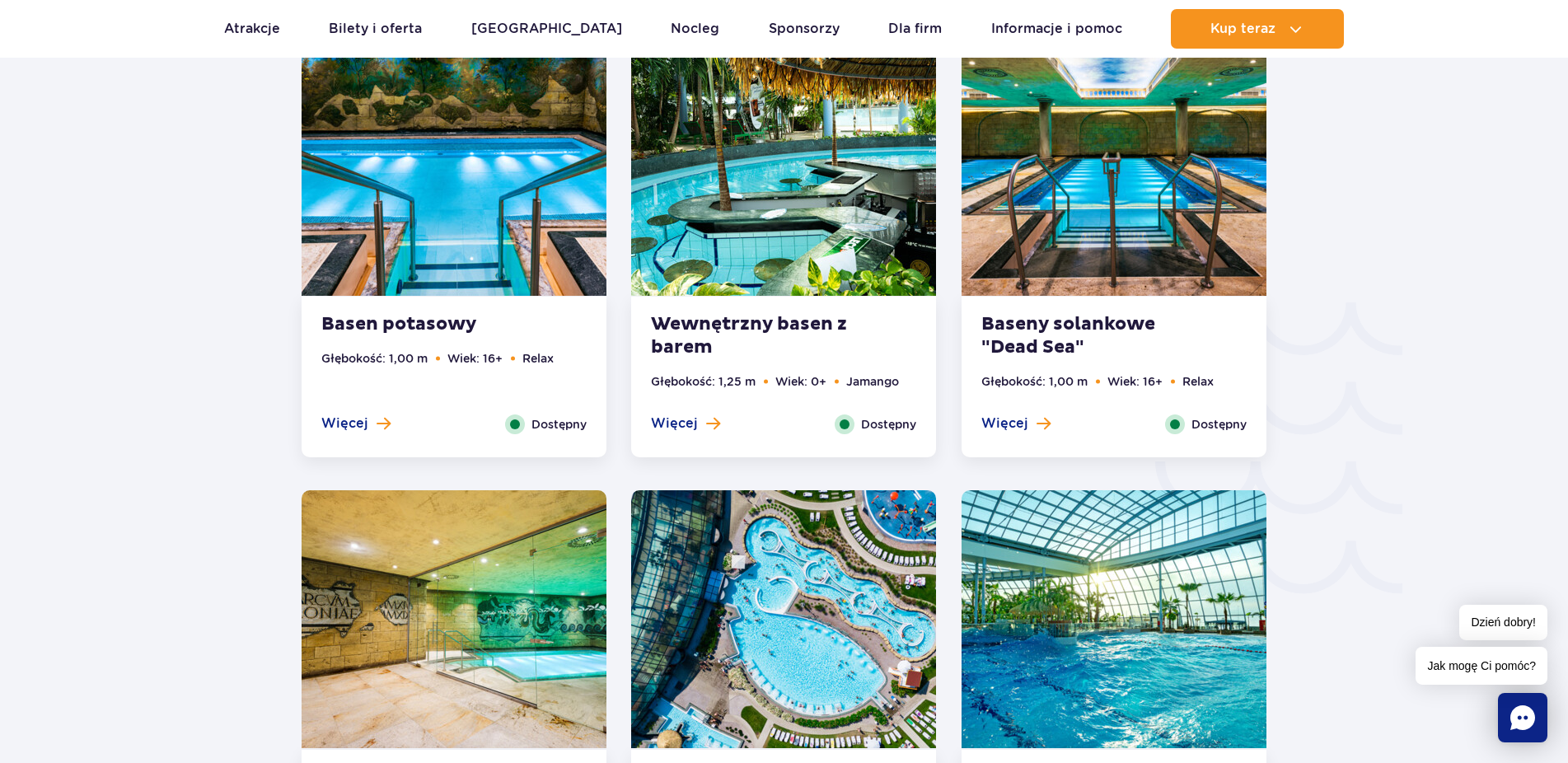
scroll to position [2456, 0]
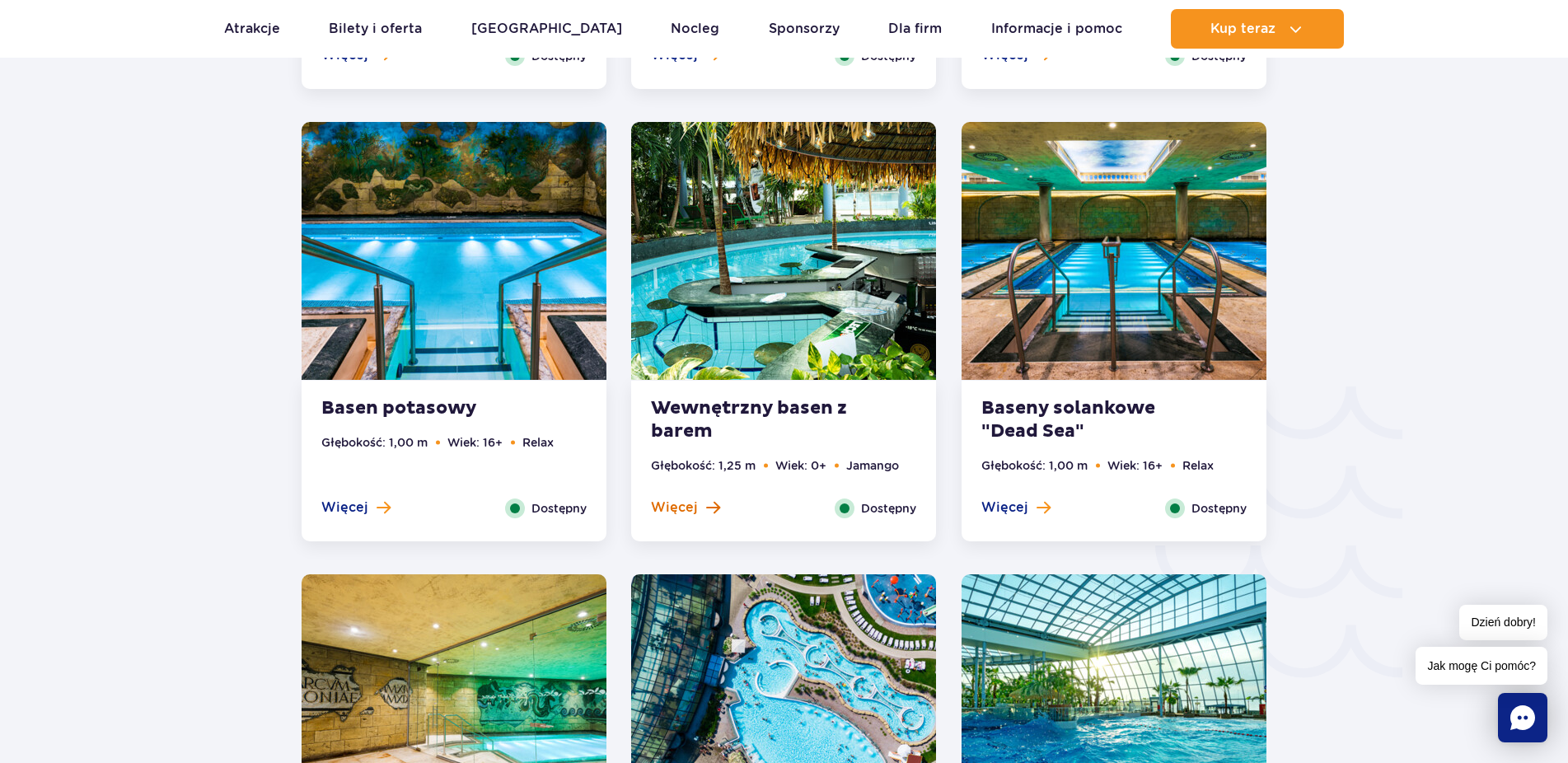
click at [698, 507] on button "Więcej" at bounding box center [686, 508] width 69 height 19
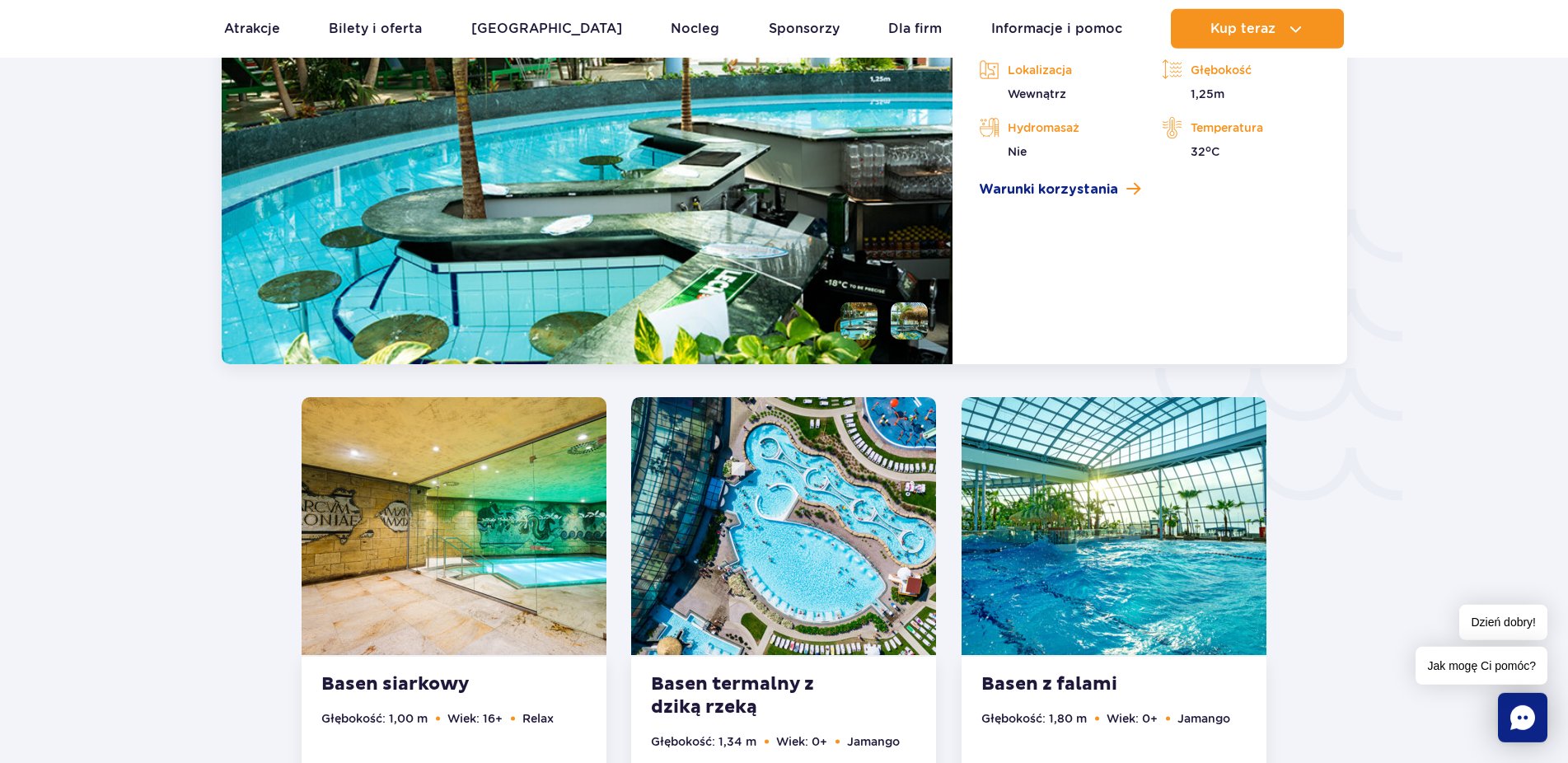
scroll to position [2438, 0]
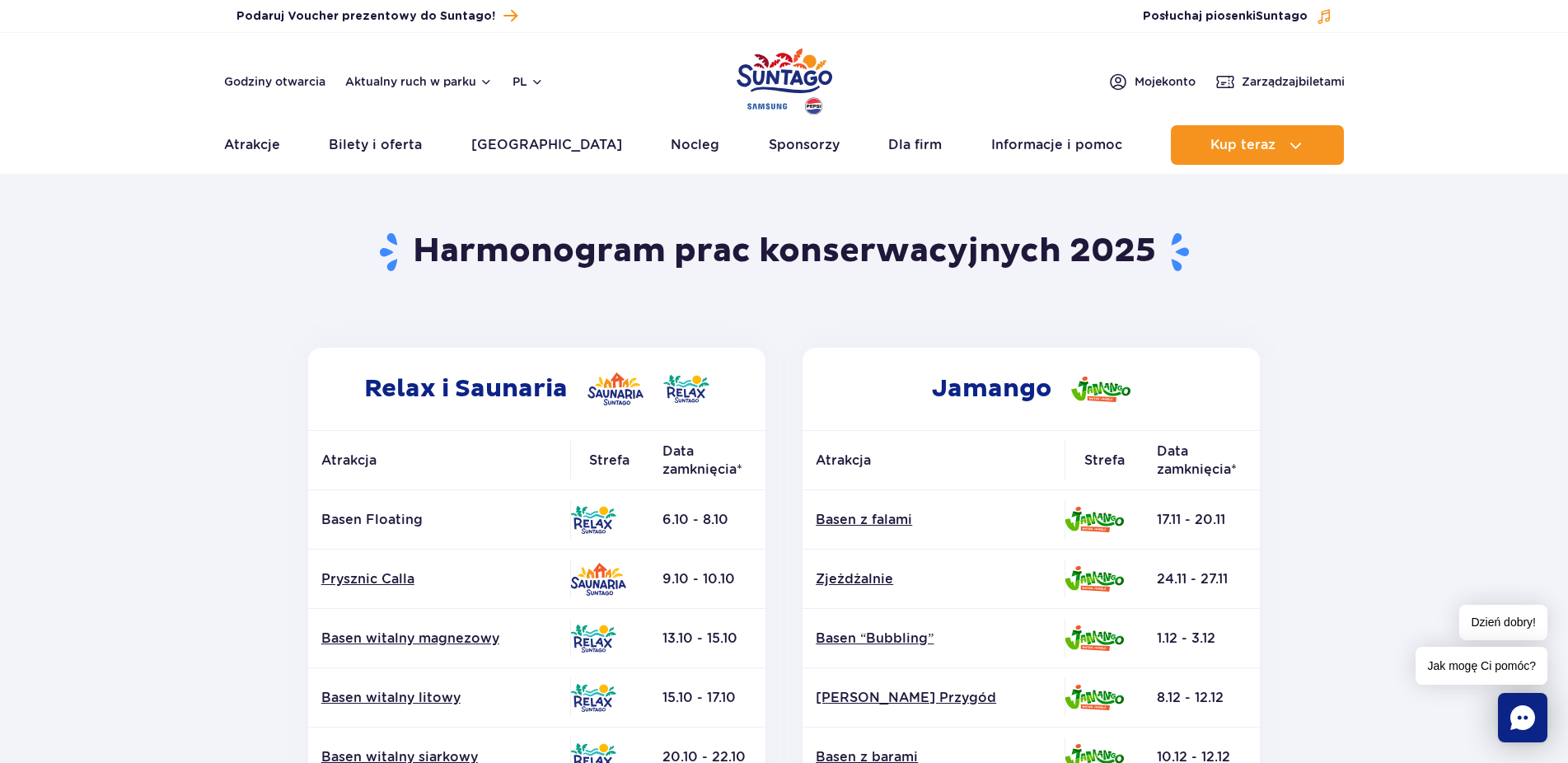
drag, startPoint x: 33, startPoint y: 428, endPoint x: 130, endPoint y: 494, distance: 117.3
click at [130, 494] on section "Powrót do strony głównej Harmonogram prac konserwacyjnych 2025 Relax i Saunaria…" at bounding box center [784, 768] width 1568 height 1181
click at [142, 490] on section "Powrót do strony głównej Harmonogram prac konserwacyjnych 2025 Relax i Saunaria…" at bounding box center [784, 768] width 1568 height 1181
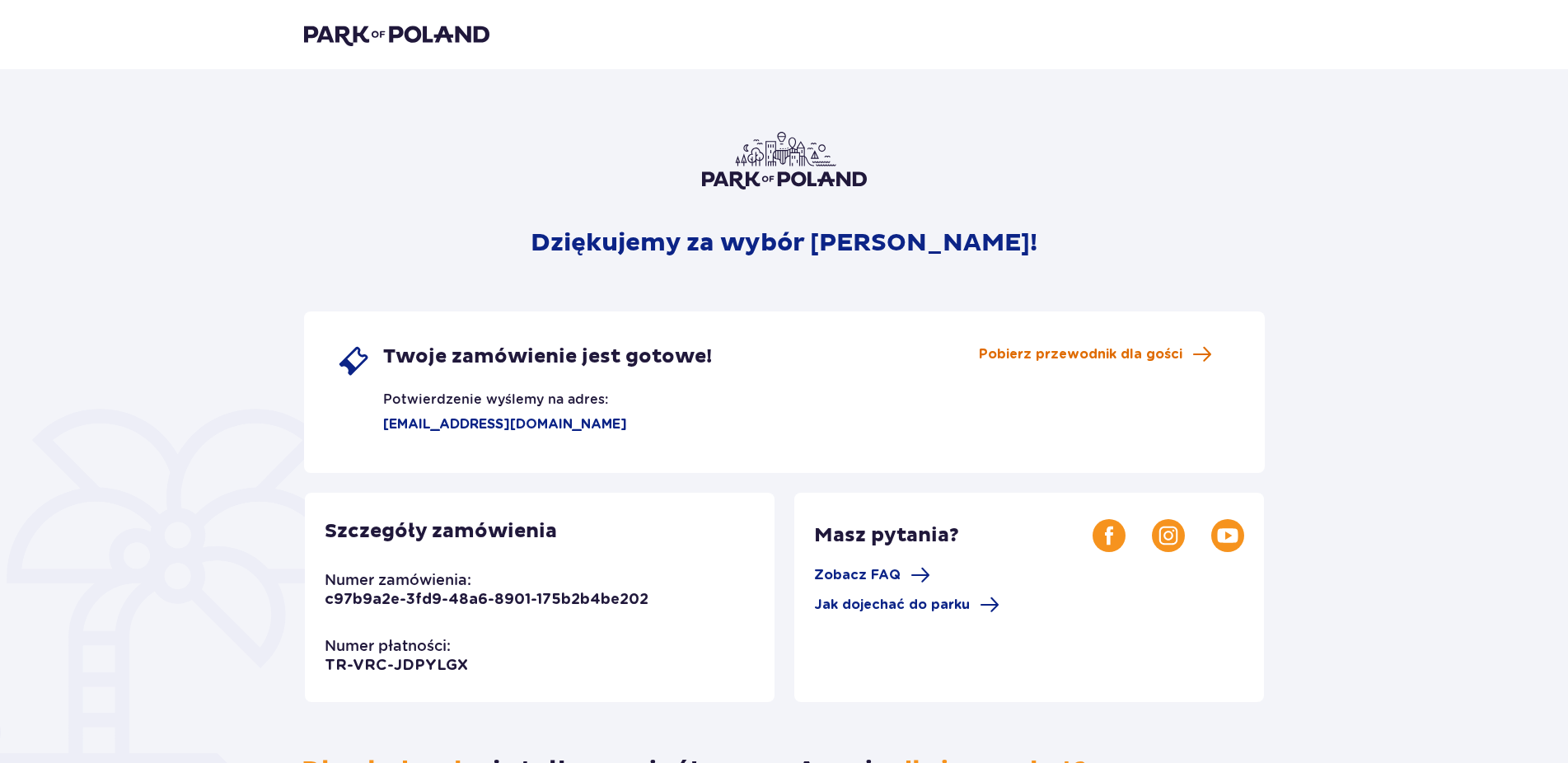
click at [1141, 352] on span "Pobierz przewodnik dla gości" at bounding box center [1081, 354] width 203 height 19
